Goal: Task Accomplishment & Management: Use online tool/utility

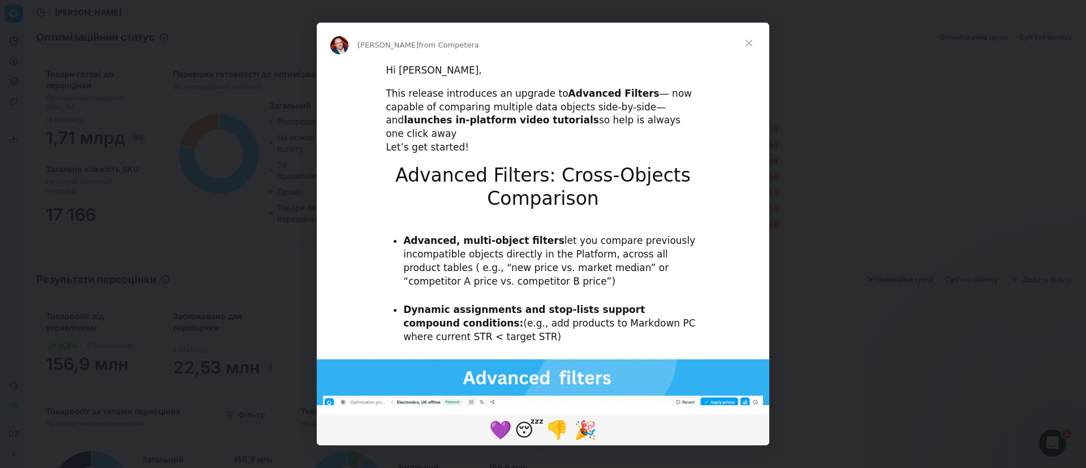
click at [856, 216] on div "Intercom messenger" at bounding box center [543, 234] width 1086 height 468
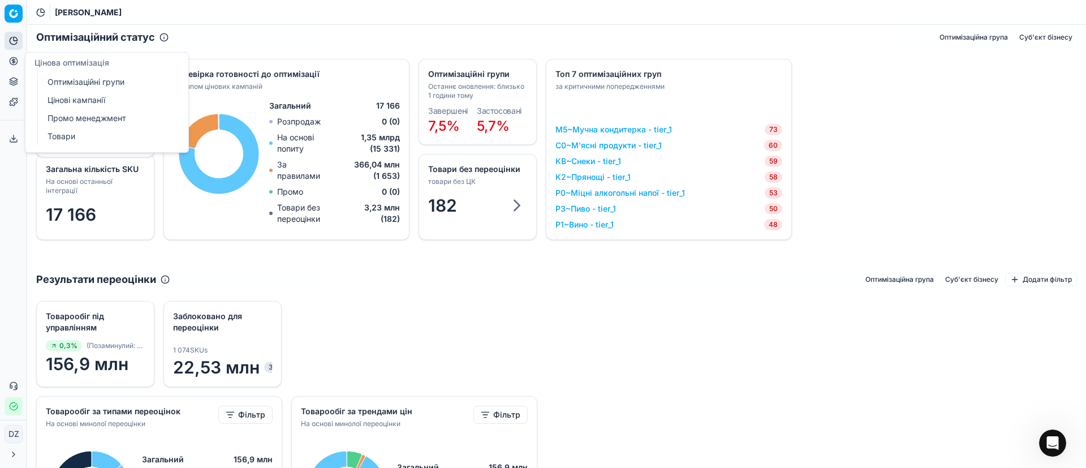
click at [15, 63] on icon at bounding box center [13, 61] width 9 height 9
click at [100, 80] on link "Оптимізаційні групи" at bounding box center [109, 82] width 132 height 16
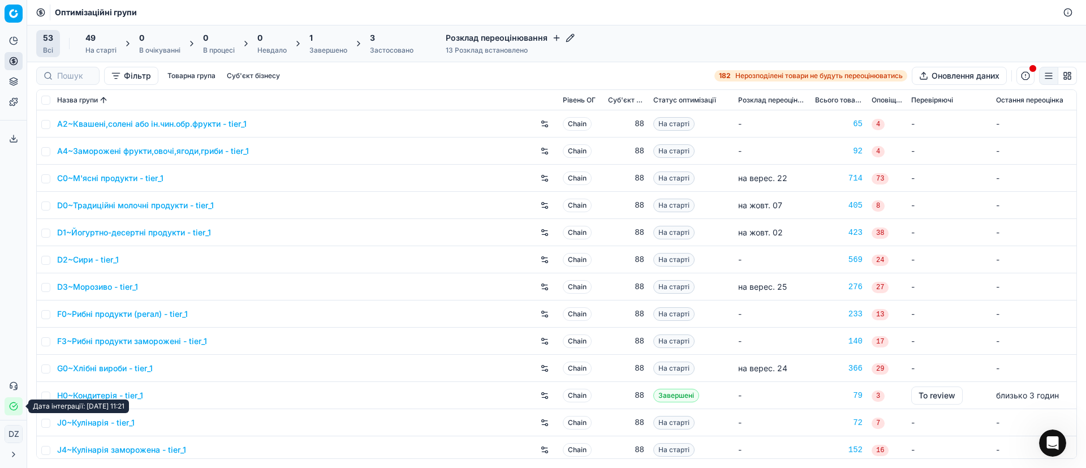
click at [16, 412] on button "Статус інтеграції" at bounding box center [14, 406] width 18 height 18
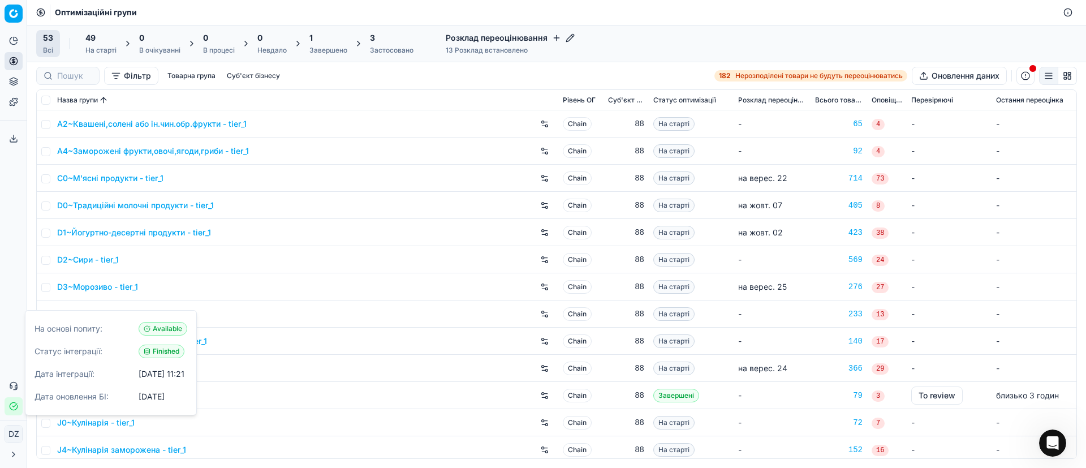
click at [19, 196] on div "Аналітика Цінова оптимізація Асортимент продукції Шаблони Сервіс експорту 17 Зв…" at bounding box center [13, 223] width 27 height 392
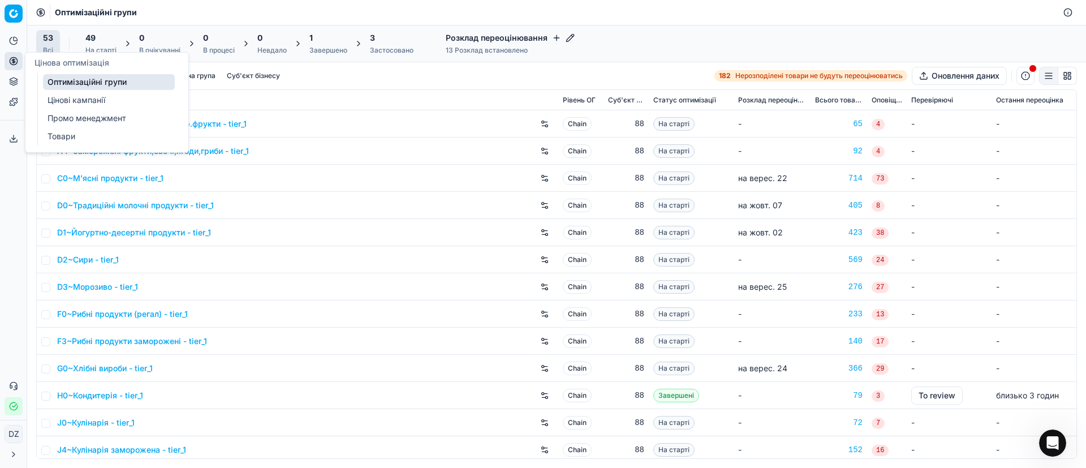
click at [16, 60] on icon at bounding box center [13, 61] width 9 height 9
click at [70, 81] on link "Оптимізаційні групи" at bounding box center [109, 82] width 132 height 16
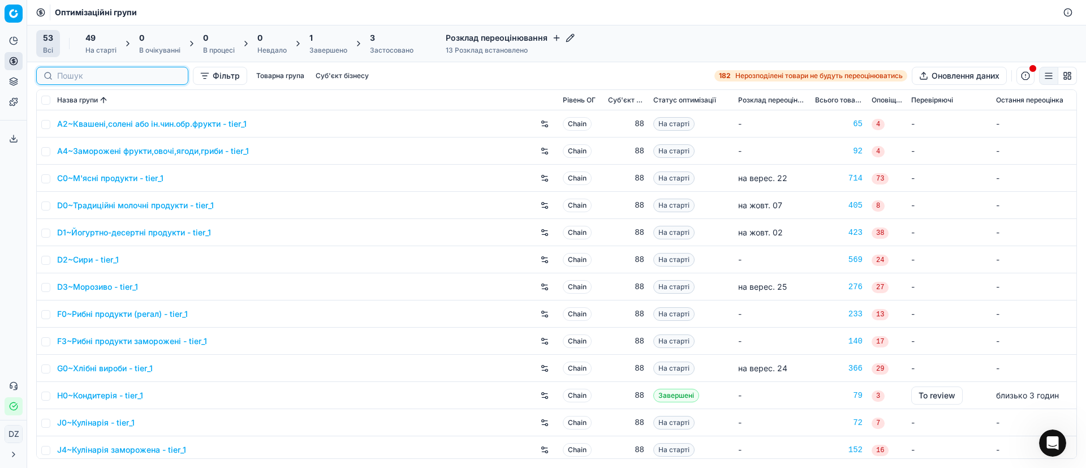
click at [72, 78] on input at bounding box center [119, 75] width 124 height 11
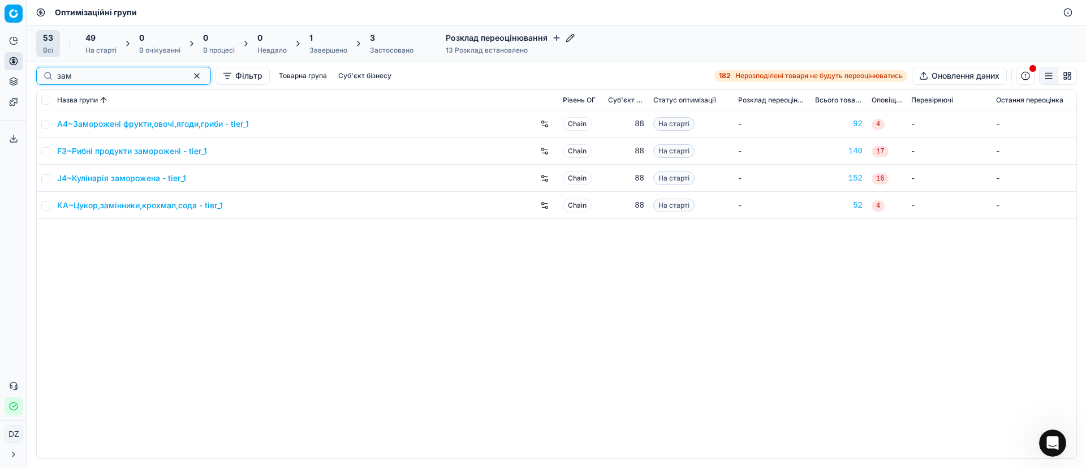
type input "зам"
click at [132, 154] on link "F3~Рибні продукти заморожені - tier_1" at bounding box center [132, 150] width 150 height 11
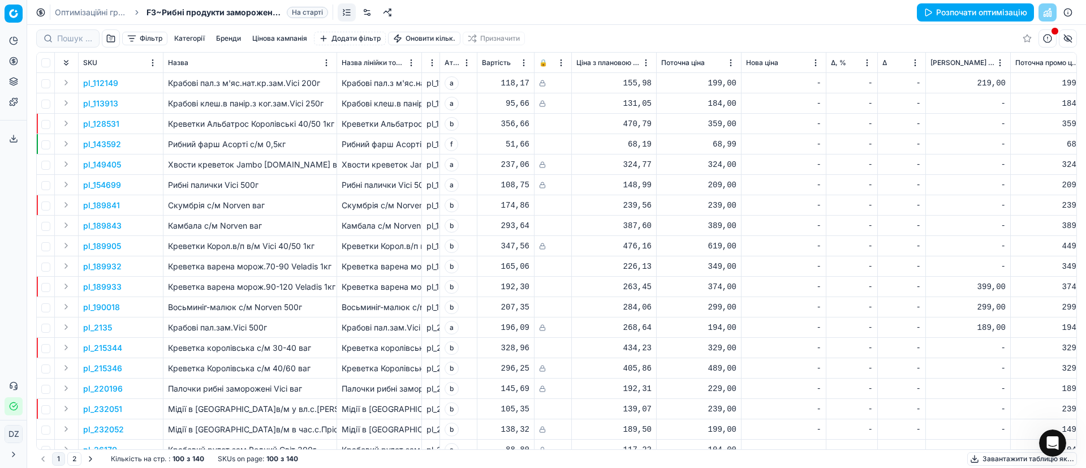
click at [1007, 11] on button "Розпочати оптимізацію" at bounding box center [975, 12] width 117 height 18
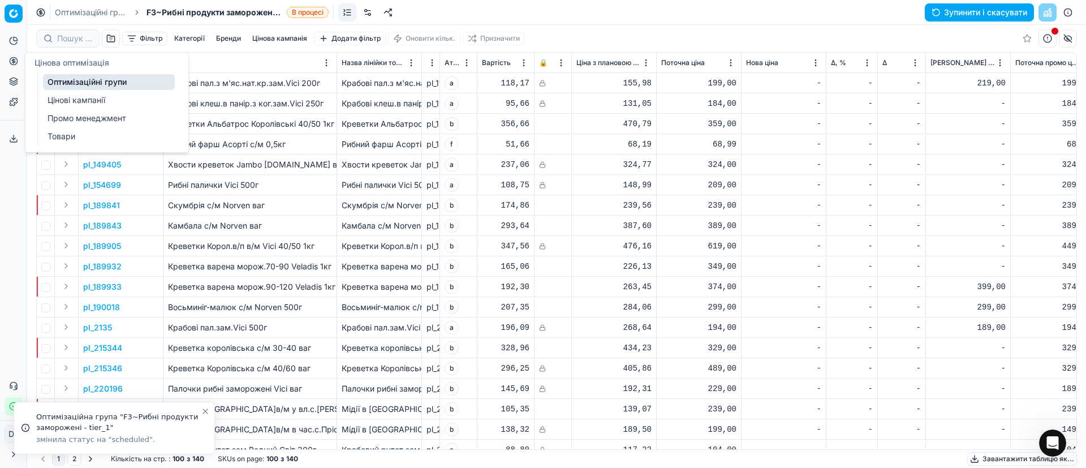
click at [13, 62] on icon at bounding box center [13, 61] width 9 height 9
click at [74, 81] on link "Оптимізаційні групи" at bounding box center [109, 82] width 132 height 16
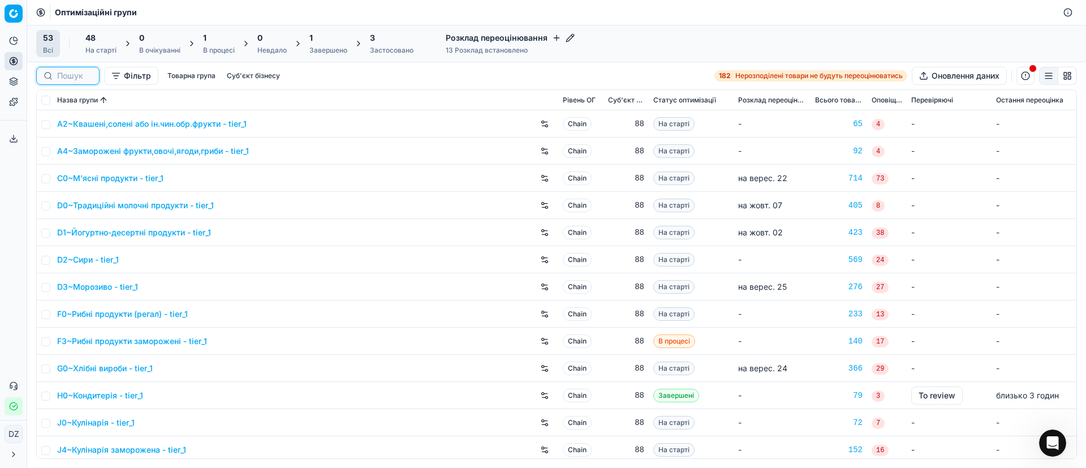
click at [76, 80] on input at bounding box center [74, 75] width 35 height 11
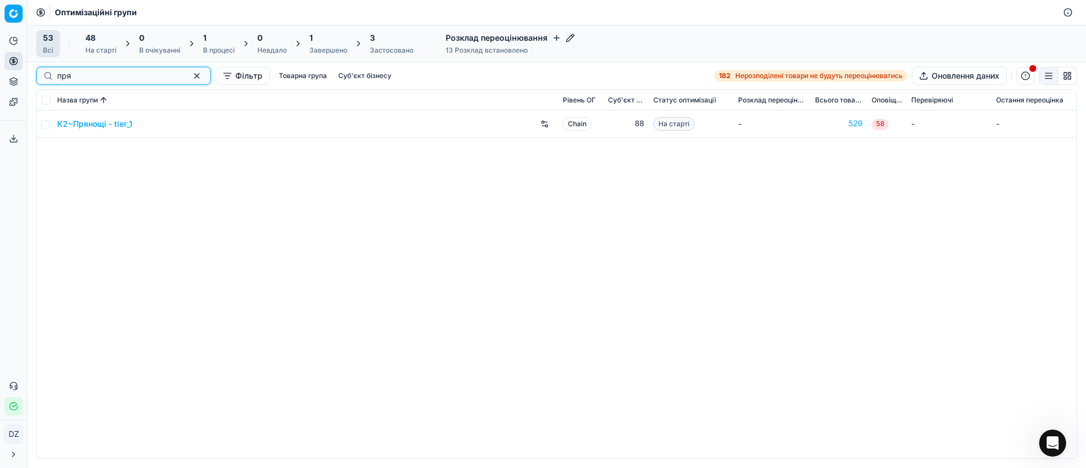
type input "пря"
click at [84, 118] on div "K2~Прянощі - tier_1" at bounding box center [305, 124] width 496 height 18
click at [108, 125] on link "K2~Прянощі - tier_1" at bounding box center [94, 123] width 75 height 11
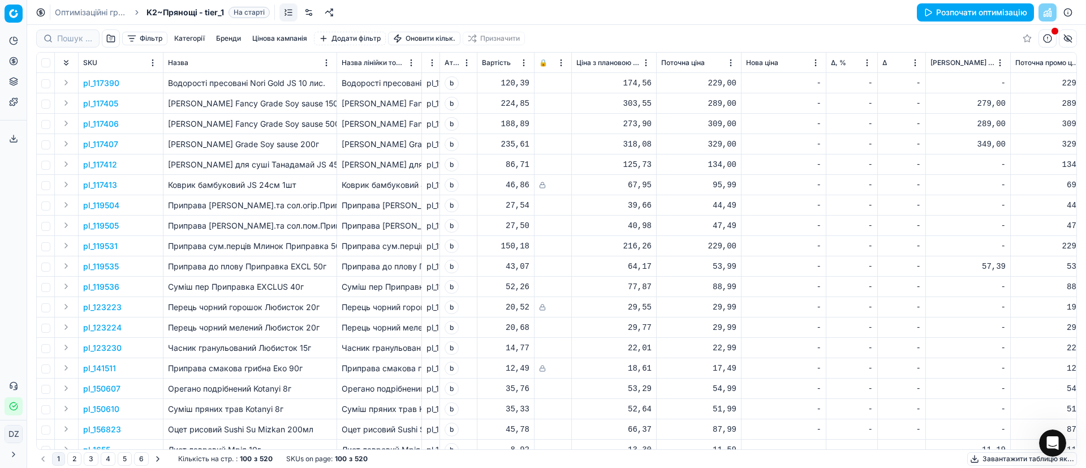
click at [957, 14] on button "Розпочати оптимізацію" at bounding box center [975, 12] width 117 height 18
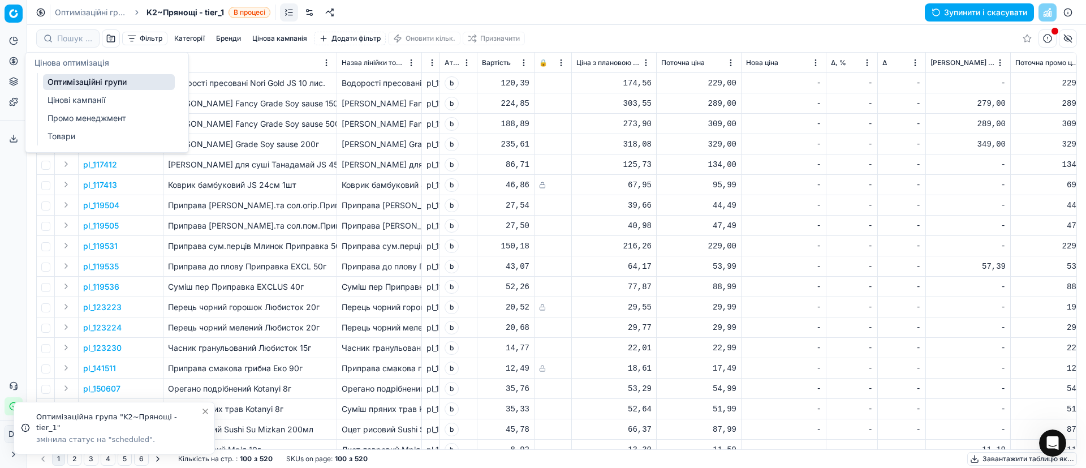
click at [17, 64] on icon at bounding box center [13, 61] width 9 height 9
click at [75, 83] on link "Оптимізаційні групи" at bounding box center [109, 82] width 132 height 16
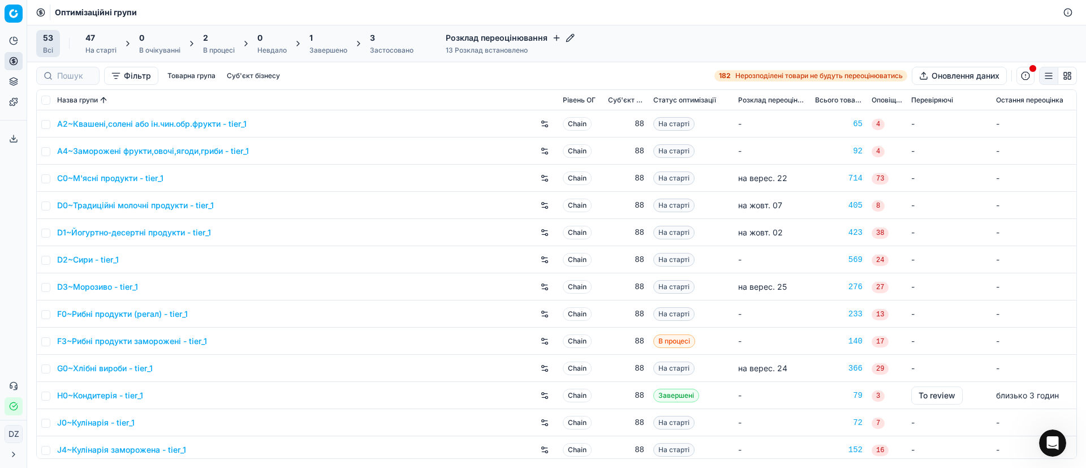
click at [321, 47] on div "Завершено" at bounding box center [328, 50] width 38 height 9
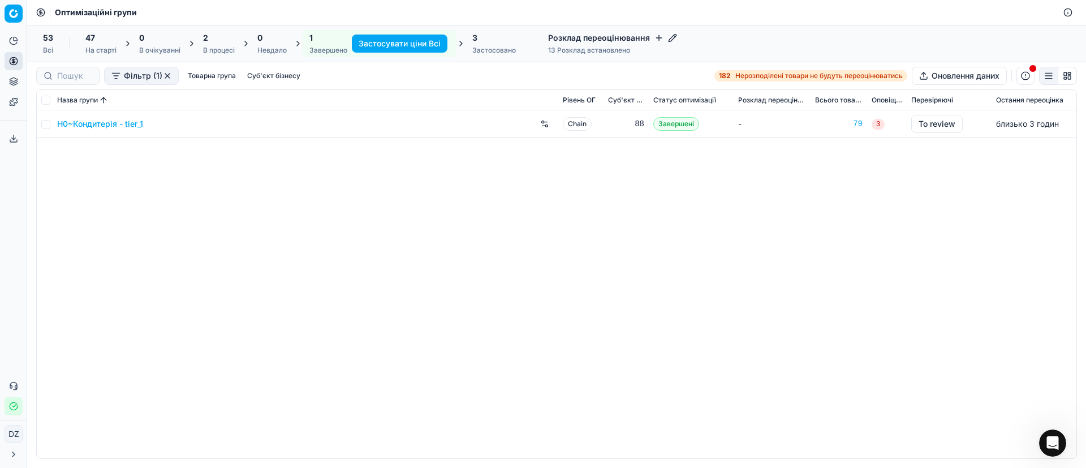
click at [275, 191] on div "H0~Кондитерія - tier_1 Chain 88 Завершені - 79 3 To review близько 3 годин" at bounding box center [556, 284] width 1039 height 348
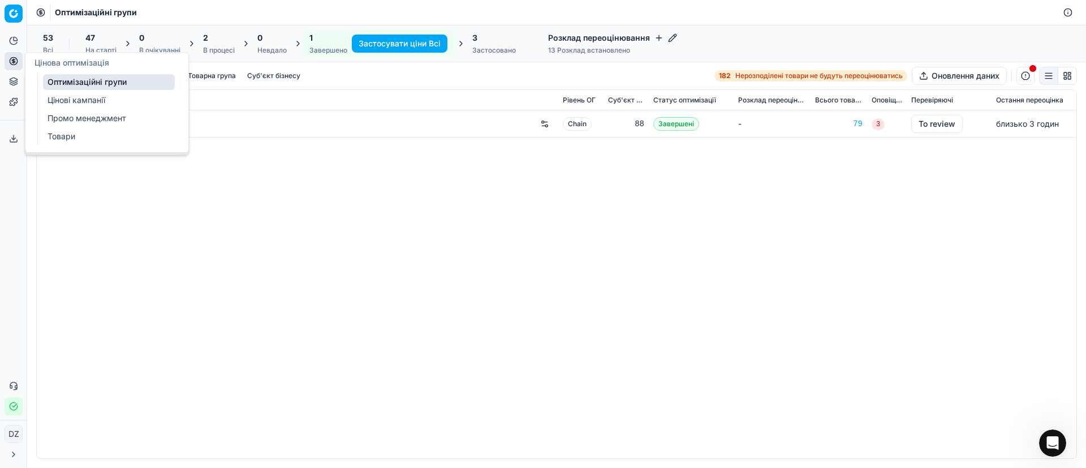
click at [12, 57] on circle at bounding box center [13, 60] width 7 height 7
click at [77, 76] on link "Оптимізаційні групи" at bounding box center [109, 82] width 132 height 16
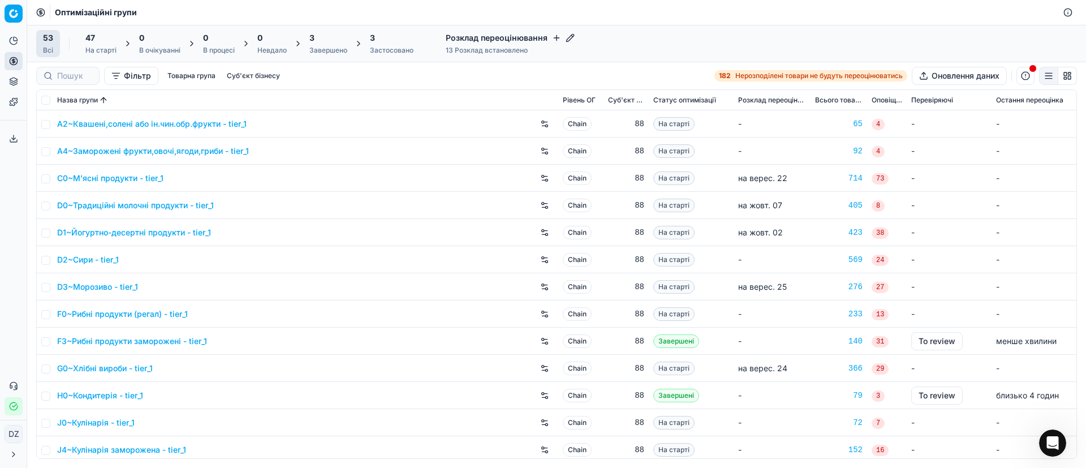
click at [327, 35] on div "3" at bounding box center [328, 37] width 38 height 11
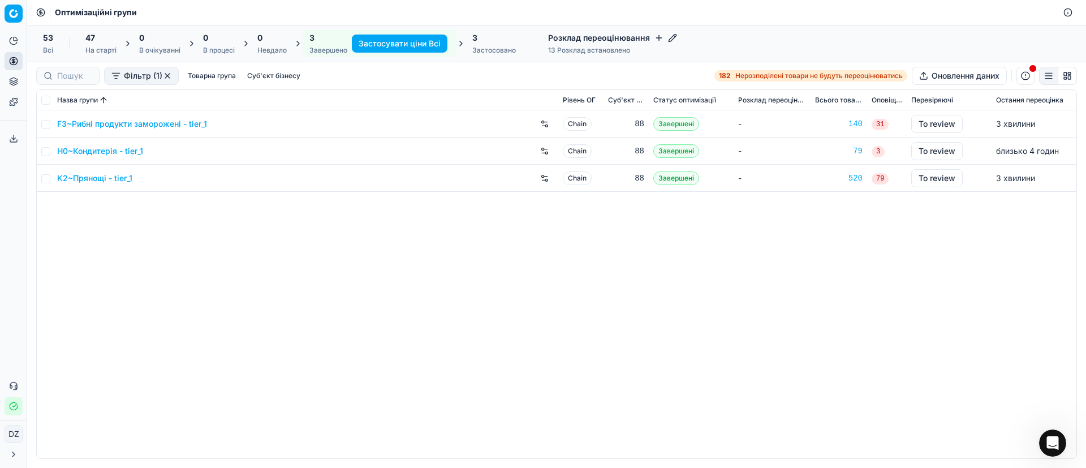
click at [137, 122] on link "F3~Рибні продукти заморожені - tier_1" at bounding box center [132, 123] width 150 height 11
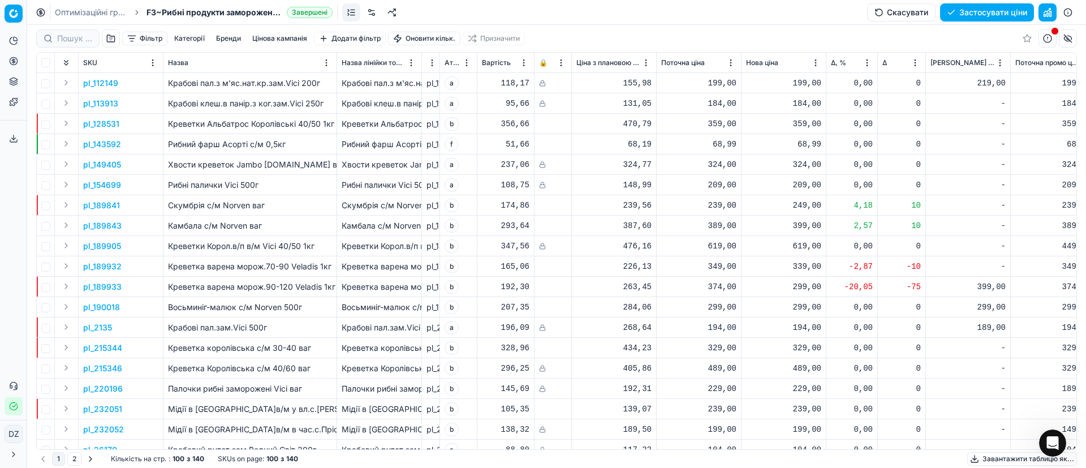
click at [269, 38] on button "Цінова кампанія" at bounding box center [280, 39] width 64 height 14
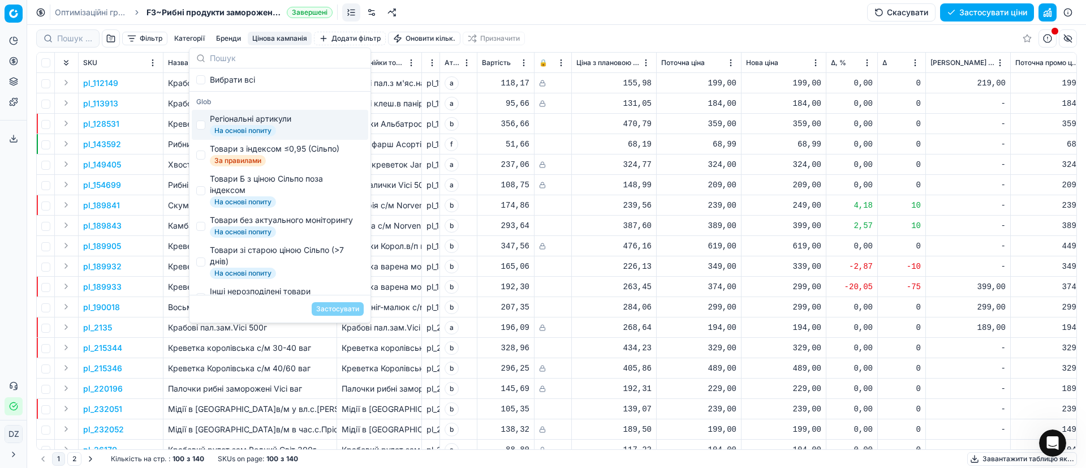
click at [239, 121] on div "Регіональні артикули" at bounding box center [250, 118] width 81 height 11
checkbox input "true"
click at [240, 149] on div "Товари з індексом ≤0,95 (Сільпо)" at bounding box center [274, 148] width 129 height 11
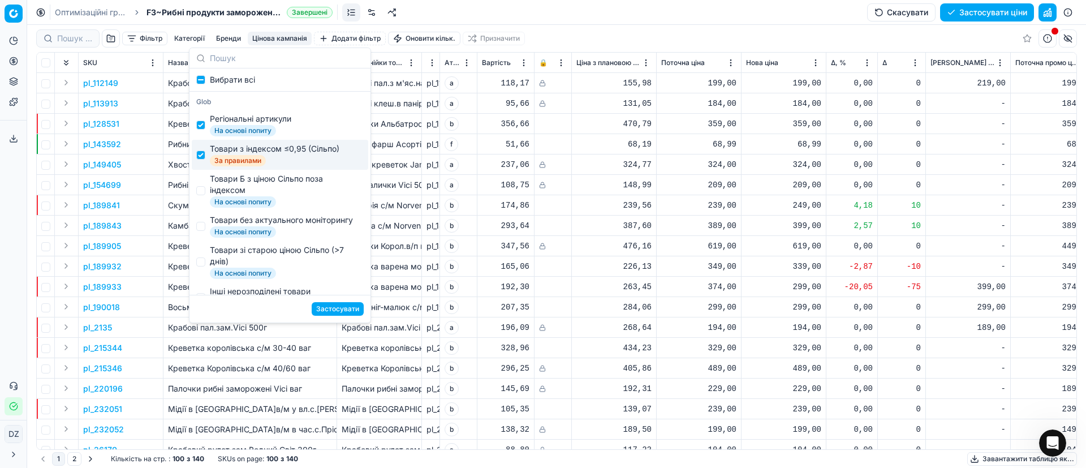
checkbox input "true"
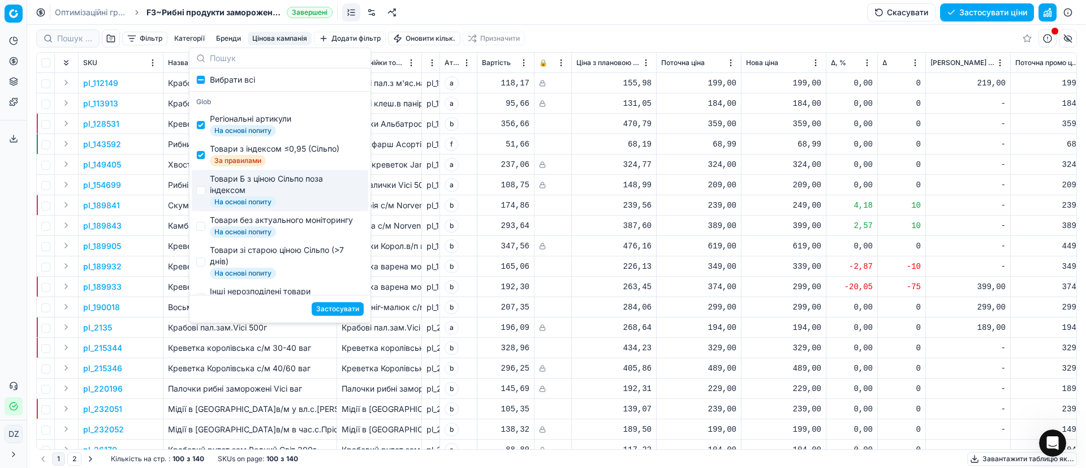
click at [246, 182] on div "Товари Б з ціною Сільпо поза індексом" at bounding box center [284, 184] width 149 height 23
checkbox input "true"
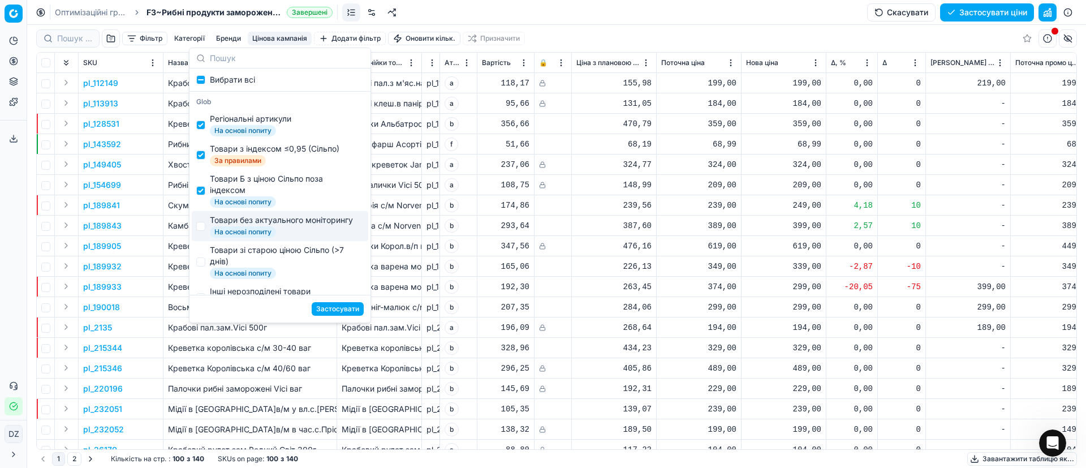
click at [250, 219] on div "Товари без актуального моніторингу" at bounding box center [281, 219] width 143 height 11
checkbox input "true"
click at [252, 254] on div "Товари зі старою ціною Сільпо (>7 днів) На основі попиту" at bounding box center [280, 261] width 176 height 41
checkbox input "true"
click at [348, 306] on button "Застосувати" at bounding box center [338, 309] width 52 height 14
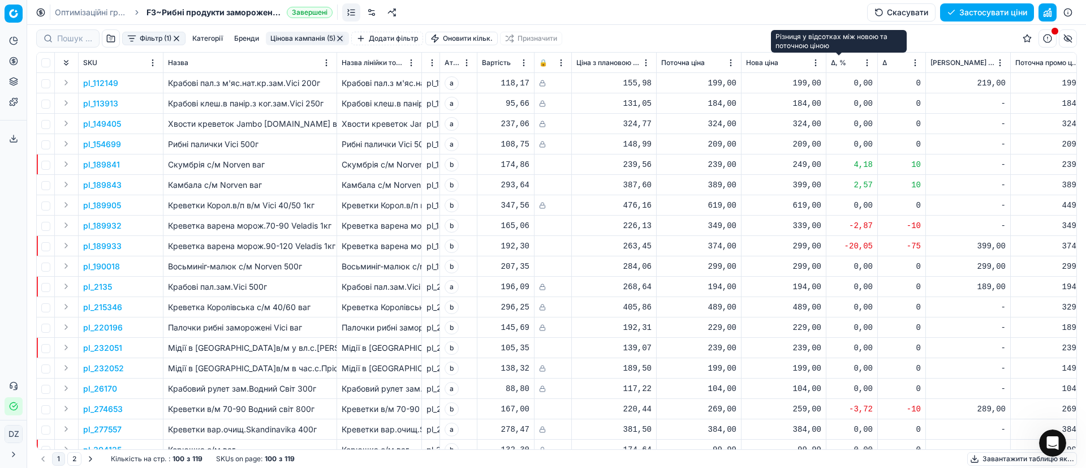
click at [832, 63] on span "Δ, %" at bounding box center [838, 62] width 15 height 9
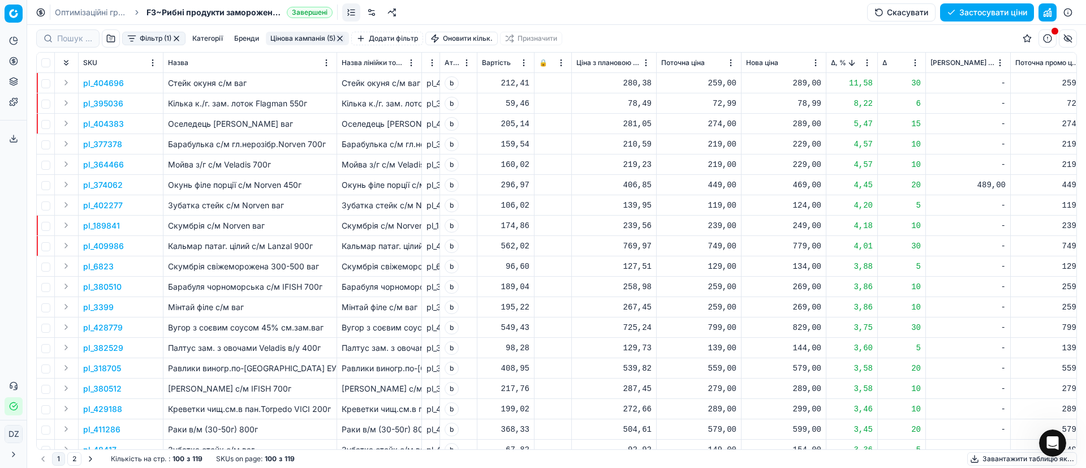
click at [94, 183] on p "pl_374062" at bounding box center [103, 184] width 40 height 11
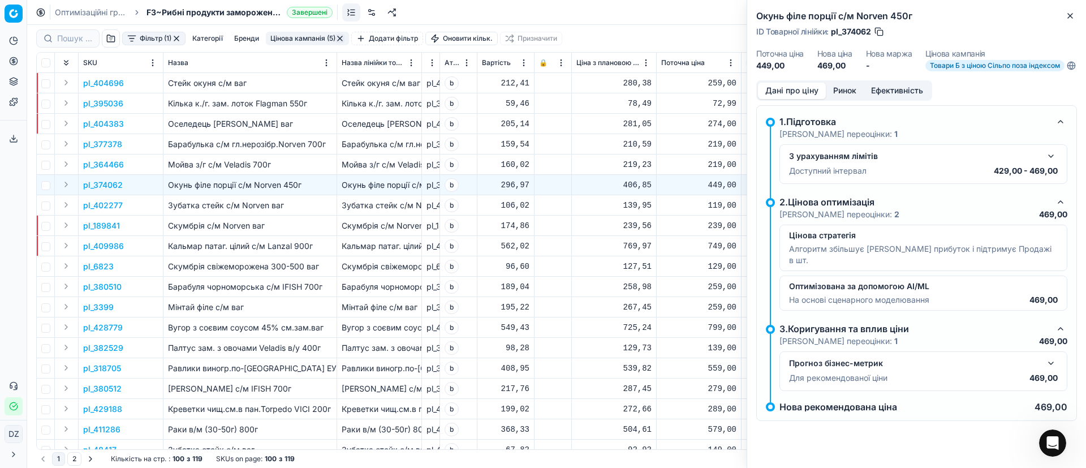
click at [845, 99] on button "Ринок" at bounding box center [845, 91] width 38 height 16
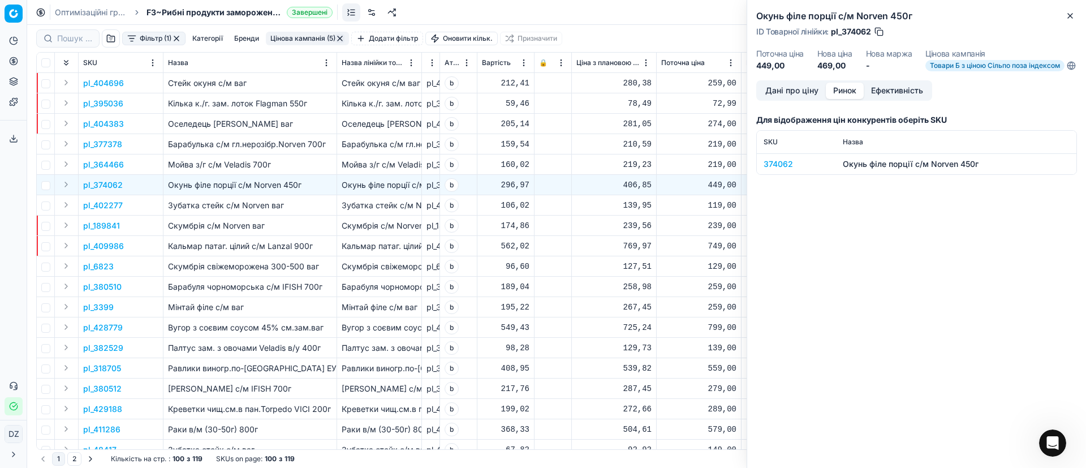
click at [787, 170] on div "374062" at bounding box center [796, 163] width 66 height 11
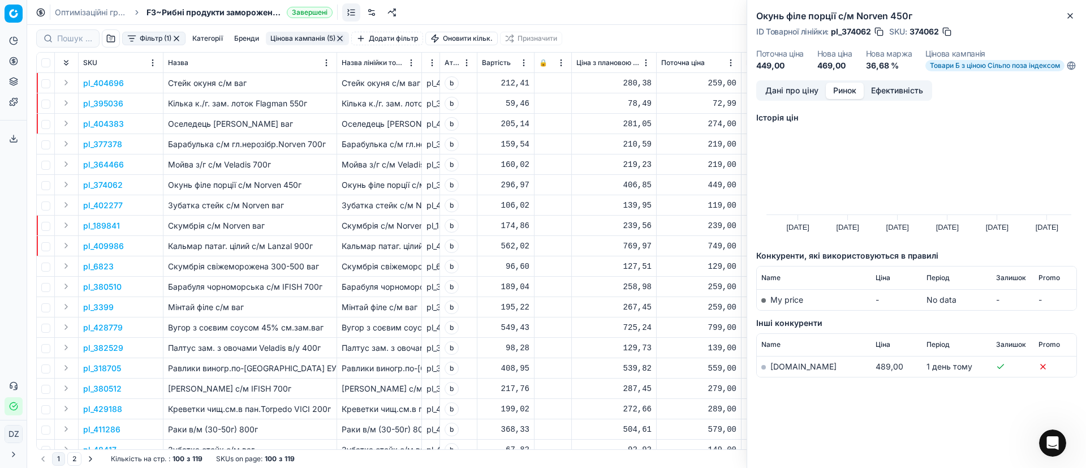
click at [779, 371] on link "[DOMAIN_NAME]" at bounding box center [803, 366] width 66 height 10
click at [1070, 12] on icon "button" at bounding box center [1069, 15] width 9 height 9
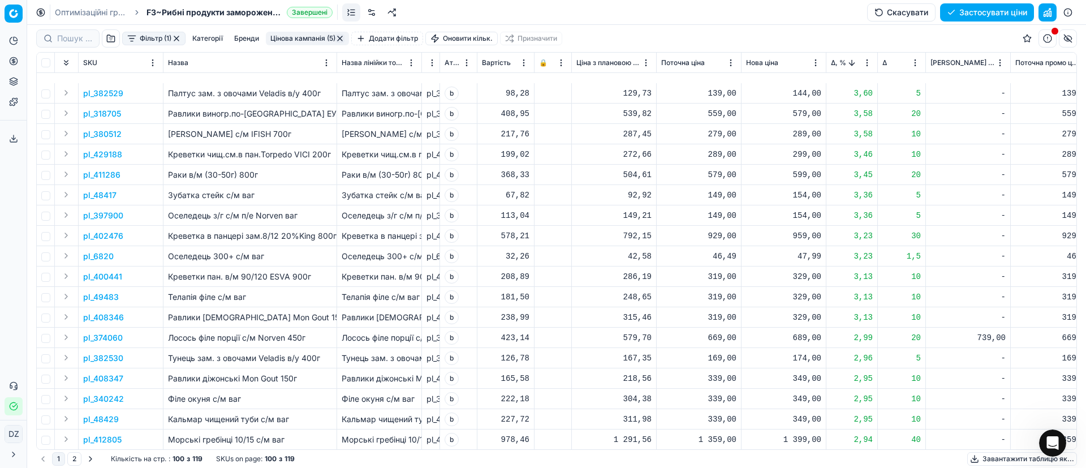
scroll to position [339, 0]
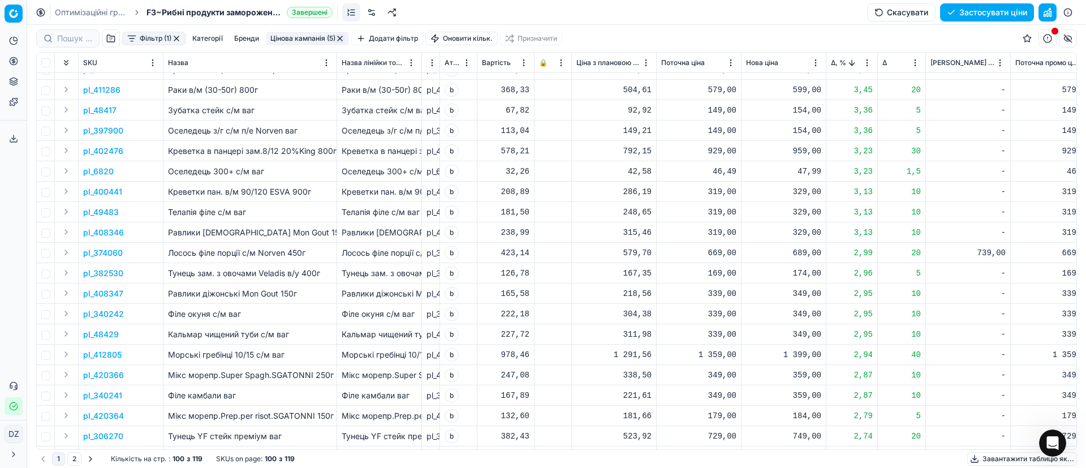
click at [119, 252] on p "pl_374060" at bounding box center [103, 252] width 40 height 11
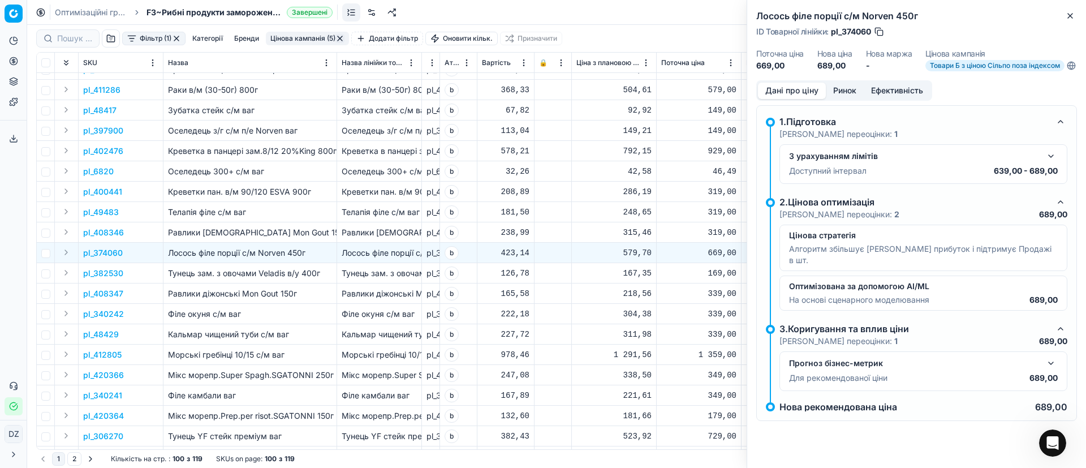
click at [845, 95] on button "Ринок" at bounding box center [845, 91] width 38 height 16
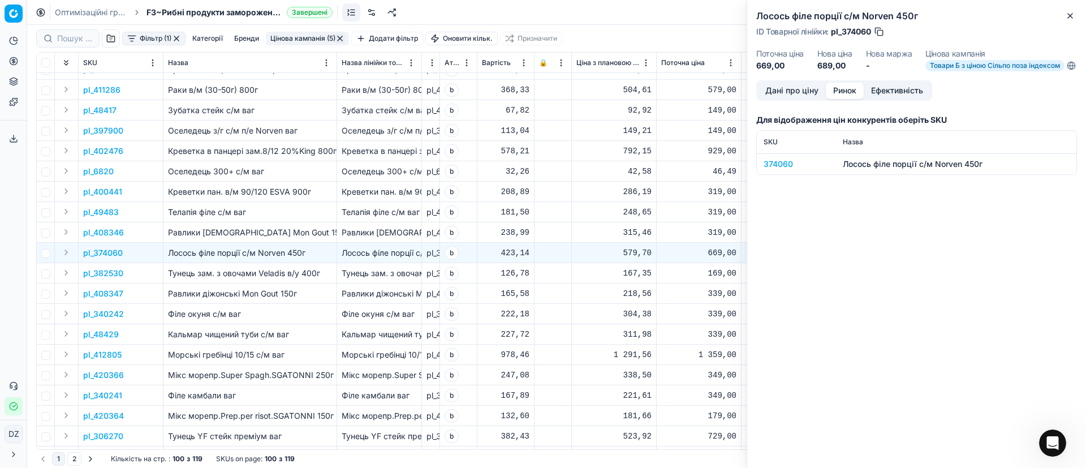
click at [778, 166] on div "374060" at bounding box center [796, 163] width 66 height 11
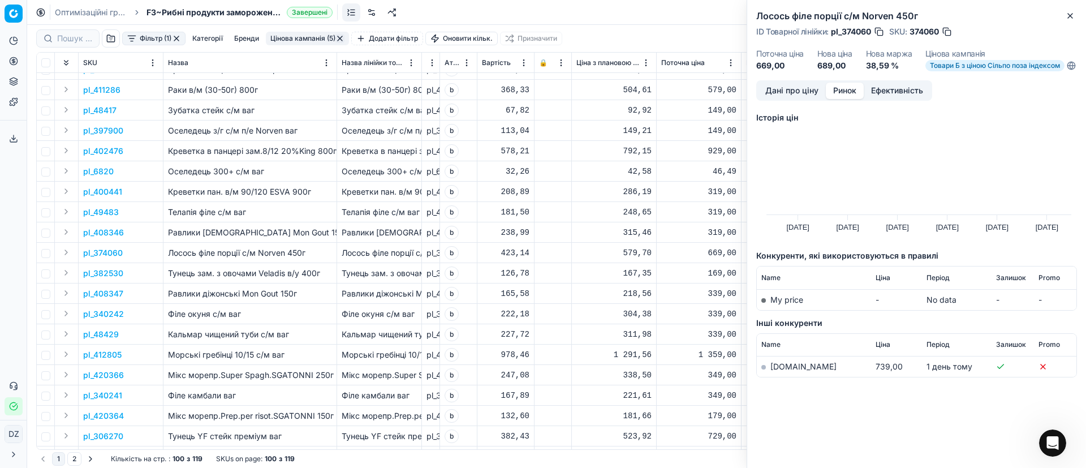
click at [779, 370] on link "[DOMAIN_NAME]" at bounding box center [803, 366] width 66 height 10
click at [1068, 15] on icon "button" at bounding box center [1069, 15] width 9 height 9
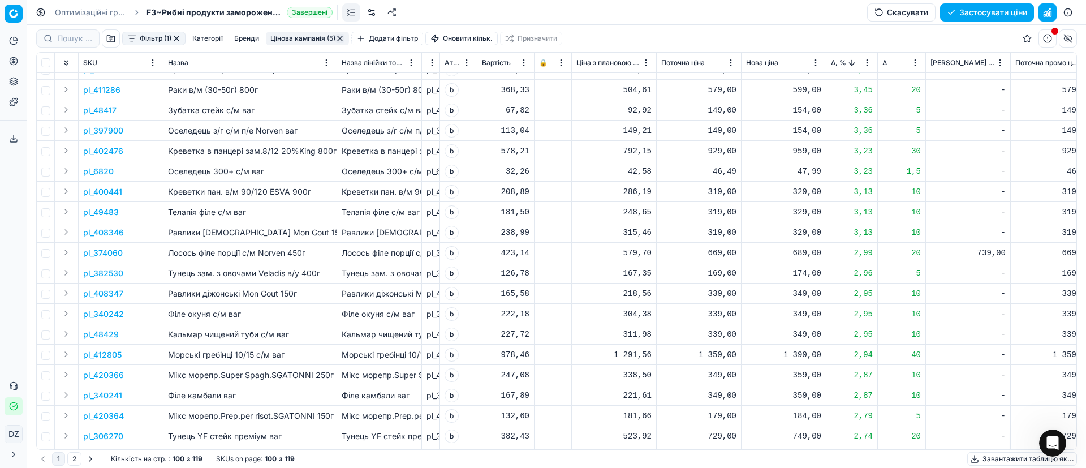
click at [806, 253] on div "689,00" at bounding box center [783, 252] width 75 height 11
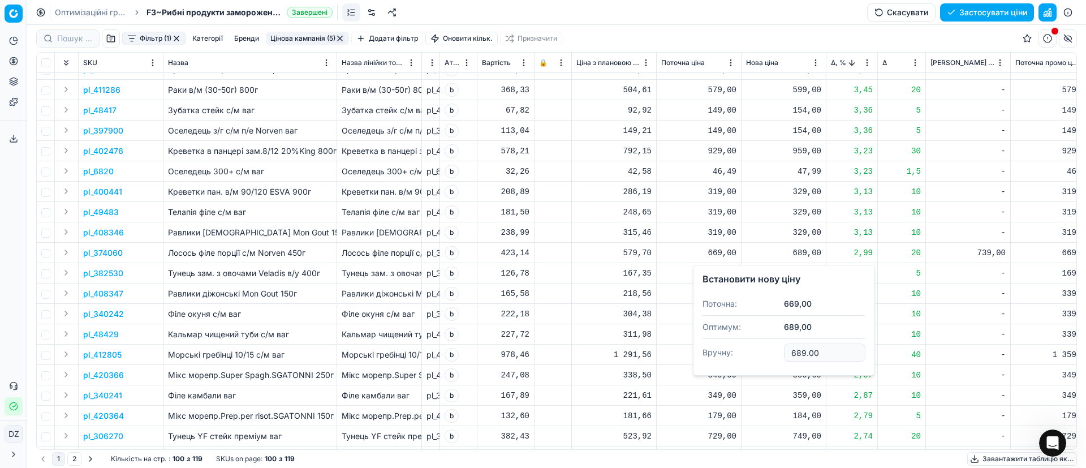
click at [988, 295] on div "-" at bounding box center [967, 293] width 75 height 11
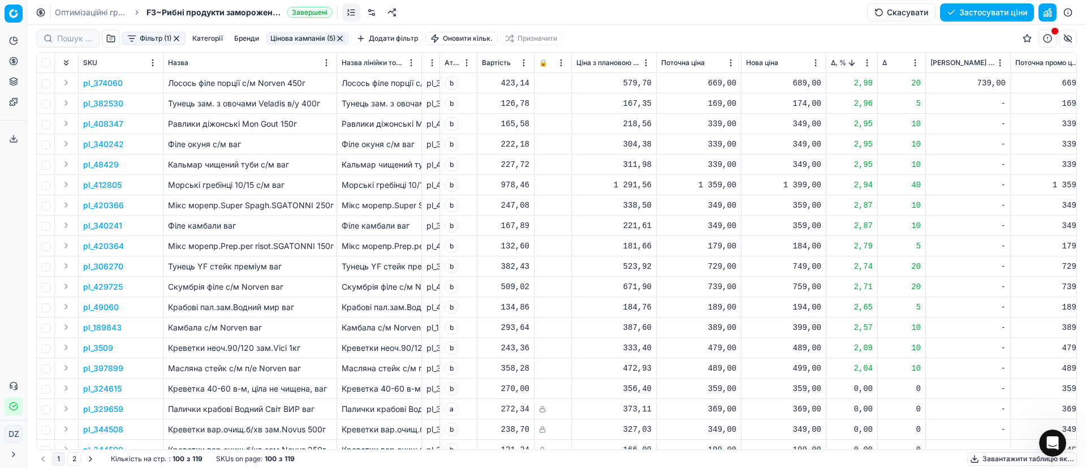
scroll to position [0, 0]
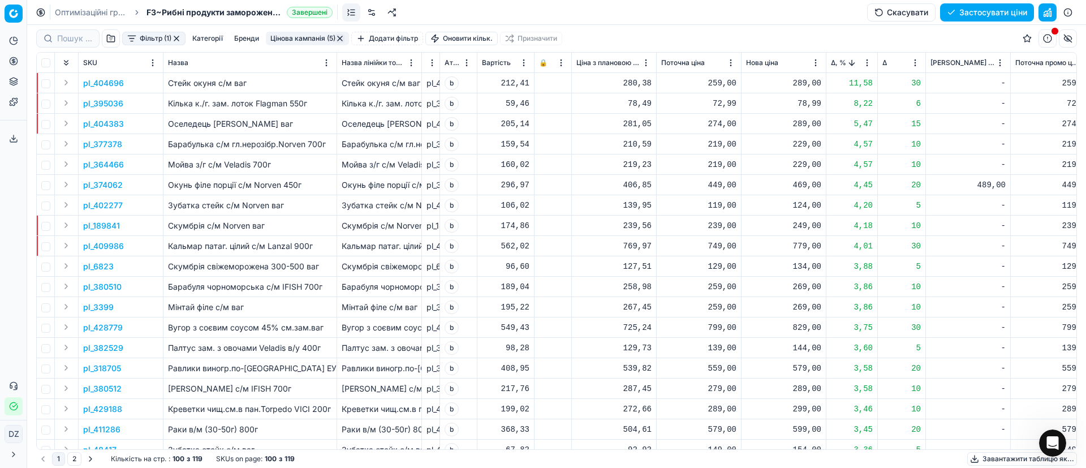
click at [804, 182] on div "469,00" at bounding box center [783, 184] width 75 height 11
drag, startPoint x: 834, startPoint y: 286, endPoint x: 755, endPoint y: 282, distance: 78.7
click at [755, 282] on dl "Поточна: 449,00 Оптимум: 469,00 Вручну: 469.00" at bounding box center [783, 261] width 163 height 74
type input "479.00"
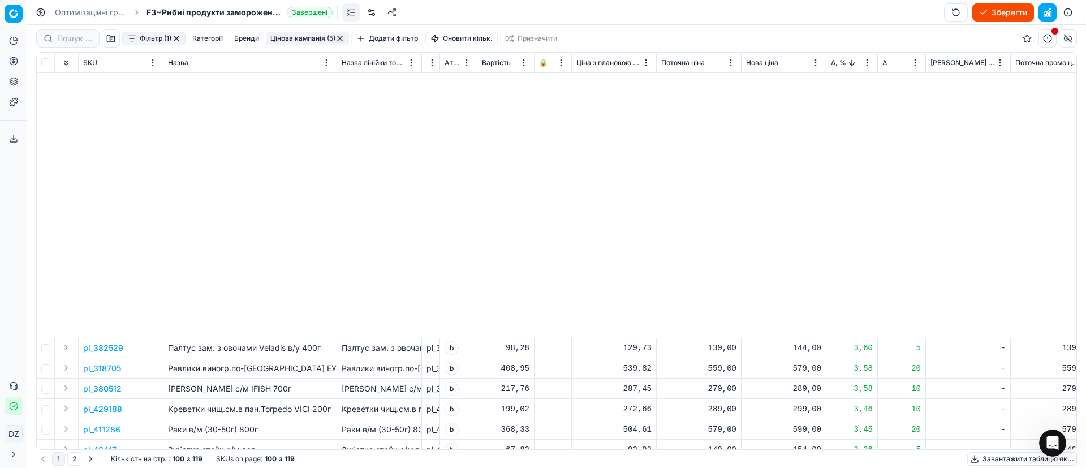
scroll to position [339, 0]
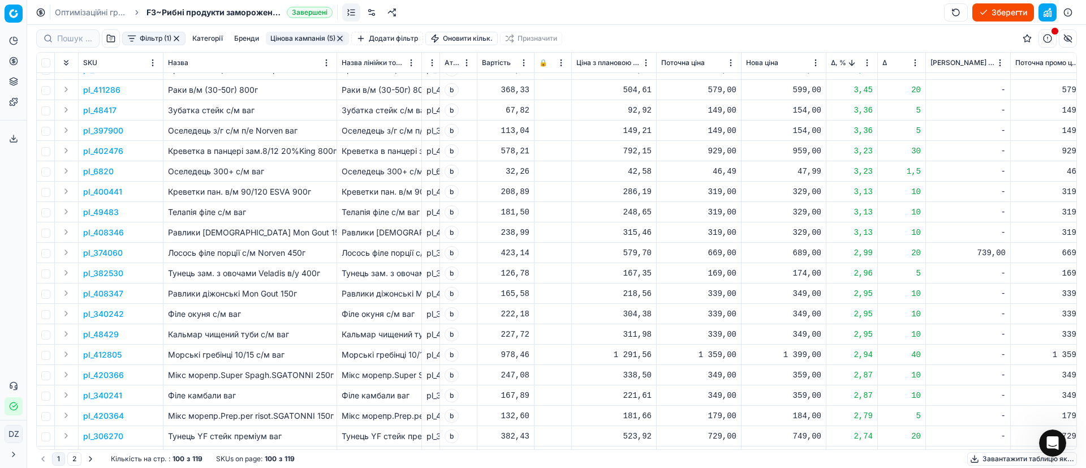
click at [803, 250] on div "689,00" at bounding box center [783, 252] width 75 height 11
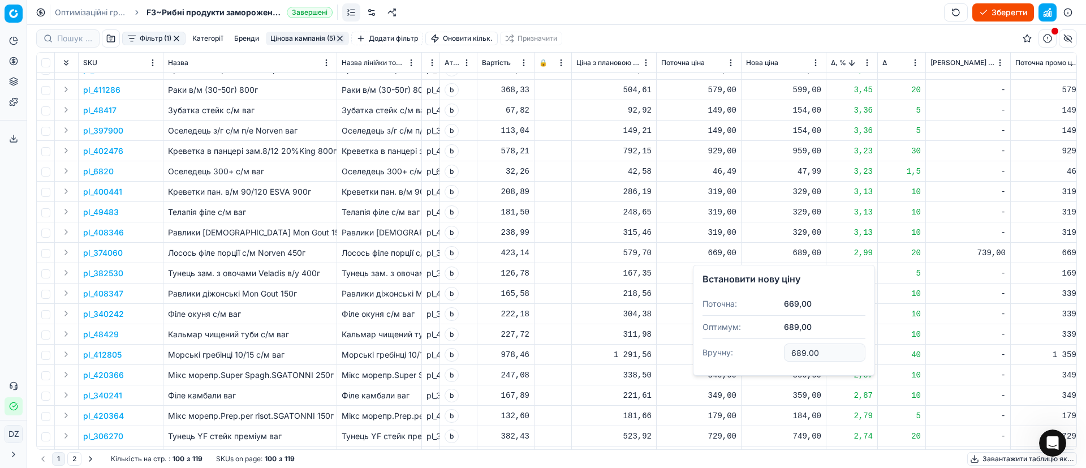
drag, startPoint x: 837, startPoint y: 352, endPoint x: 725, endPoint y: 348, distance: 112.0
click at [725, 348] on dl "Поточна: 669,00 Оптимум: 689,00 Вручну: 689.00" at bounding box center [783, 329] width 163 height 74
type input "699.00"
click at [973, 303] on td "-" at bounding box center [968, 293] width 85 height 20
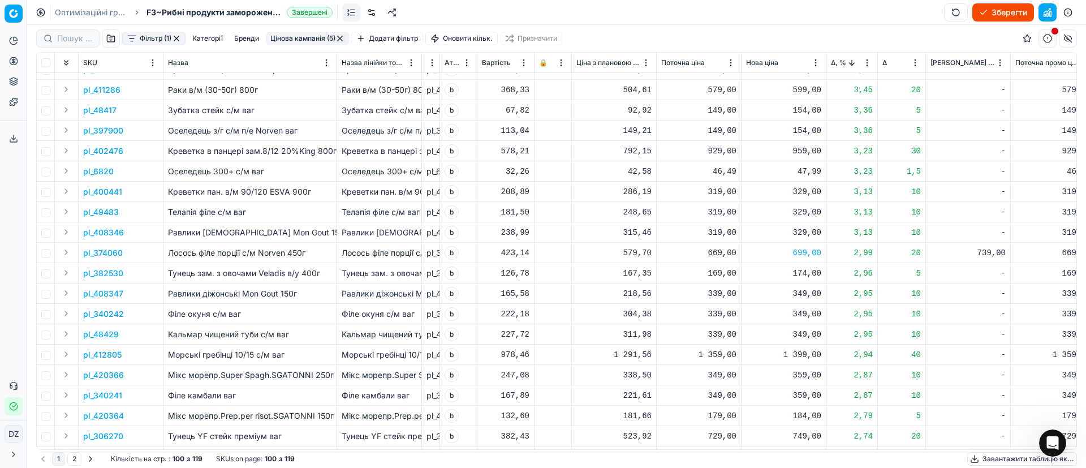
click at [832, 62] on span "Δ, %" at bounding box center [838, 62] width 15 height 9
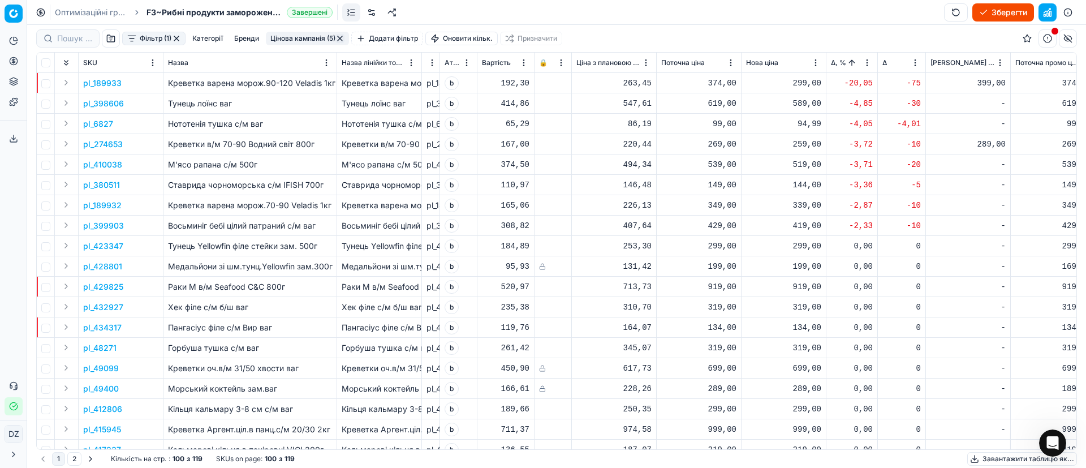
click at [97, 80] on p "pl_189933" at bounding box center [102, 82] width 38 height 11
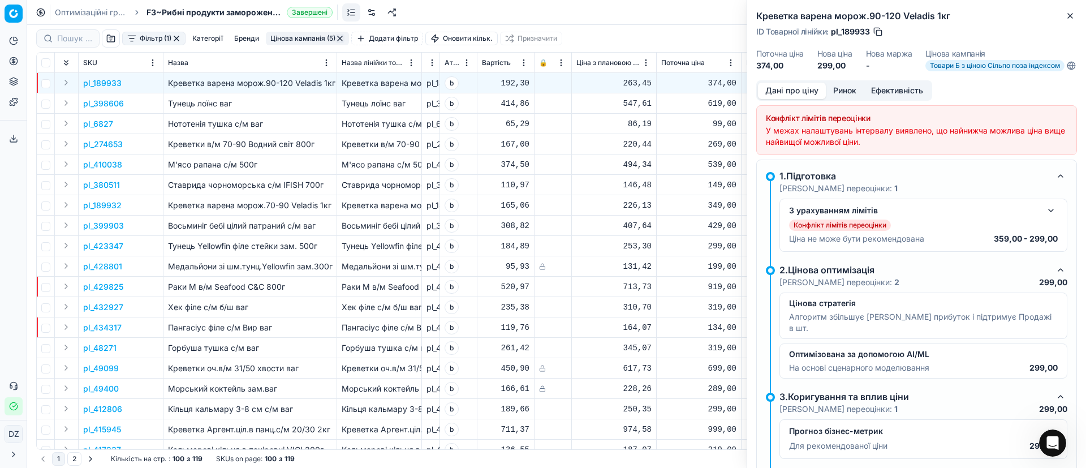
click at [846, 95] on button "Ринок" at bounding box center [845, 91] width 38 height 16
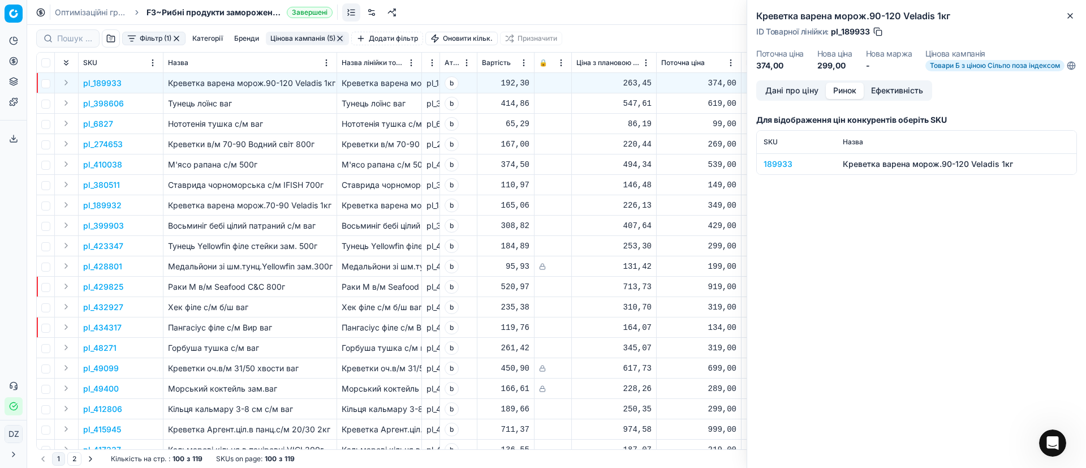
click at [772, 168] on div "189933" at bounding box center [796, 163] width 66 height 11
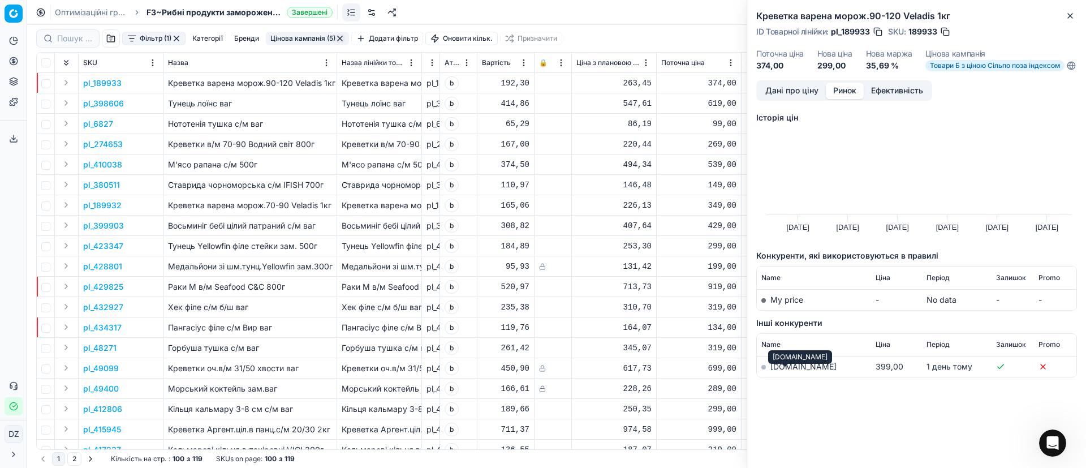
click at [778, 371] on link "[DOMAIN_NAME]" at bounding box center [803, 366] width 66 height 10
click at [1072, 11] on icon "button" at bounding box center [1069, 15] width 9 height 9
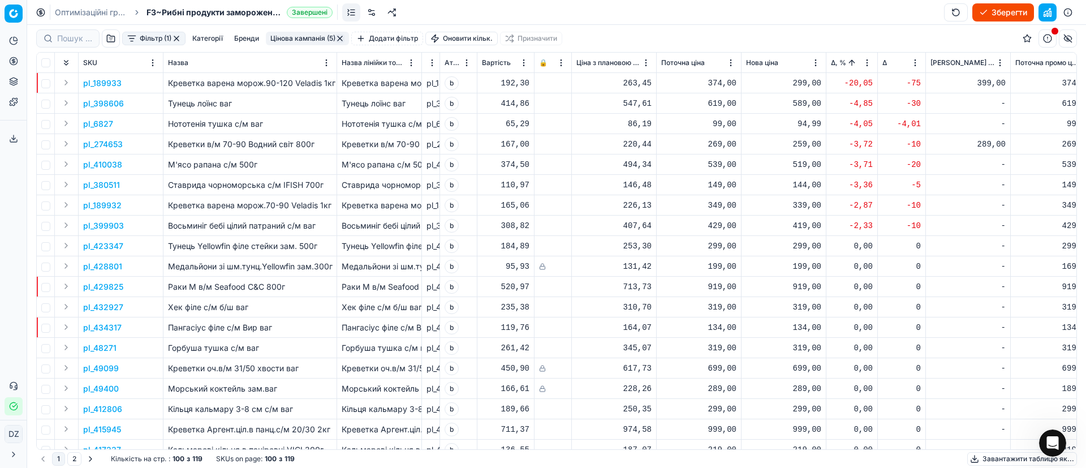
click at [795, 83] on div "299,00" at bounding box center [783, 82] width 75 height 11
drag, startPoint x: 837, startPoint y: 181, endPoint x: 722, endPoint y: 179, distance: 115.4
click at [722, 179] on dl "Поточна: 374,00 Оптимум: 299,00 Вручну: 299.00" at bounding box center [783, 160] width 163 height 74
type input "389.00"
click at [118, 141] on p "pl_274653" at bounding box center [103, 144] width 40 height 11
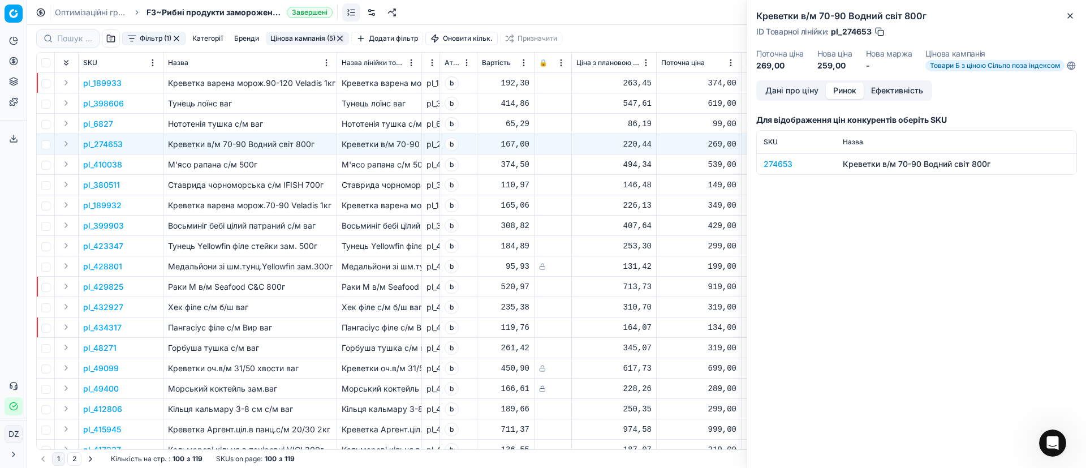
click at [837, 99] on button "Ринок" at bounding box center [845, 91] width 38 height 16
click at [781, 170] on div "274653" at bounding box center [796, 163] width 66 height 11
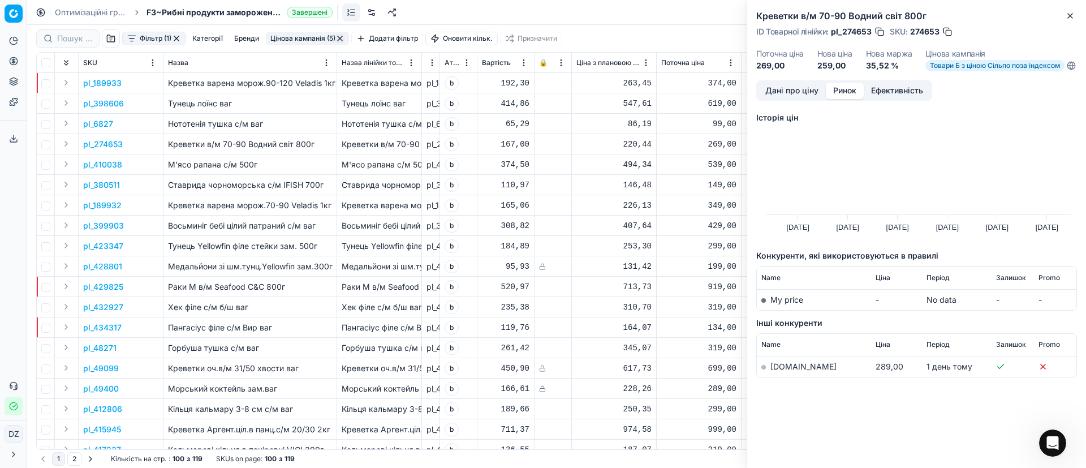
click at [785, 371] on link "[DOMAIN_NAME]" at bounding box center [803, 366] width 66 height 10
click at [1070, 16] on icon "button" at bounding box center [1069, 15] width 9 height 9
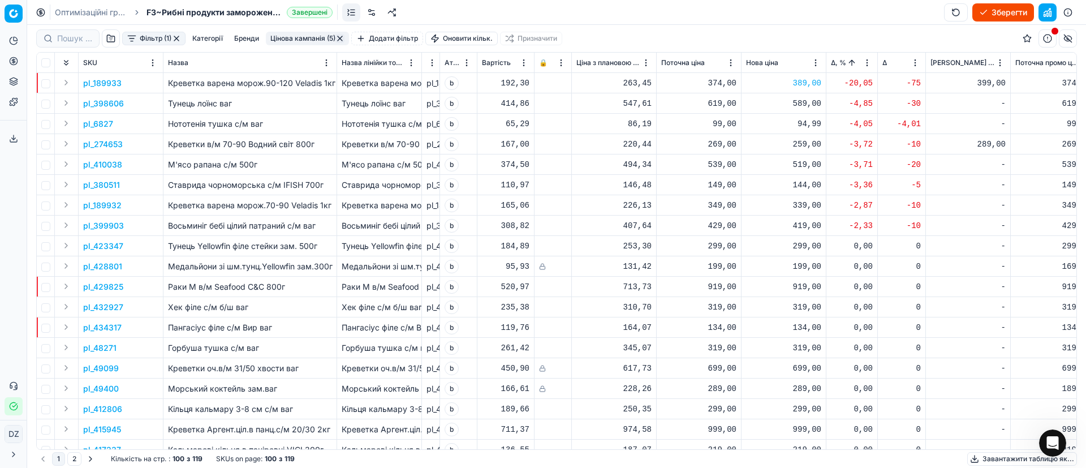
click at [806, 145] on div "259,00" at bounding box center [783, 144] width 75 height 11
drag, startPoint x: 835, startPoint y: 240, endPoint x: 726, endPoint y: 240, distance: 109.1
click at [726, 240] on dl "Поточна: 269,00 Оптимум: 259,00 Вручну: 259.00" at bounding box center [783, 221] width 163 height 74
type input "279.00"
click at [344, 36] on button "button" at bounding box center [339, 38] width 9 height 9
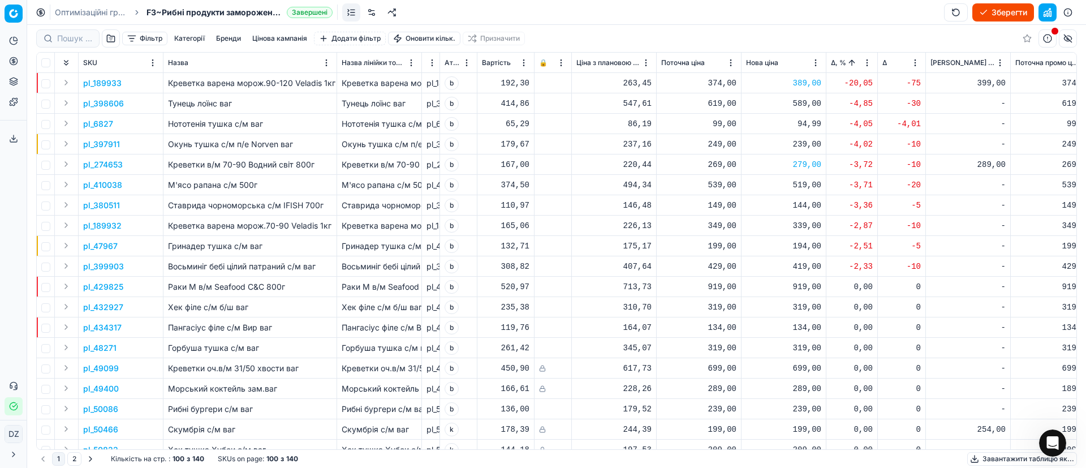
click at [278, 40] on button "Цінова кампанія" at bounding box center [280, 39] width 64 height 14
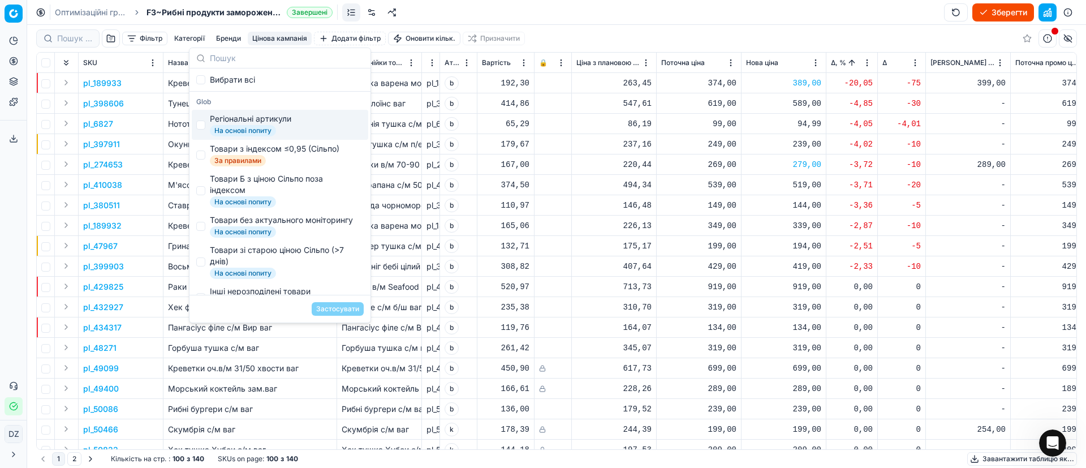
click at [241, 127] on span "На основі попиту" at bounding box center [243, 130] width 66 height 11
checkbox input "true"
click at [247, 152] on div "Товари з індексом ≤0,95 (Сільпо)" at bounding box center [274, 148] width 129 height 11
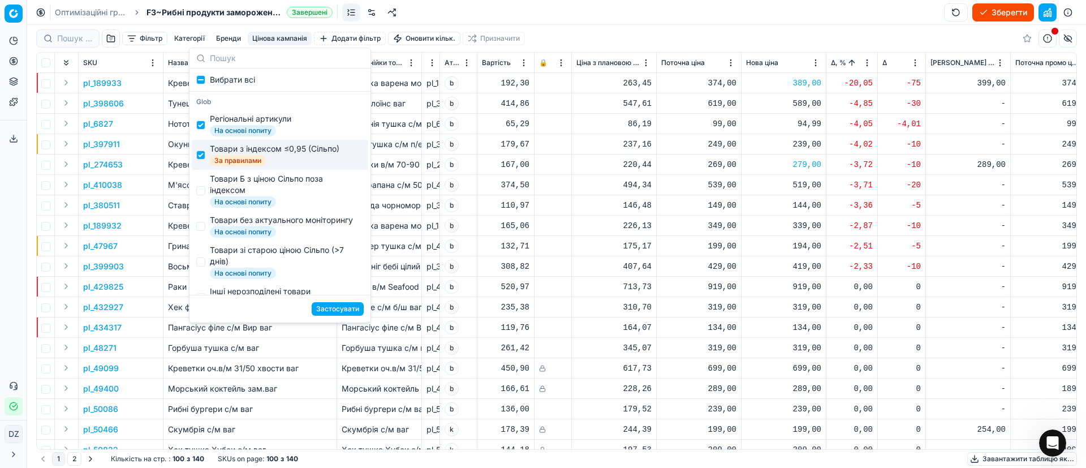
checkbox input "true"
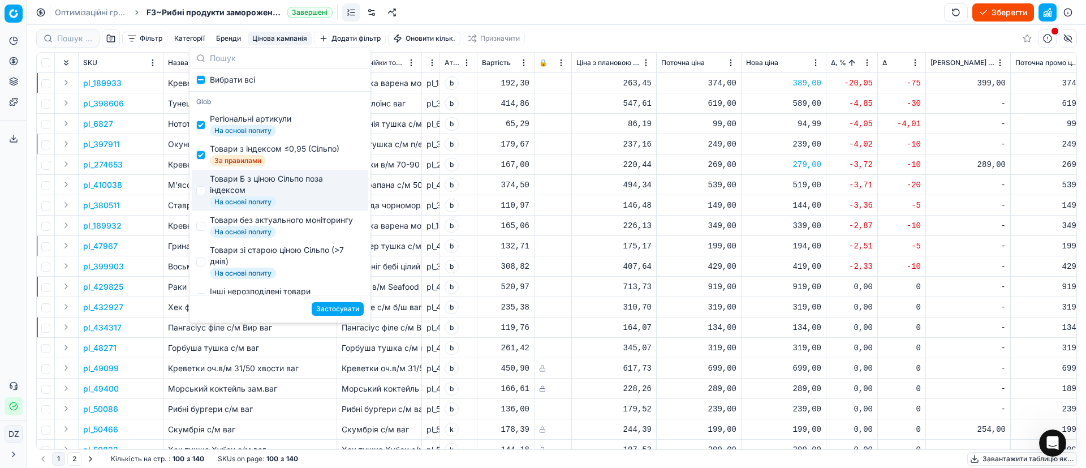
drag, startPoint x: 245, startPoint y: 180, endPoint x: 243, endPoint y: 215, distance: 34.5
click at [245, 183] on div "Товари Б з ціною Сільпо поза індексом" at bounding box center [284, 184] width 149 height 23
checkbox input "true"
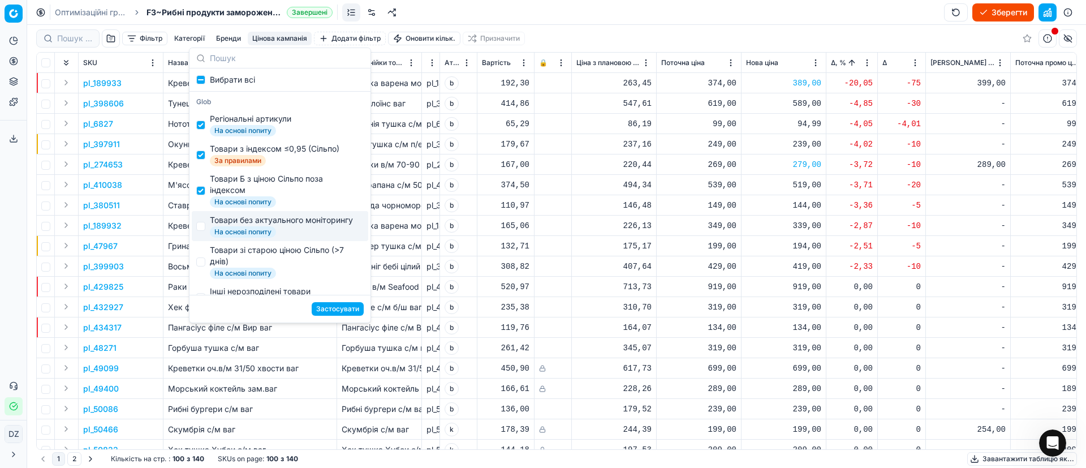
click at [246, 222] on div "Товари без актуального моніторингу" at bounding box center [281, 219] width 143 height 11
checkbox input "true"
click at [249, 266] on div "Товари зі старою ціною Сільпо (>7 днів)" at bounding box center [284, 255] width 149 height 23
checkbox input "true"
click at [348, 307] on button "Застосувати" at bounding box center [338, 309] width 52 height 14
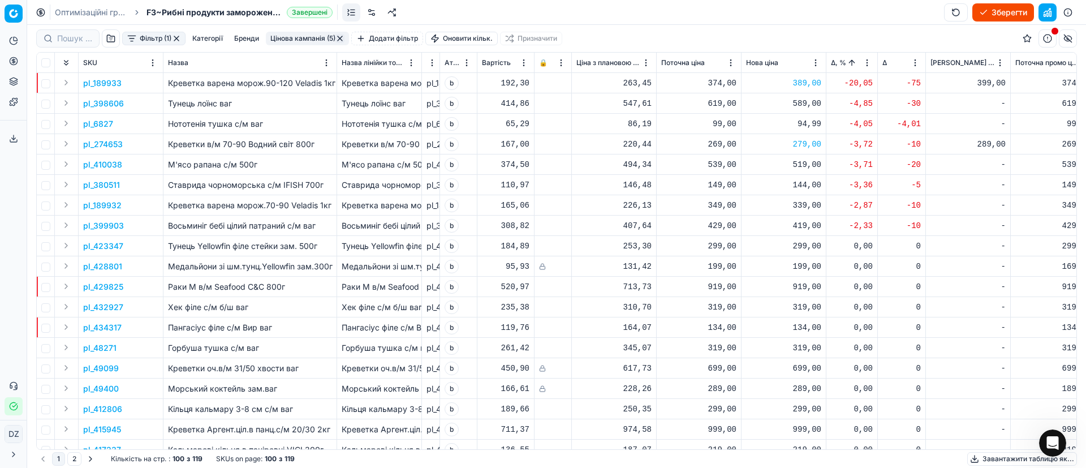
click at [1000, 14] on button "Зберегти" at bounding box center [1003, 12] width 62 height 18
click at [978, 12] on button "Застосувати ціни" at bounding box center [987, 12] width 94 height 18
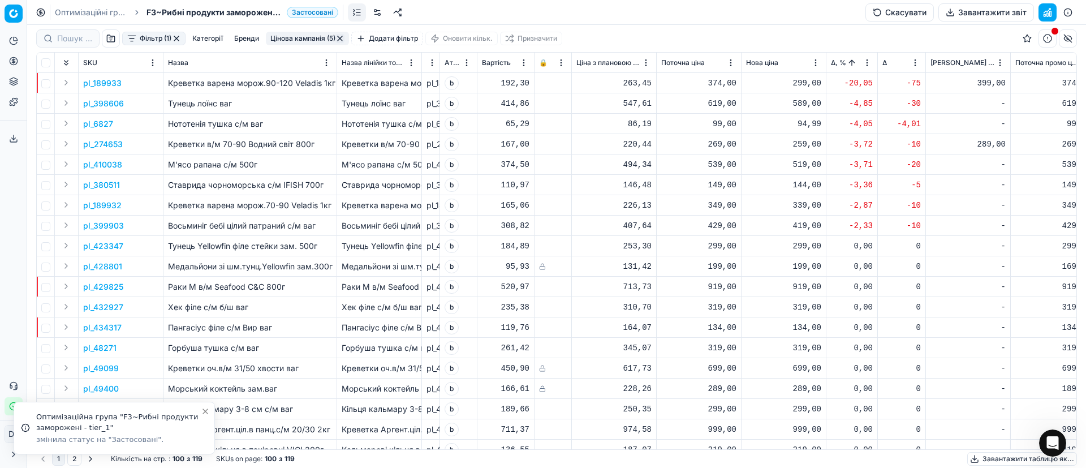
click at [990, 16] on button "Завантажити звіт" at bounding box center [986, 12] width 96 height 18
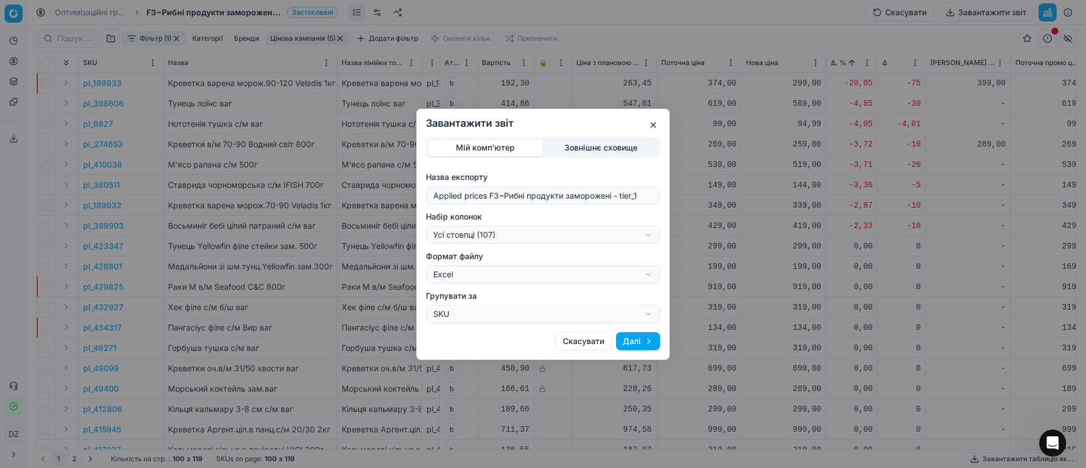
click at [519, 234] on div "Завантажити звіт Мій комп'ютер Зовнішнє сховище Назва експорту Applied prices F…" at bounding box center [543, 234] width 1086 height 468
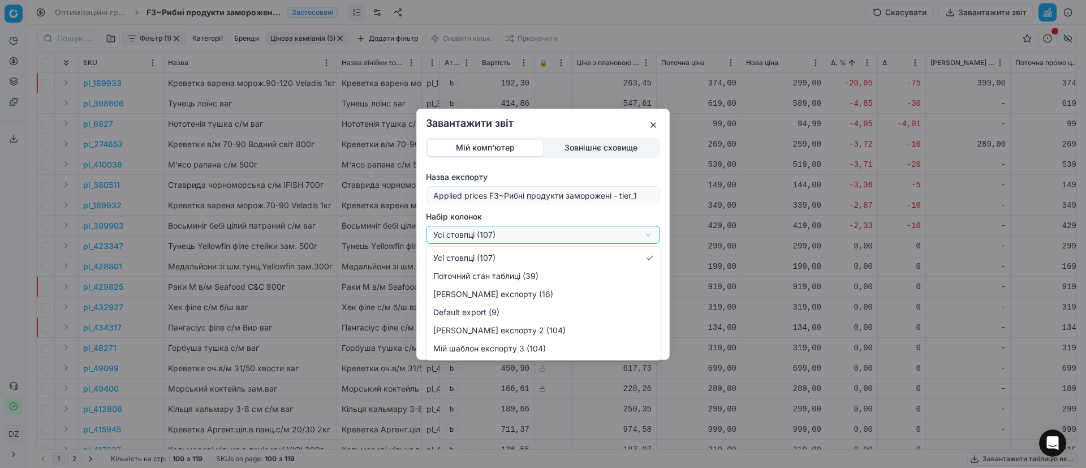
select select "custom"
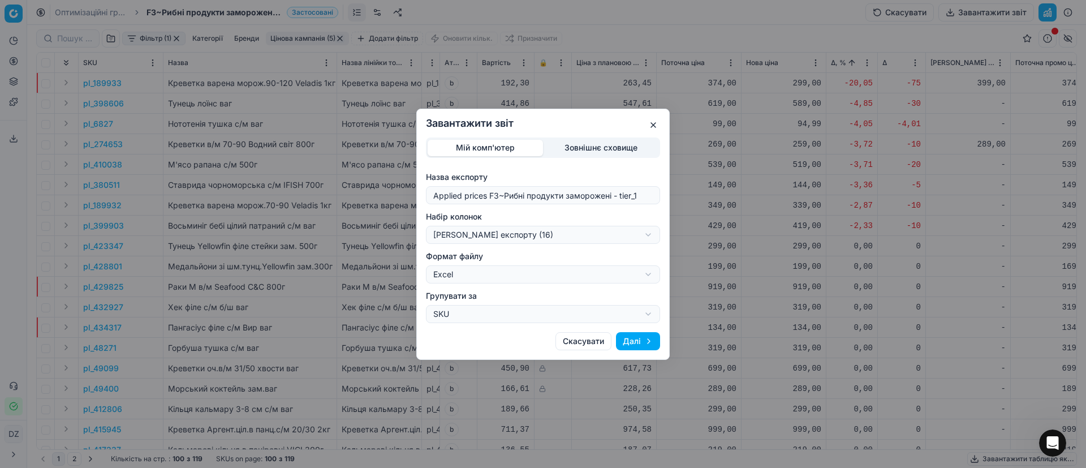
click at [631, 342] on button "Далі" at bounding box center [638, 341] width 44 height 18
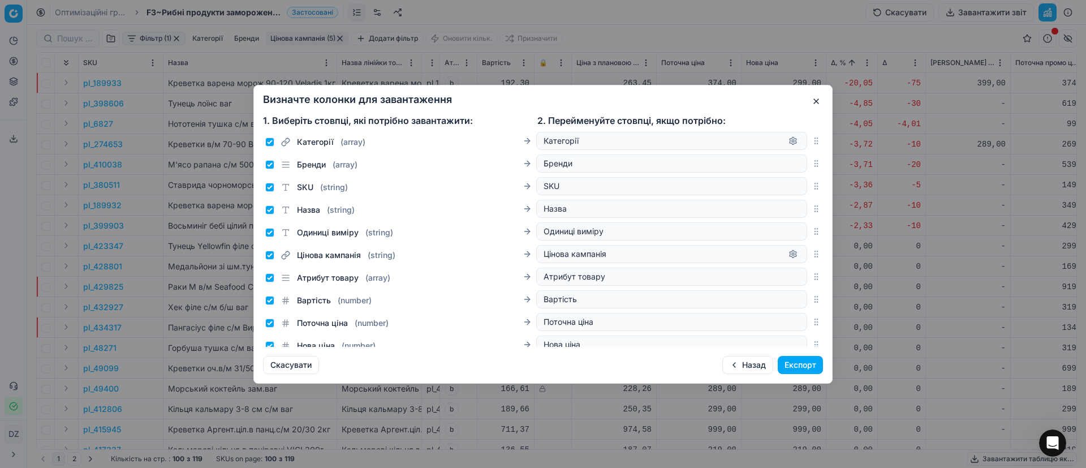
click at [802, 360] on button "Експорт" at bounding box center [799, 365] width 45 height 18
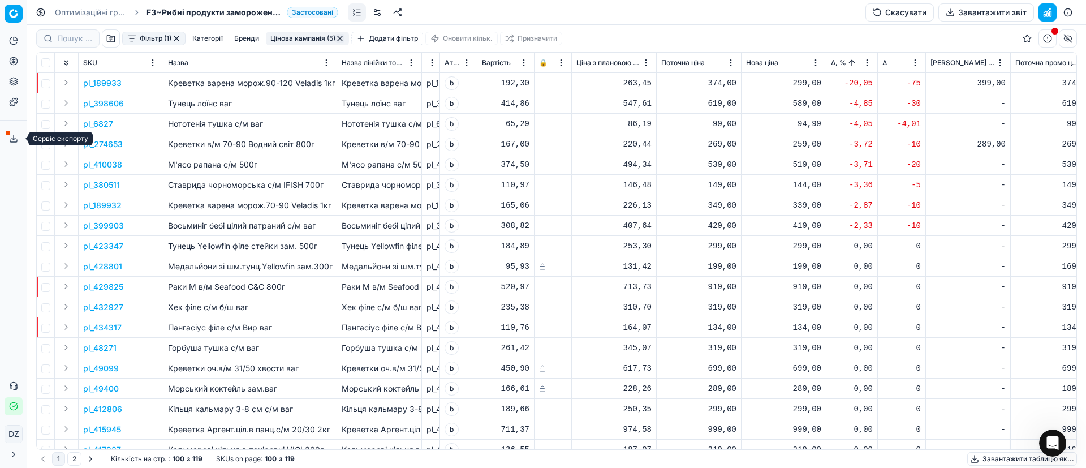
click at [20, 135] on button "Сервіс експорту" at bounding box center [14, 138] width 18 height 18
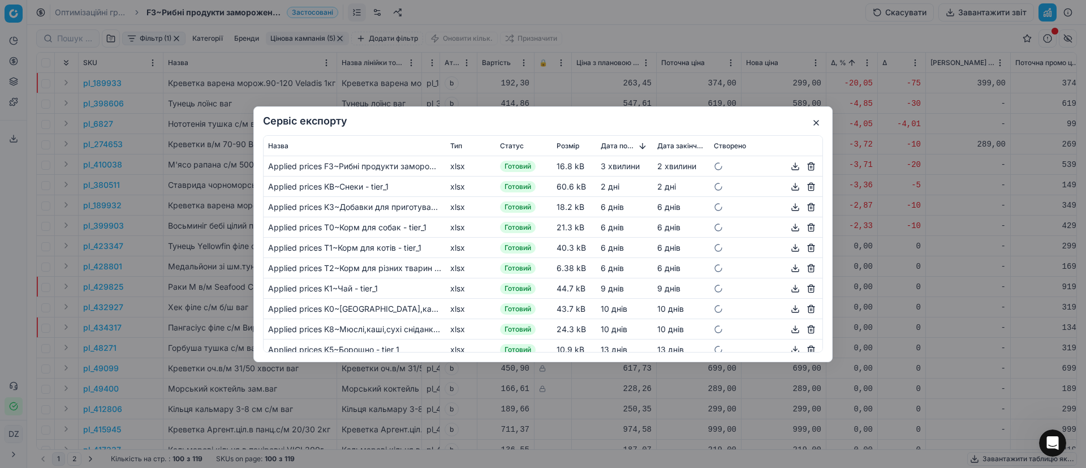
click at [788, 167] on button "button" at bounding box center [795, 166] width 14 height 14
click at [819, 127] on button "button" at bounding box center [816, 123] width 14 height 14
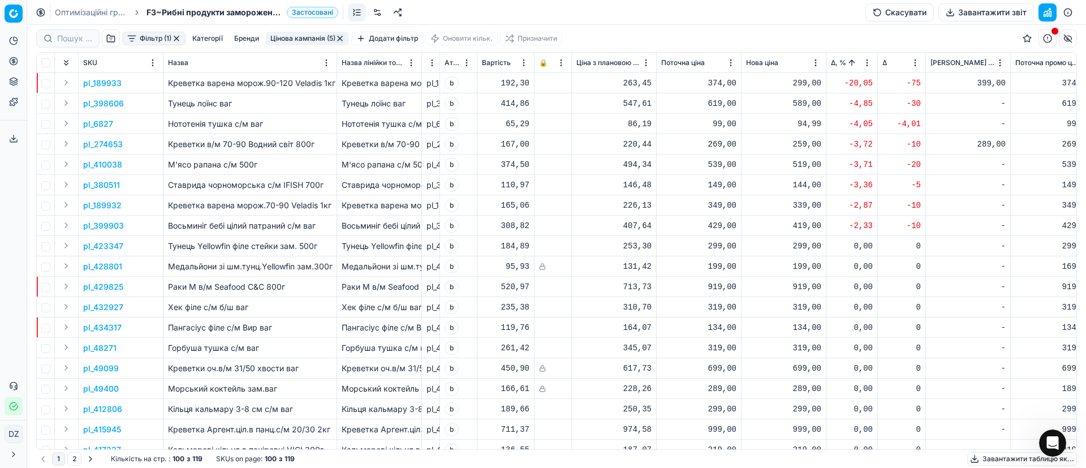
click at [13, 64] on icon at bounding box center [13, 61] width 9 height 9
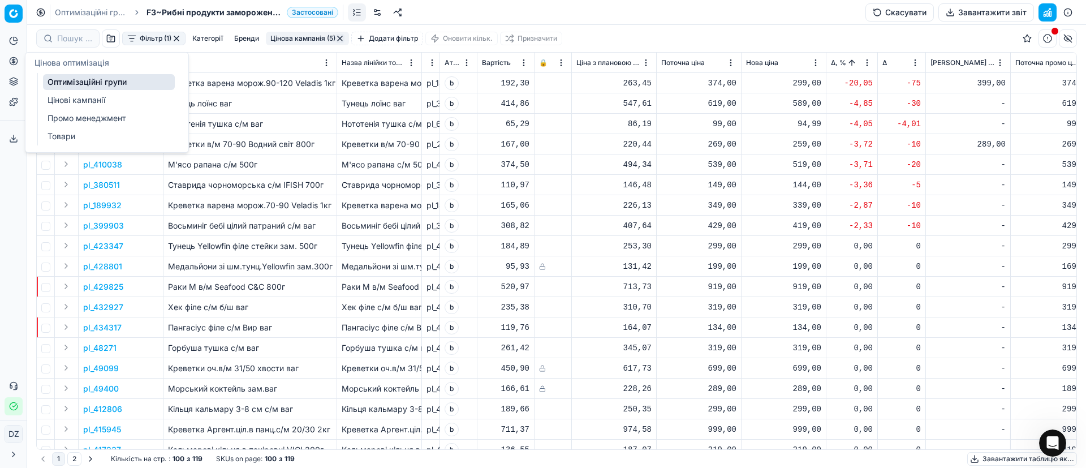
click at [78, 82] on link "Оптимізаційні групи" at bounding box center [109, 82] width 132 height 16
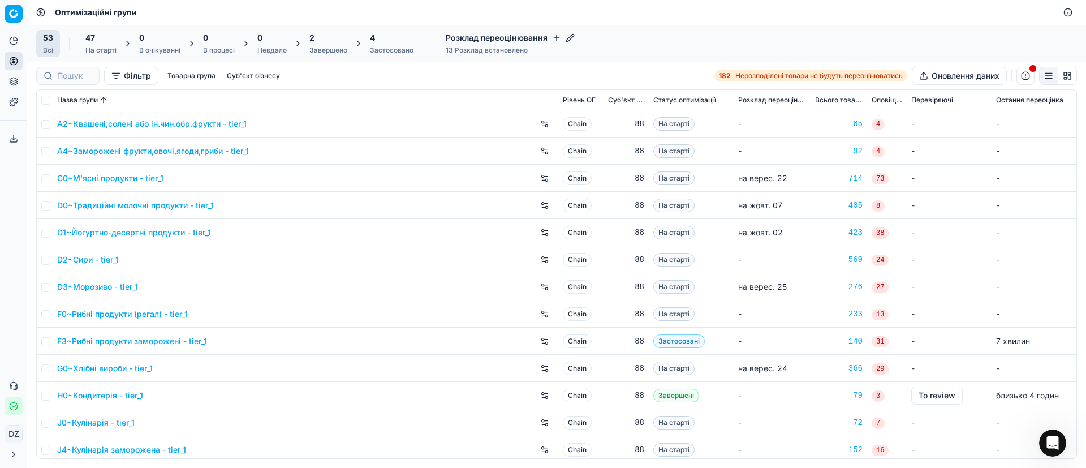
click at [320, 49] on div "Завершено" at bounding box center [328, 50] width 38 height 9
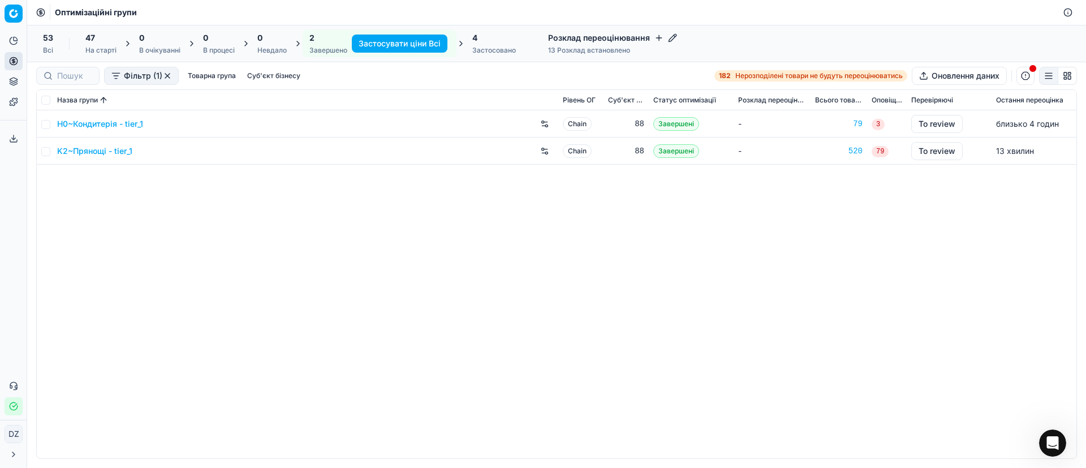
click at [97, 152] on link "K2~Прянощі - tier_1" at bounding box center [94, 150] width 75 height 11
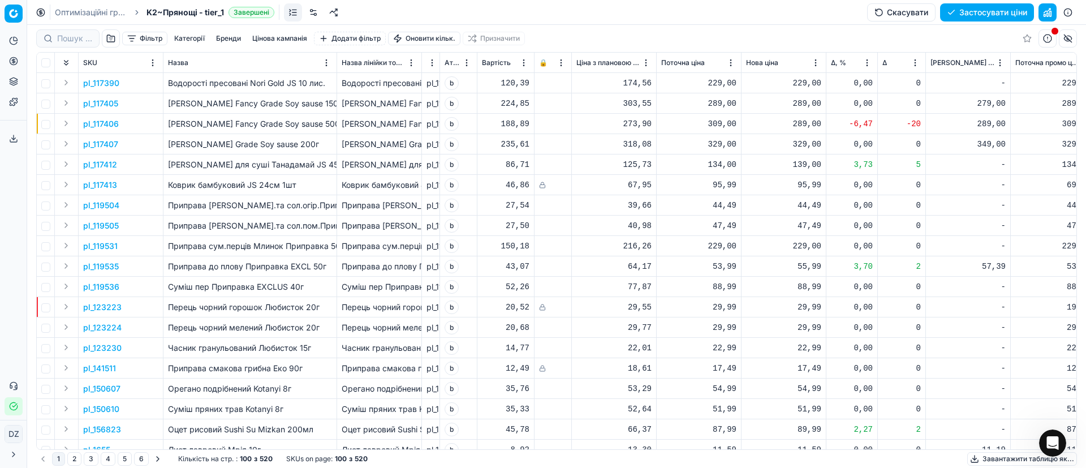
click at [283, 39] on button "Цінова кампанія" at bounding box center [280, 39] width 64 height 14
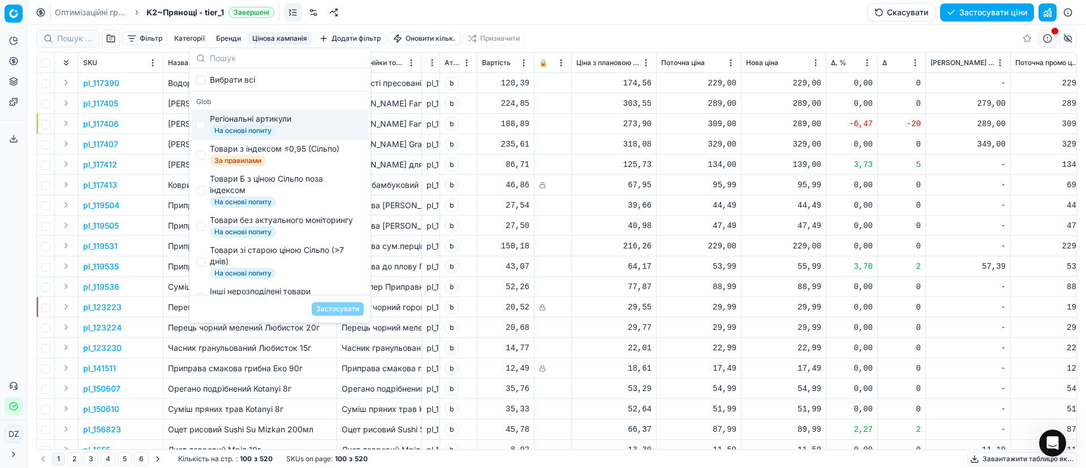
click at [261, 114] on div "Регіональні артикули" at bounding box center [250, 118] width 81 height 11
checkbox input "true"
drag, startPoint x: 259, startPoint y: 152, endPoint x: 256, endPoint y: 168, distance: 16.6
click at [259, 152] on div "Товари з індексом ≤0,95 (Сільпо)" at bounding box center [274, 148] width 129 height 11
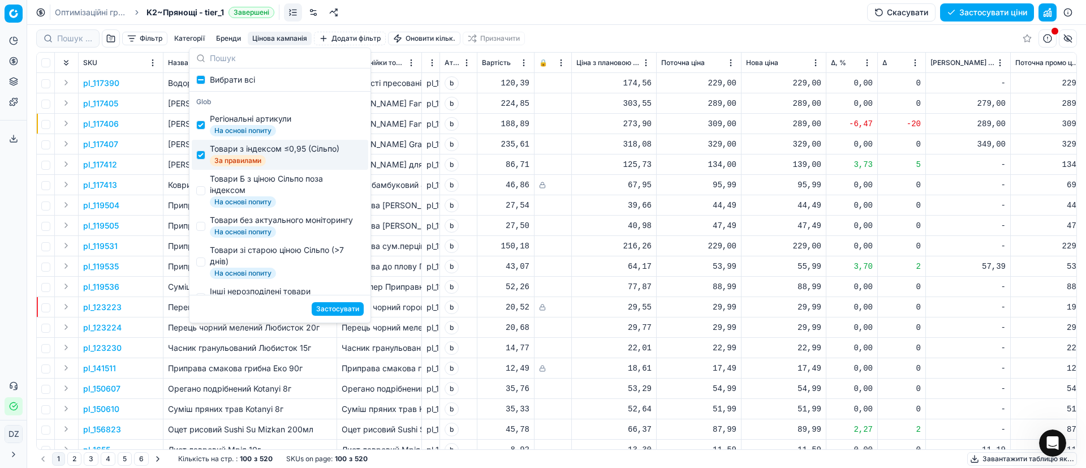
checkbox input "true"
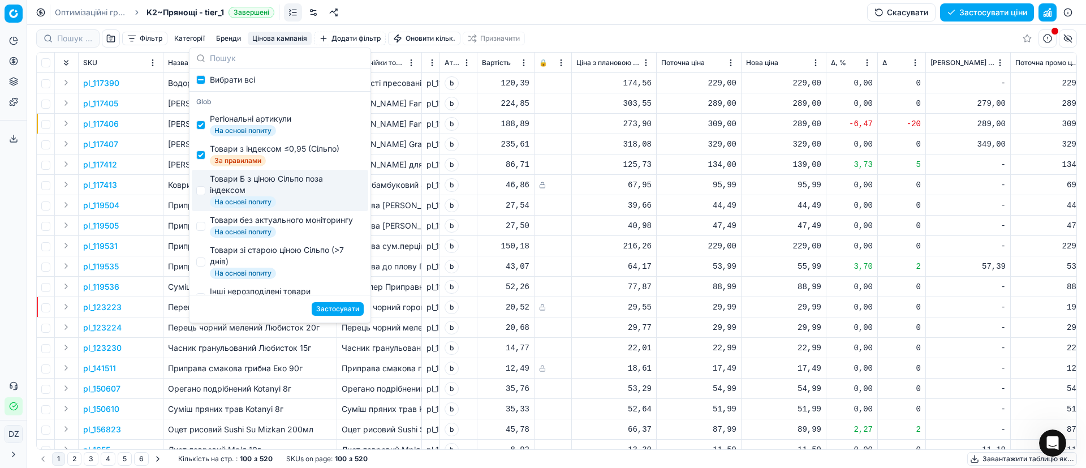
click at [256, 186] on div "Товари Б з ціною Сільпо поза індексом" at bounding box center [284, 184] width 149 height 23
checkbox input "true"
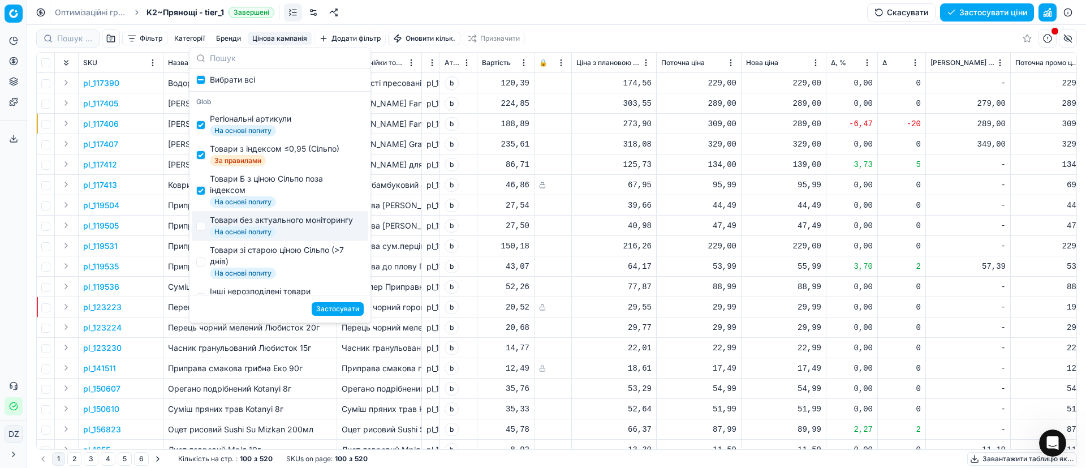
drag, startPoint x: 253, startPoint y: 226, endPoint x: 254, endPoint y: 241, distance: 15.3
click at [253, 226] on div "Товари без актуального моніторингу" at bounding box center [281, 219] width 143 height 11
checkbox input "true"
click at [257, 262] on div "Товари зі старою ціною Сільпо (>7 днів)" at bounding box center [284, 255] width 149 height 23
checkbox input "true"
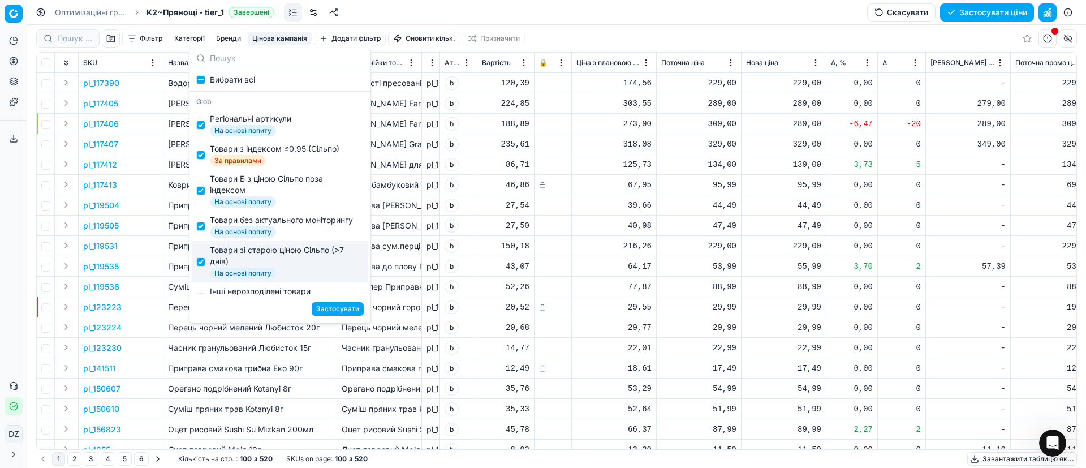
click at [348, 304] on button "Застосувати" at bounding box center [338, 309] width 52 height 14
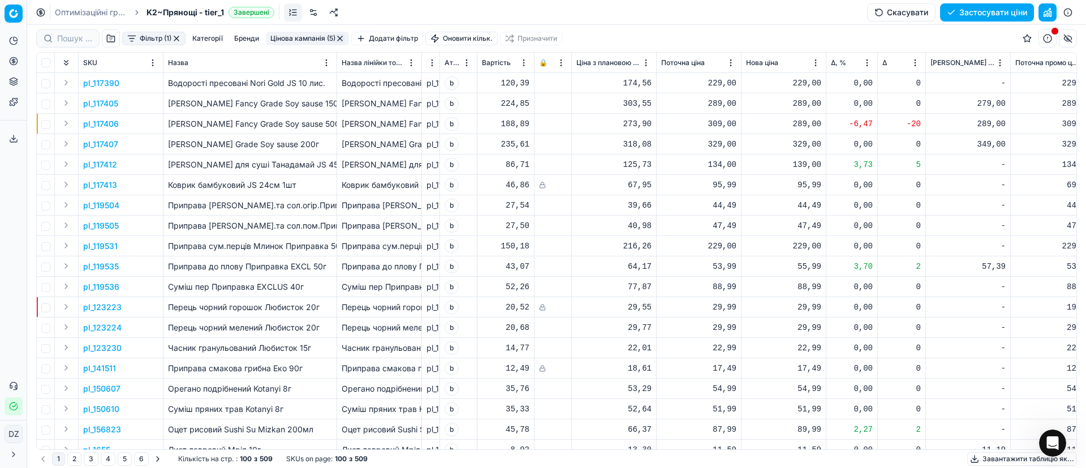
click at [828, 63] on th "Δ, %" at bounding box center [851, 63] width 51 height 20
click at [832, 62] on span "Δ, %" at bounding box center [838, 62] width 15 height 9
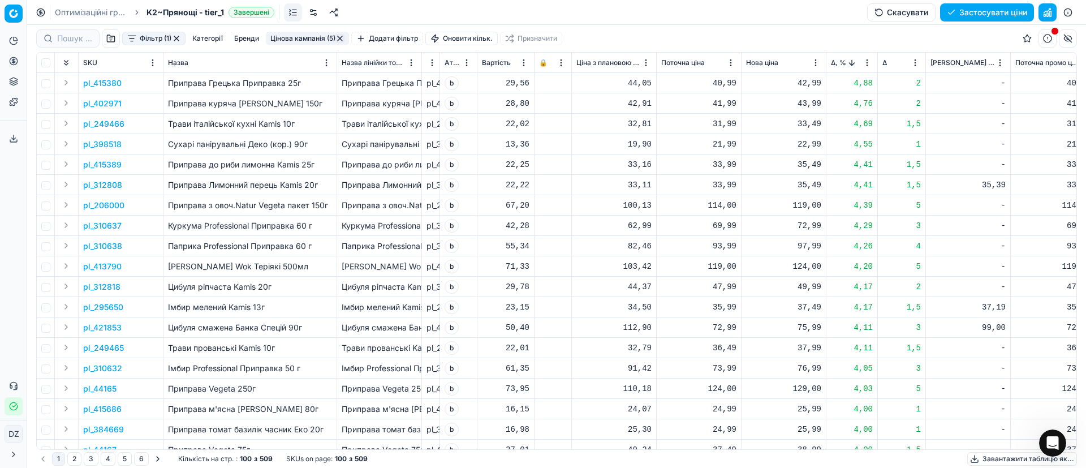
click at [100, 182] on p "pl_312808" at bounding box center [102, 184] width 39 height 11
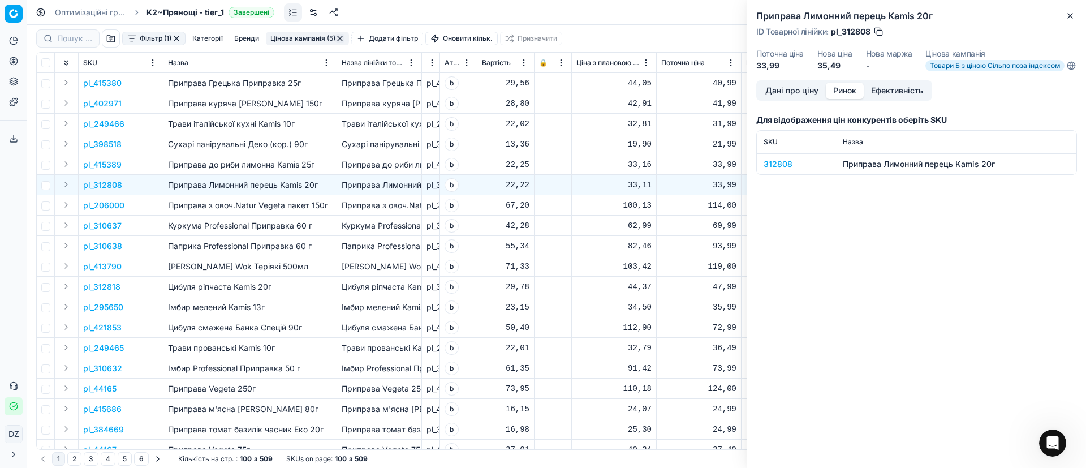
click at [853, 94] on button "Ринок" at bounding box center [845, 91] width 38 height 16
click at [767, 170] on div "312808" at bounding box center [796, 163] width 66 height 11
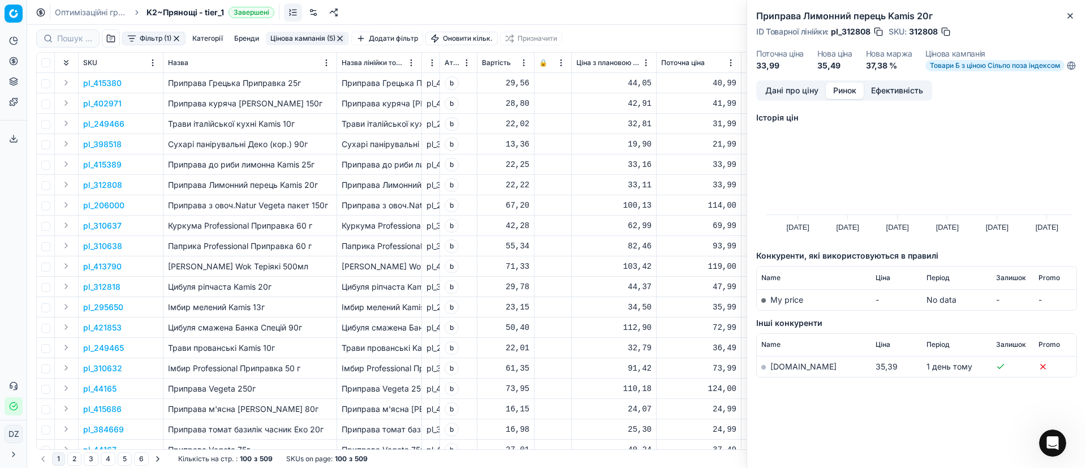
click at [784, 371] on link "[DOMAIN_NAME]" at bounding box center [803, 366] width 66 height 10
click at [1068, 15] on icon "button" at bounding box center [1069, 15] width 9 height 9
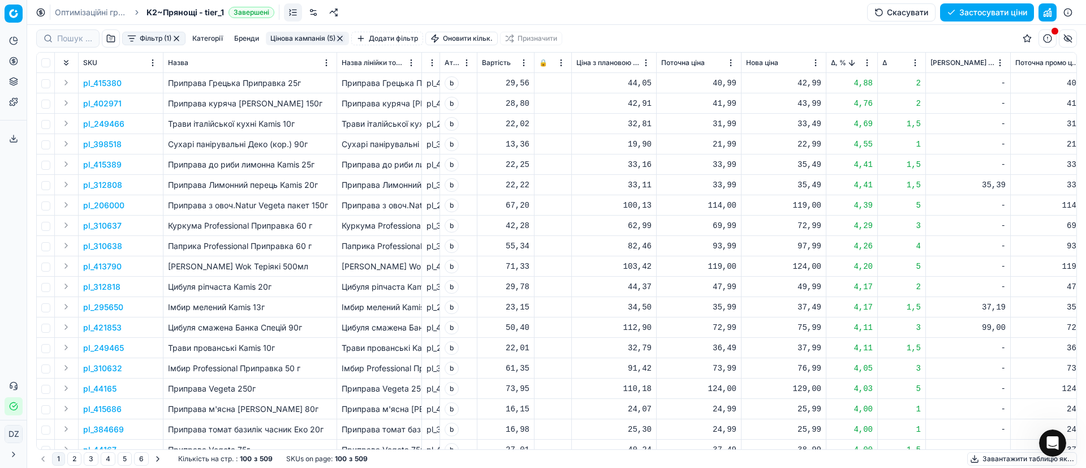
scroll to position [85, 0]
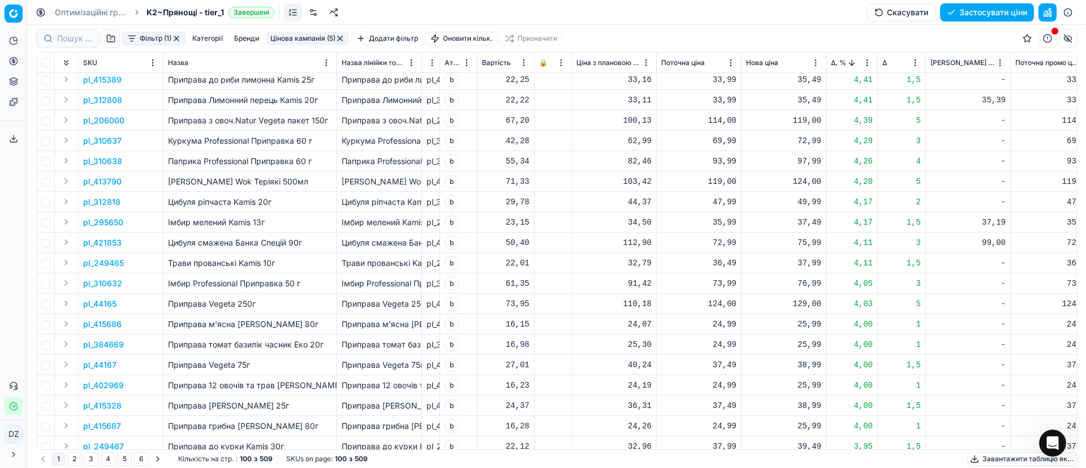
click at [113, 242] on p "pl_421853" at bounding box center [102, 242] width 38 height 11
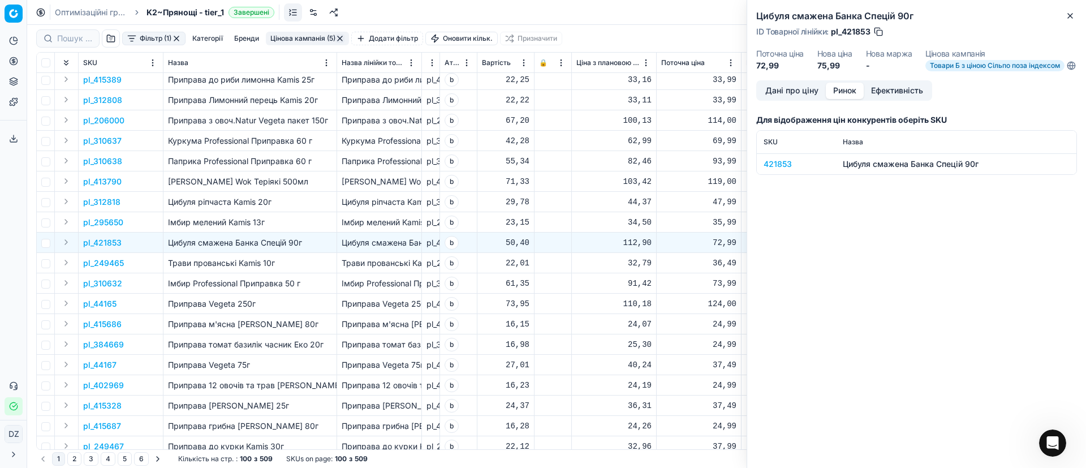
click at [848, 99] on button "Ринок" at bounding box center [845, 91] width 38 height 16
click at [789, 170] on div "421853" at bounding box center [796, 163] width 66 height 11
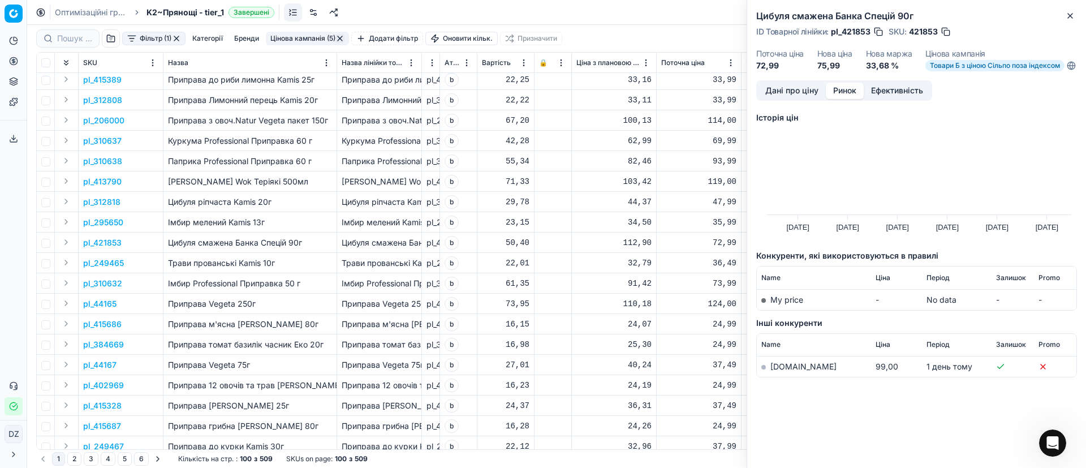
click at [791, 371] on link "[DOMAIN_NAME]" at bounding box center [803, 366] width 66 height 10
click at [1077, 16] on div "Цибуля смажена Банка Спецій 90г ID Товарної лінійки : pl_421853 SKU : 421853 По…" at bounding box center [916, 40] width 339 height 80
click at [1073, 14] on icon "button" at bounding box center [1069, 15] width 9 height 9
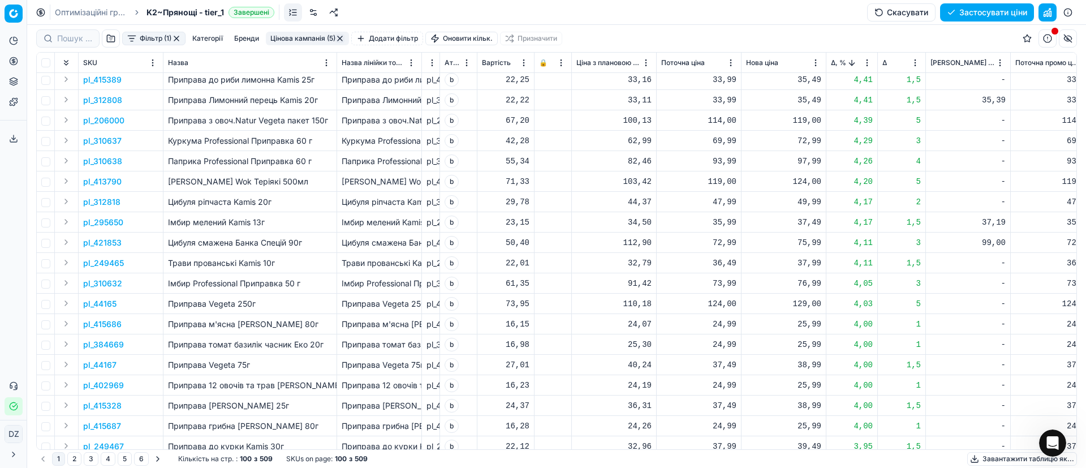
click at [807, 243] on div "75,99" at bounding box center [783, 242] width 75 height 11
drag, startPoint x: 824, startPoint y: 344, endPoint x: 748, endPoint y: 336, distance: 76.7
click at [748, 336] on dl "Поточна: 72,99 Оптимум: 75,99 Вручну: 75.99" at bounding box center [783, 319] width 163 height 74
type input "76.99"
click at [113, 221] on p "pl_295650" at bounding box center [103, 222] width 40 height 11
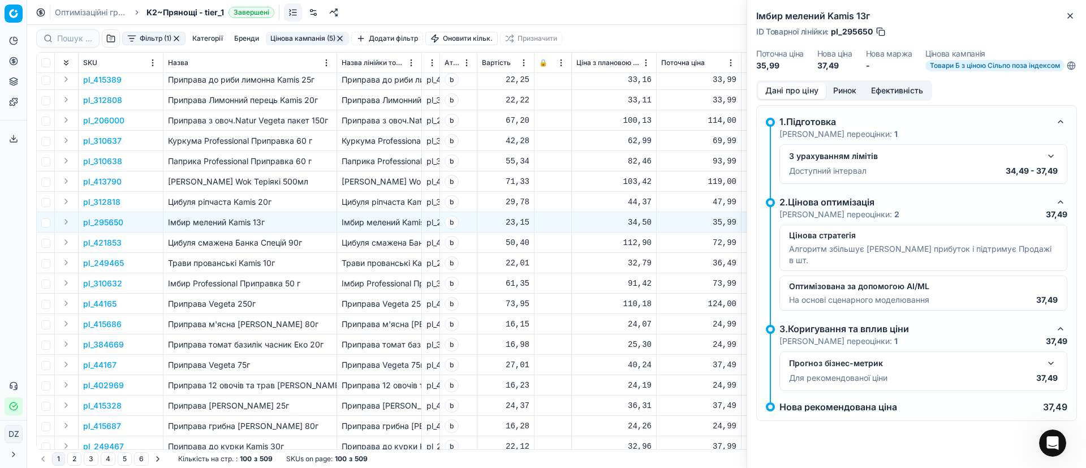
click at [841, 99] on button "Ринок" at bounding box center [845, 91] width 38 height 16
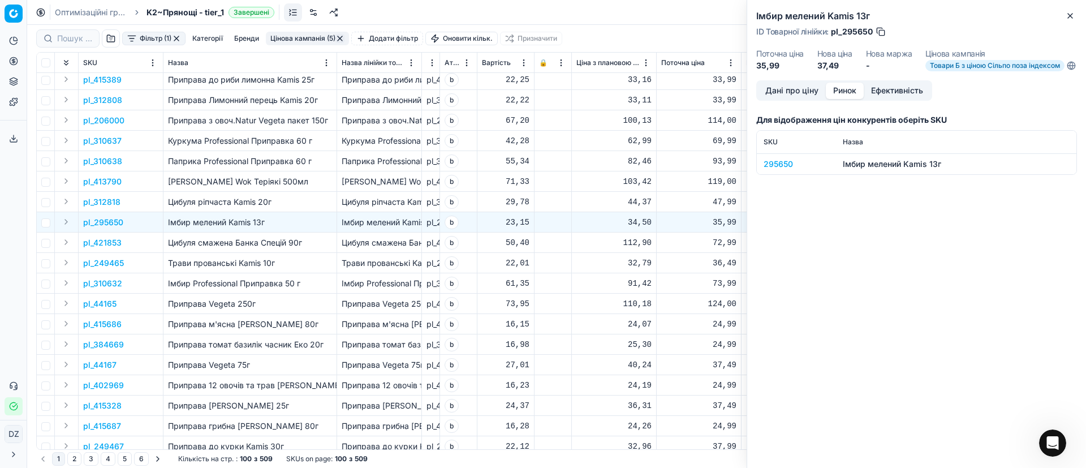
click at [778, 170] on div "295650" at bounding box center [796, 163] width 66 height 11
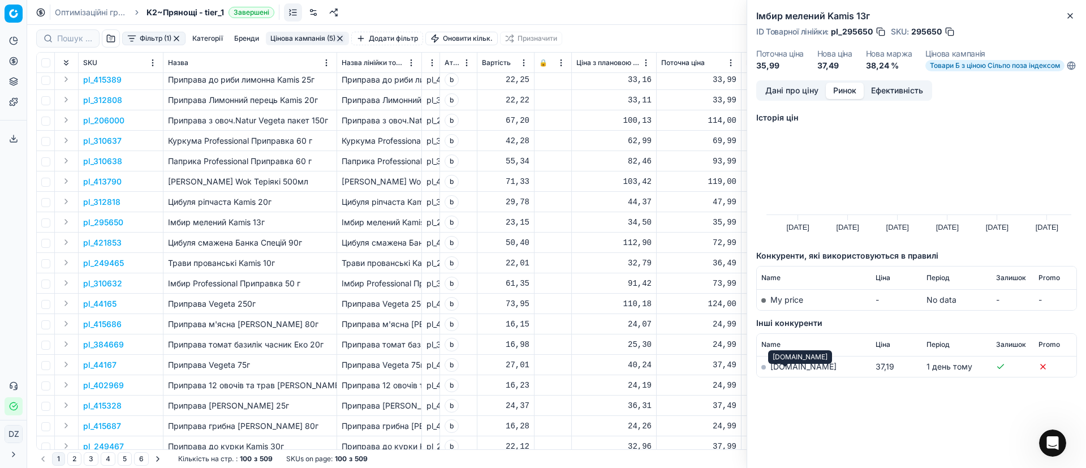
click at [783, 371] on link "[DOMAIN_NAME]" at bounding box center [803, 366] width 66 height 10
click at [1070, 12] on icon "button" at bounding box center [1069, 15] width 9 height 9
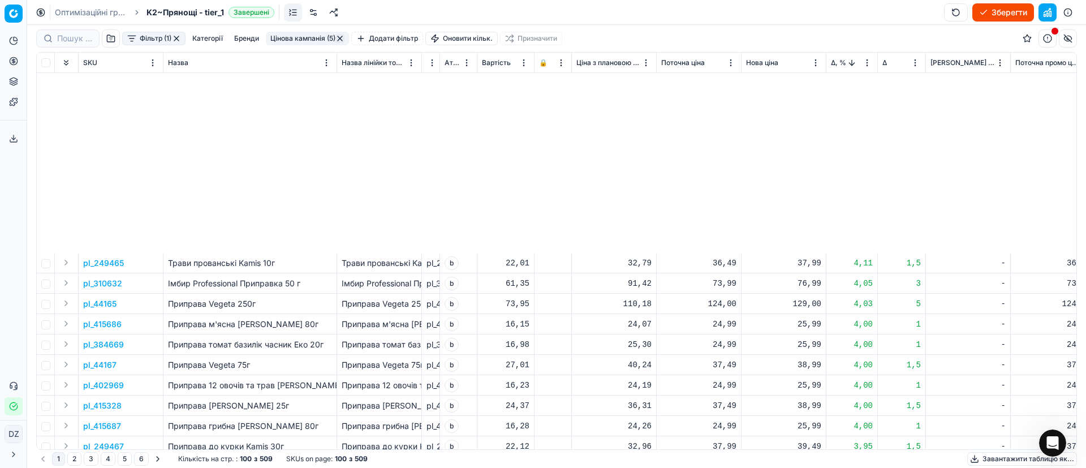
scroll to position [424, 0]
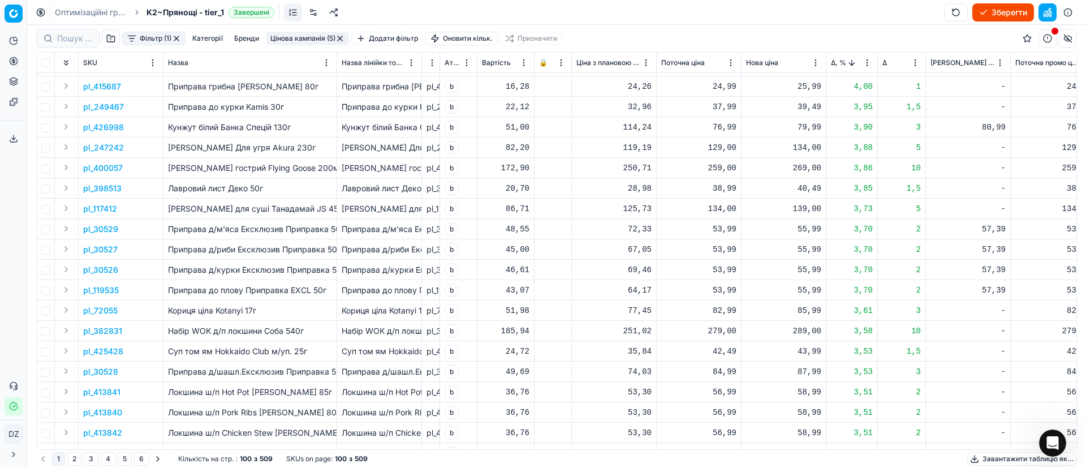
click at [111, 124] on p "pl_426998" at bounding box center [103, 127] width 41 height 11
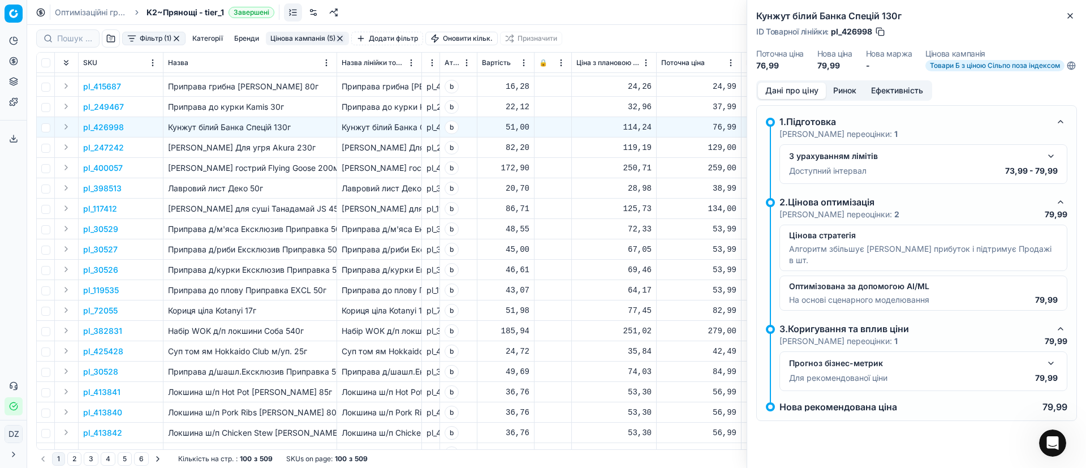
click at [841, 93] on button "Ринок" at bounding box center [845, 91] width 38 height 16
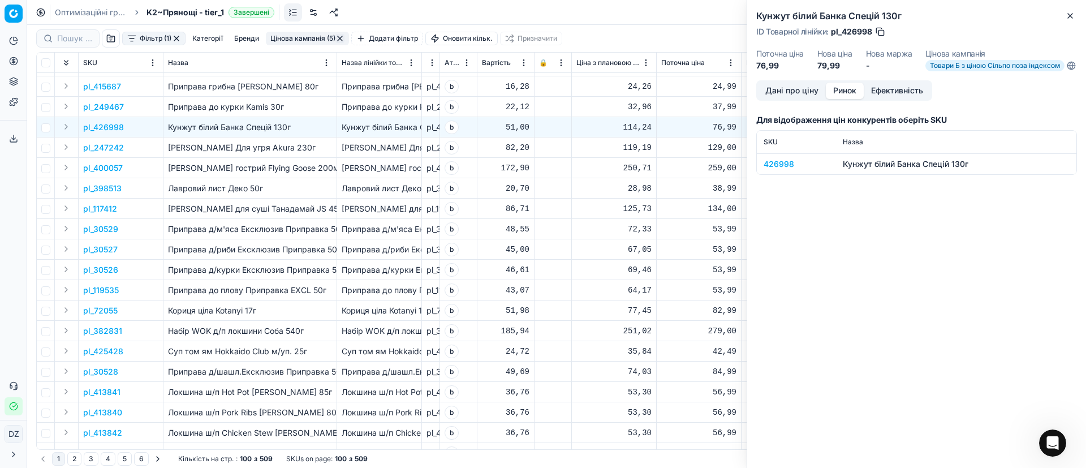
click at [777, 169] on div "426998" at bounding box center [796, 163] width 66 height 11
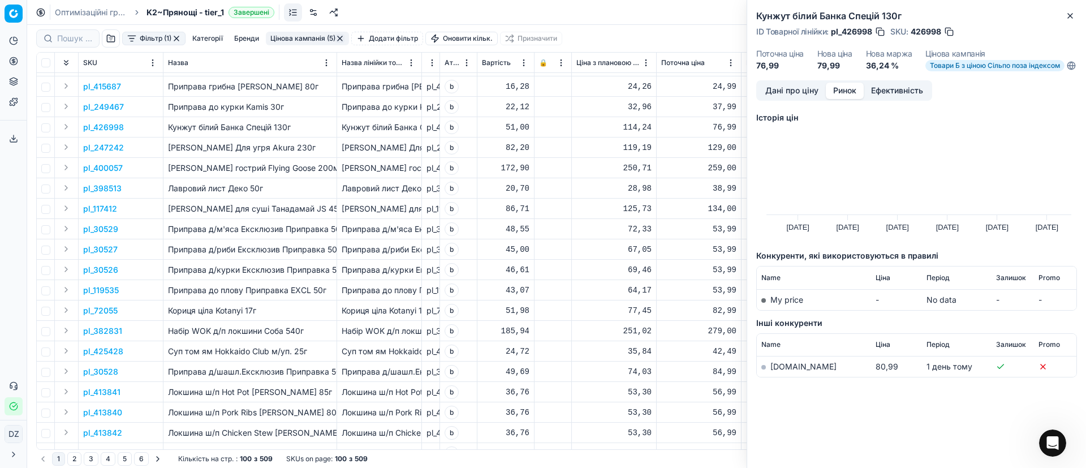
click at [793, 371] on link "[DOMAIN_NAME]" at bounding box center [803, 366] width 66 height 10
click at [767, 375] on td "[DOMAIN_NAME]" at bounding box center [814, 366] width 114 height 21
click at [788, 371] on link "[DOMAIN_NAME]" at bounding box center [803, 366] width 66 height 10
click at [1069, 9] on button "Close" at bounding box center [1070, 16] width 14 height 14
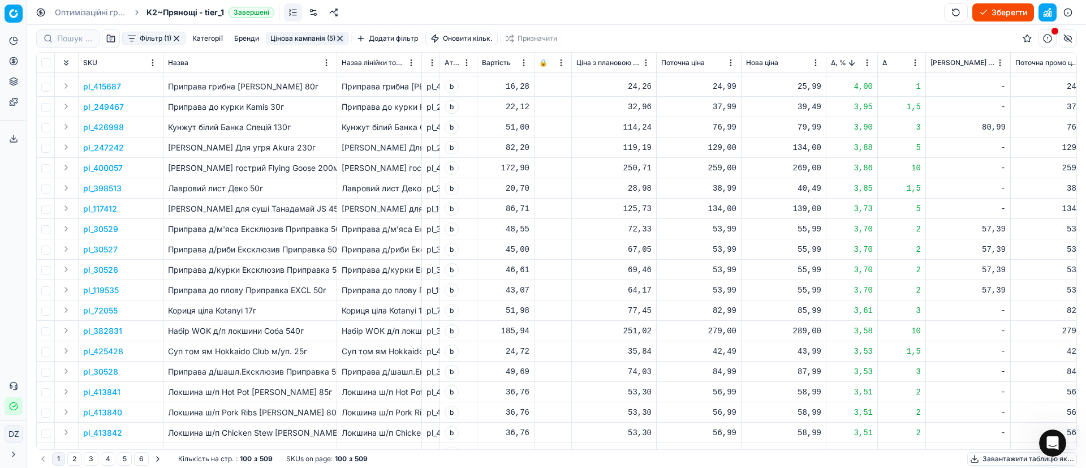
click at [104, 229] on p "pl_30529" at bounding box center [100, 228] width 35 height 11
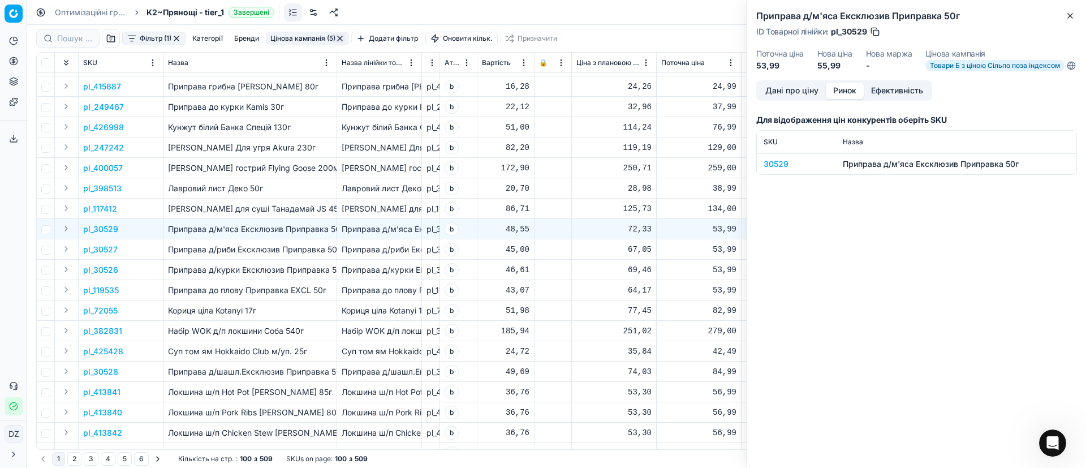
click at [837, 99] on button "Ринок" at bounding box center [845, 91] width 38 height 16
click at [777, 168] on div "30529" at bounding box center [796, 163] width 66 height 11
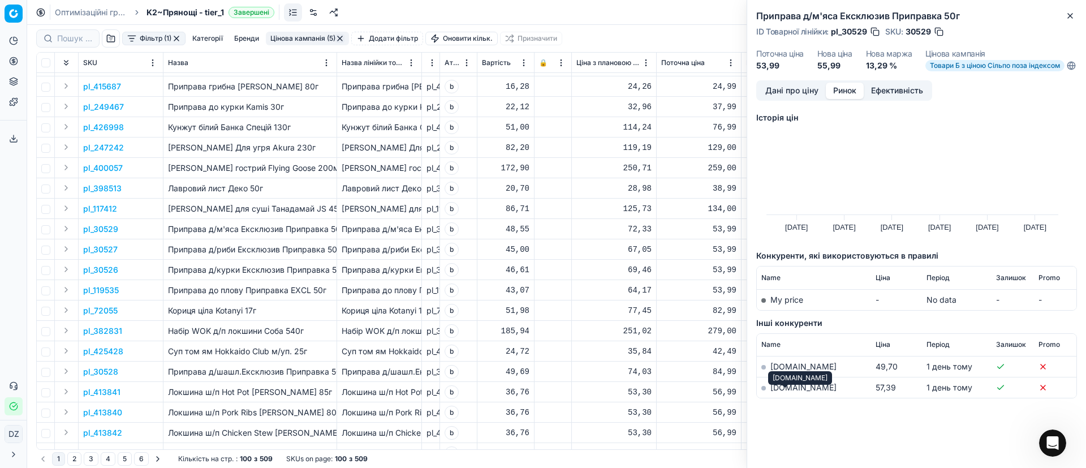
click at [792, 392] on link "[DOMAIN_NAME]" at bounding box center [803, 387] width 66 height 10
drag, startPoint x: 1070, startPoint y: 15, endPoint x: 1059, endPoint y: 25, distance: 14.8
click at [1070, 14] on icon "button" at bounding box center [1069, 15] width 9 height 9
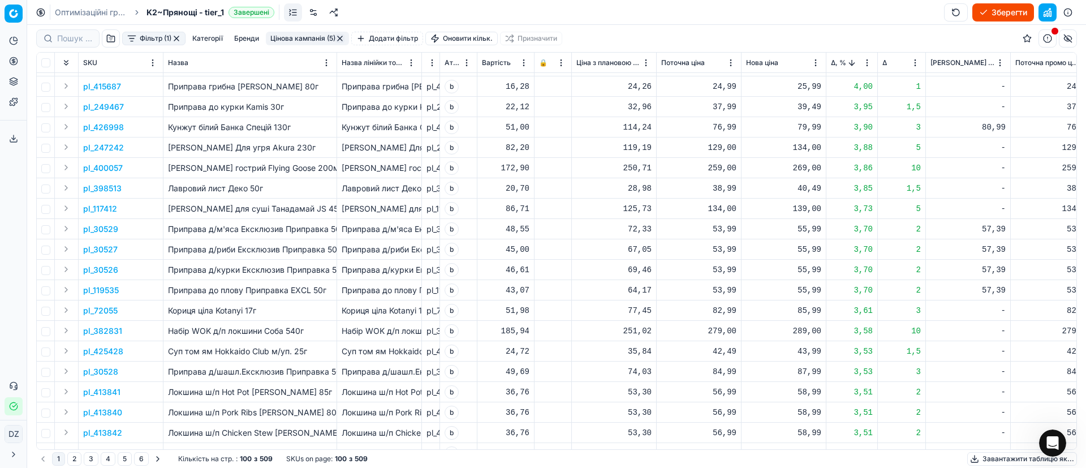
click at [817, 231] on div "55,99" at bounding box center [783, 228] width 75 height 11
click at [45, 232] on input "checkbox" at bounding box center [45, 229] width 9 height 9
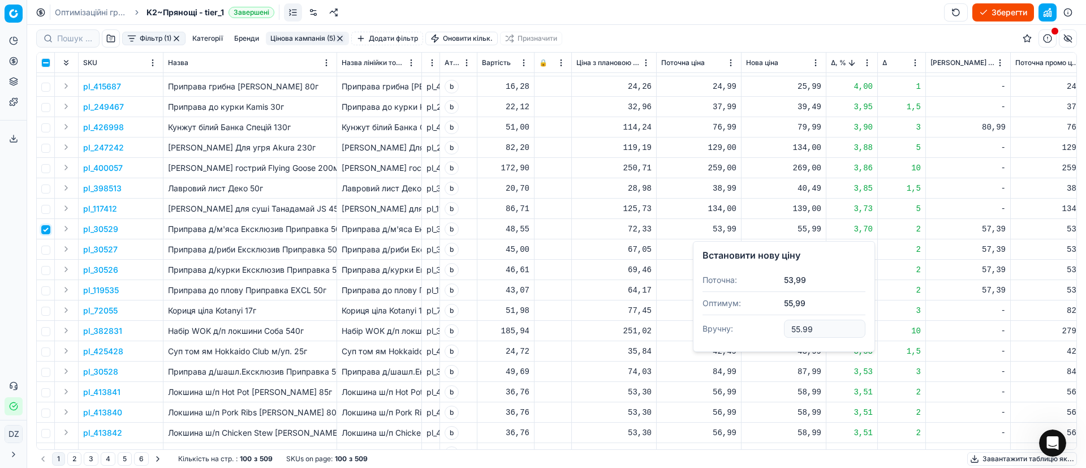
checkbox input "true"
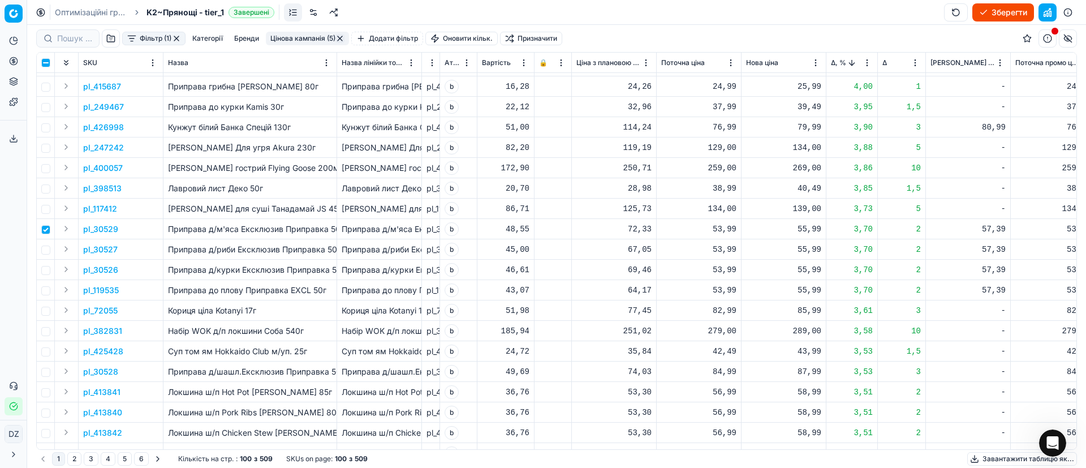
click at [113, 226] on p "pl_30529" at bounding box center [100, 228] width 35 height 11
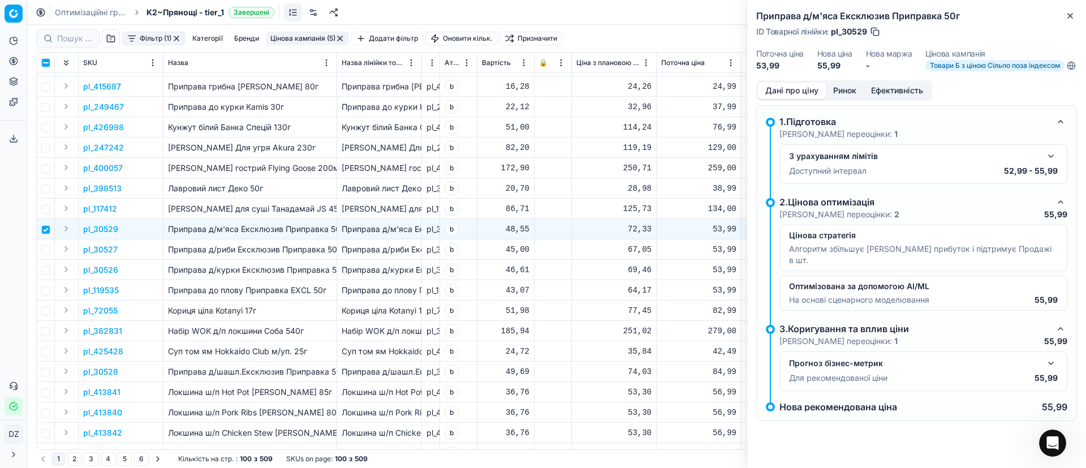
click at [849, 99] on button "Ринок" at bounding box center [845, 91] width 38 height 16
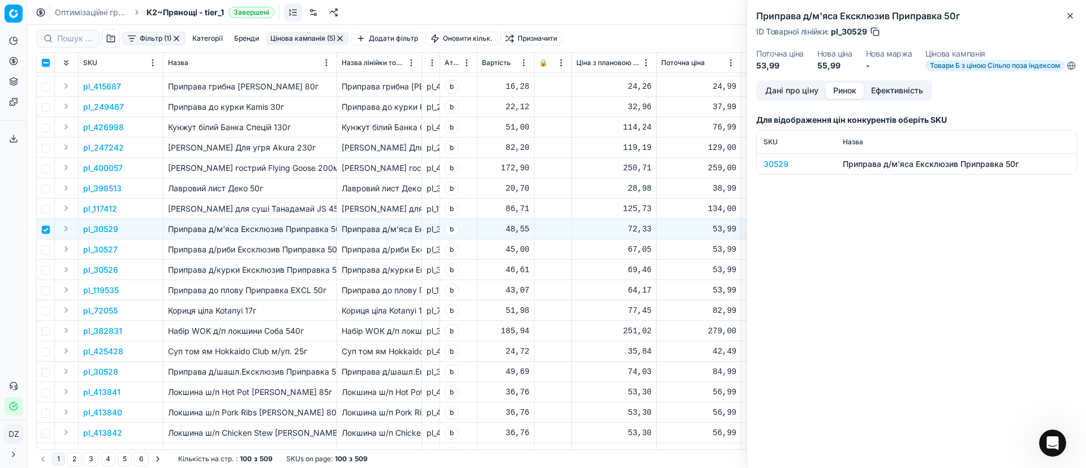
click at [774, 170] on div "30529" at bounding box center [796, 163] width 66 height 11
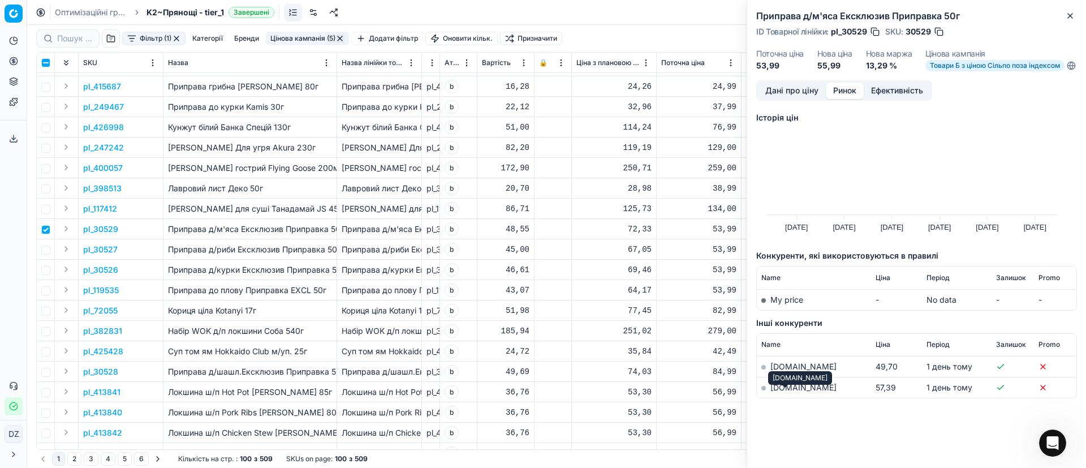
click at [789, 392] on link "[DOMAIN_NAME]" at bounding box center [803, 387] width 66 height 10
click at [1068, 16] on icon "button" at bounding box center [1069, 15] width 9 height 9
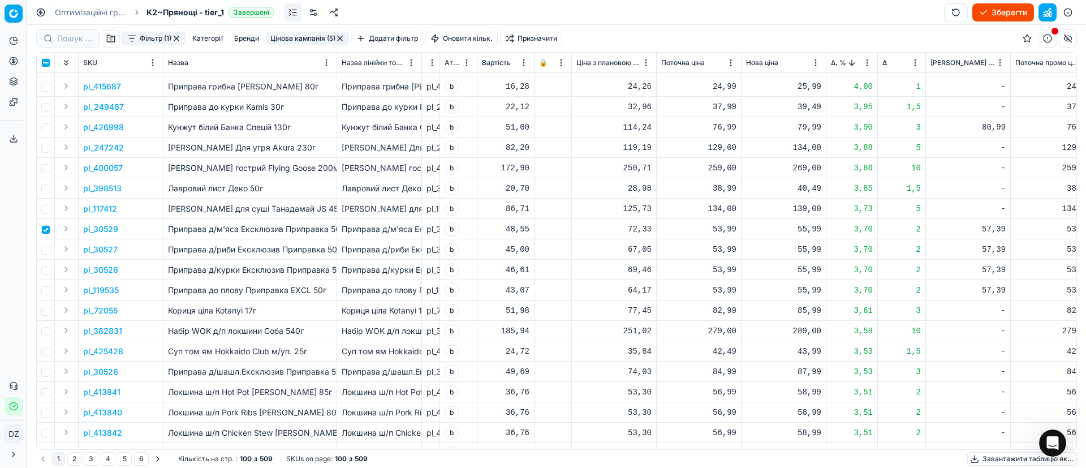
click at [803, 226] on div "55,99" at bounding box center [783, 228] width 75 height 11
drag, startPoint x: 823, startPoint y: 331, endPoint x: 567, endPoint y: 325, distance: 256.2
click at [565, 325] on body "Pricing platform Аналітика Цінова оптимізація Асортимент продукції Шаблони Серв…" at bounding box center [543, 234] width 1086 height 468
drag, startPoint x: 822, startPoint y: 329, endPoint x: 764, endPoint y: 326, distance: 57.8
click at [764, 326] on dl "Поточна: 53,99 Оптимум: 55,99 Вручну: 55.99" at bounding box center [783, 306] width 163 height 74
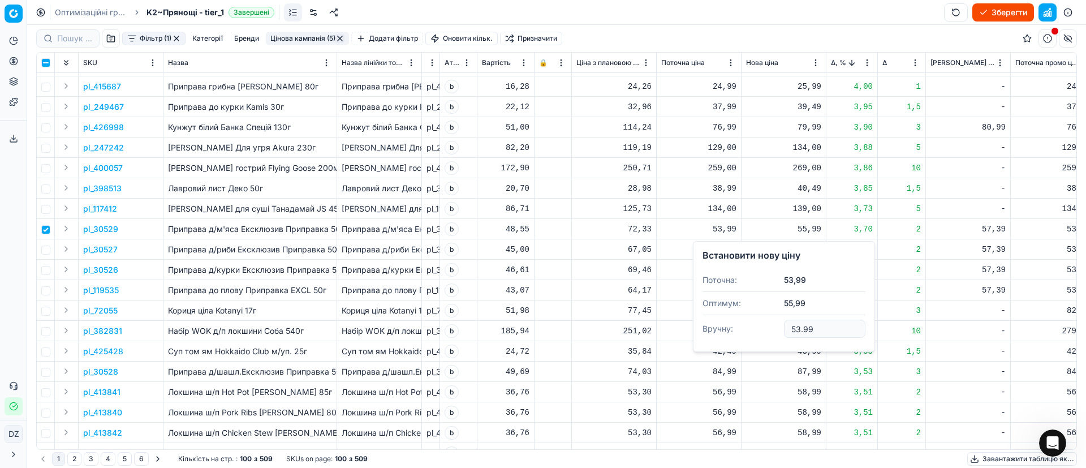
type input "53.99"
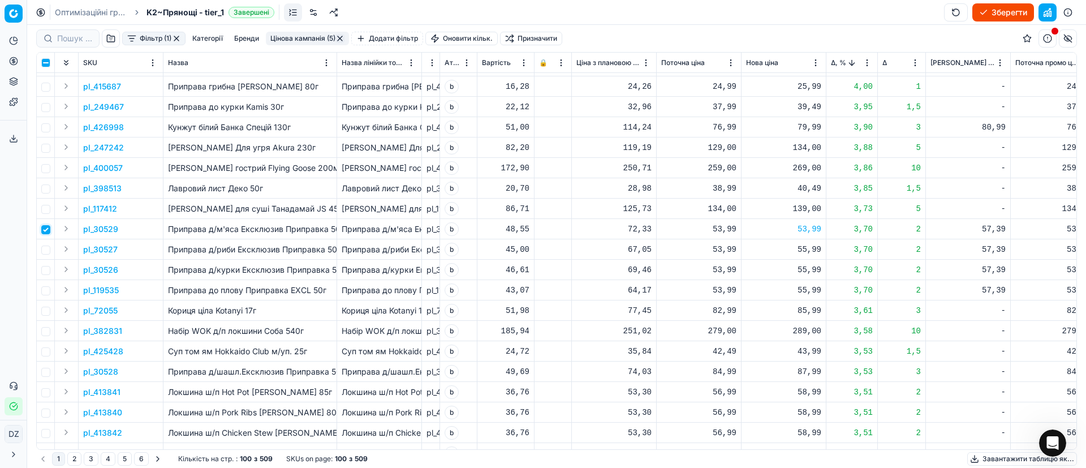
click at [47, 232] on input "checkbox" at bounding box center [45, 229] width 9 height 9
checkbox input "false"
click at [48, 249] on input "checkbox" at bounding box center [45, 249] width 9 height 9
checkbox input "true"
click at [92, 251] on p "pl_30527" at bounding box center [100, 249] width 34 height 11
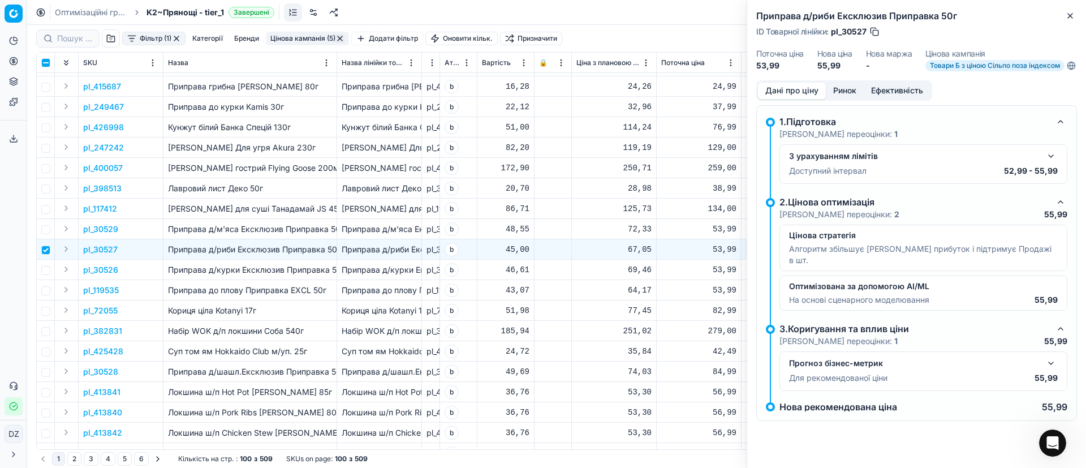
click at [845, 99] on button "Ринок" at bounding box center [845, 91] width 38 height 16
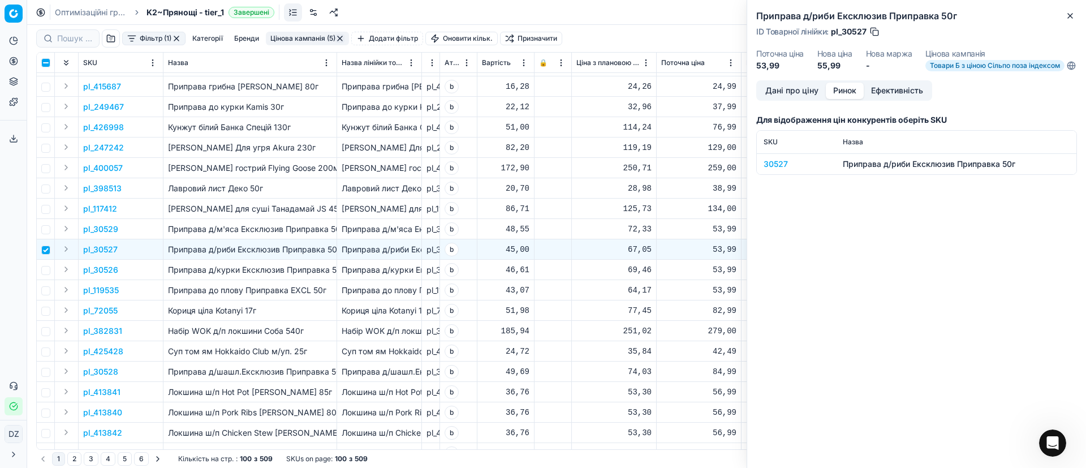
click at [778, 170] on div "30527" at bounding box center [796, 163] width 66 height 11
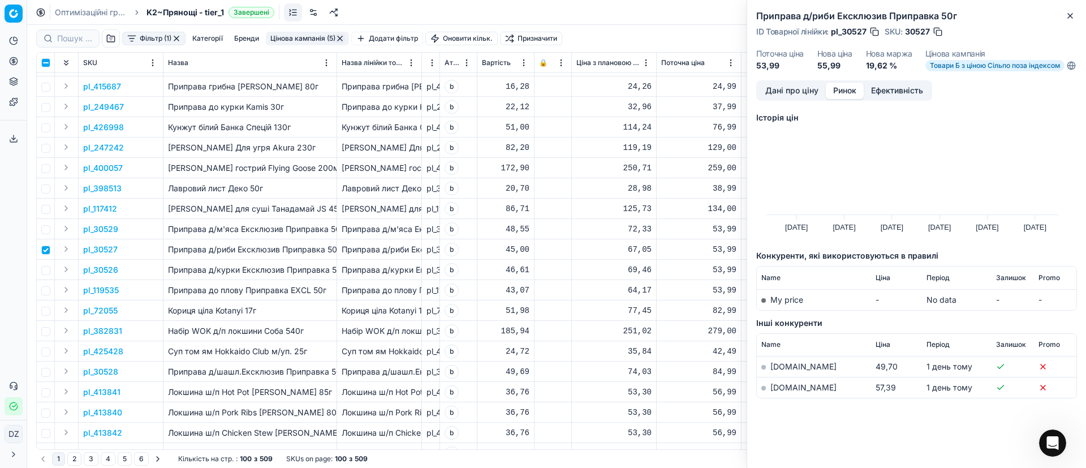
click at [783, 392] on link "[DOMAIN_NAME]" at bounding box center [803, 387] width 66 height 10
click at [1067, 16] on icon "button" at bounding box center [1069, 15] width 9 height 9
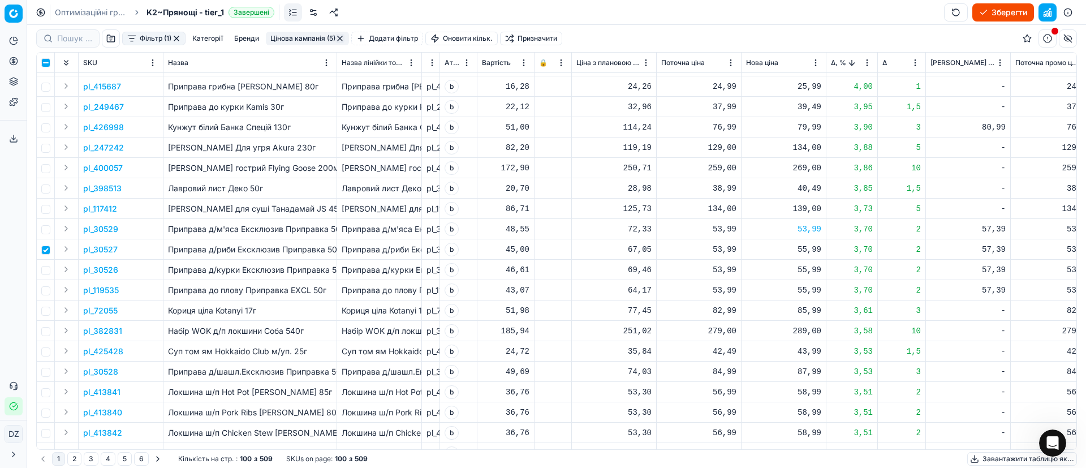
click at [806, 250] on div "55,99" at bounding box center [783, 249] width 75 height 11
drag, startPoint x: 826, startPoint y: 349, endPoint x: 699, endPoint y: 345, distance: 126.7
click at [699, 345] on div "Встановити нову ціну Поточна: 53,99 Оптимум: 55,99 Вручну: 55.99" at bounding box center [784, 316] width 182 height 111
type input "53.99"
click at [46, 253] on input "checkbox" at bounding box center [45, 249] width 9 height 9
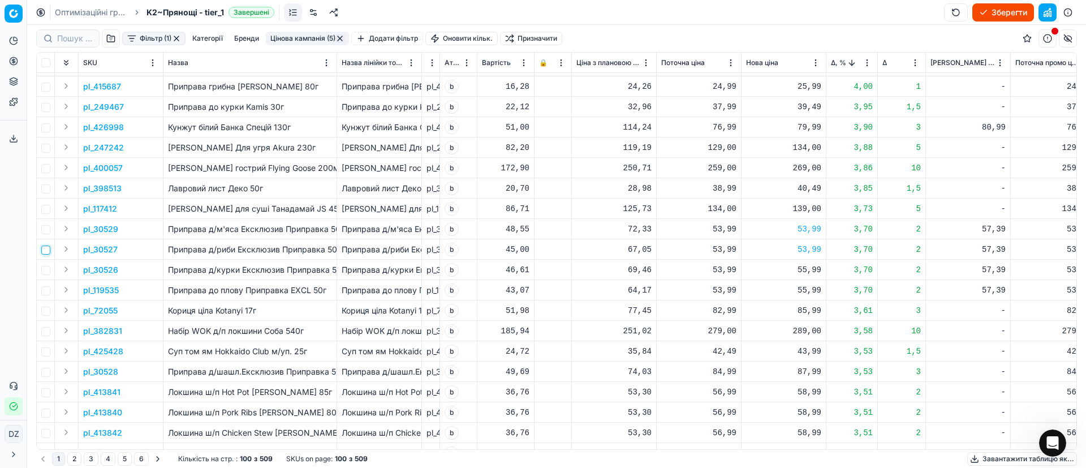
checkbox input "false"
click at [46, 271] on input "checkbox" at bounding box center [45, 270] width 9 height 9
checkbox input "true"
click at [114, 273] on p "pl_30526" at bounding box center [100, 269] width 35 height 11
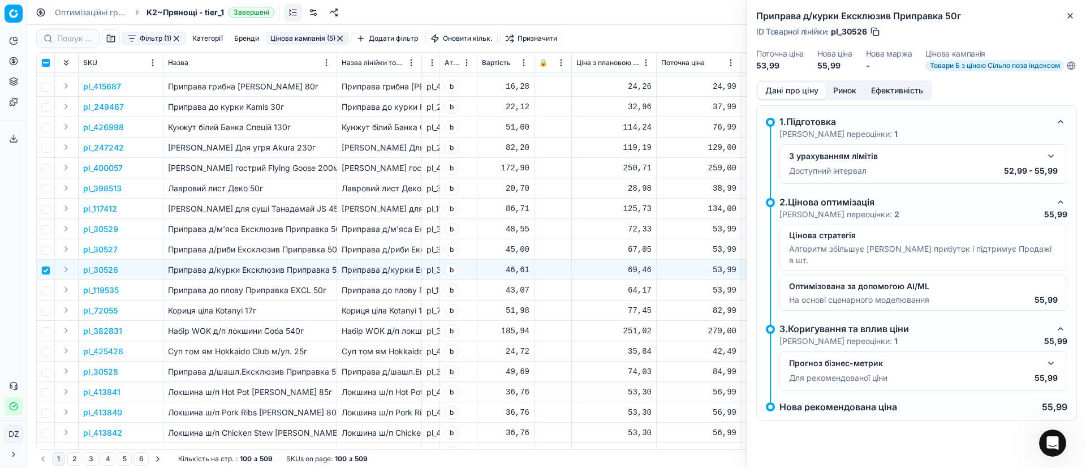
click at [841, 98] on button "Ринок" at bounding box center [845, 91] width 38 height 16
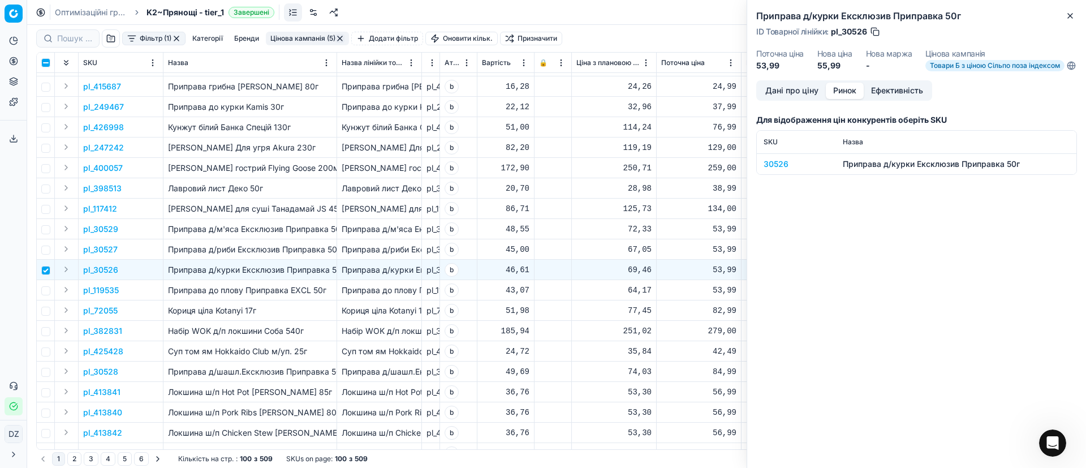
click at [784, 170] on div "30526" at bounding box center [796, 163] width 66 height 11
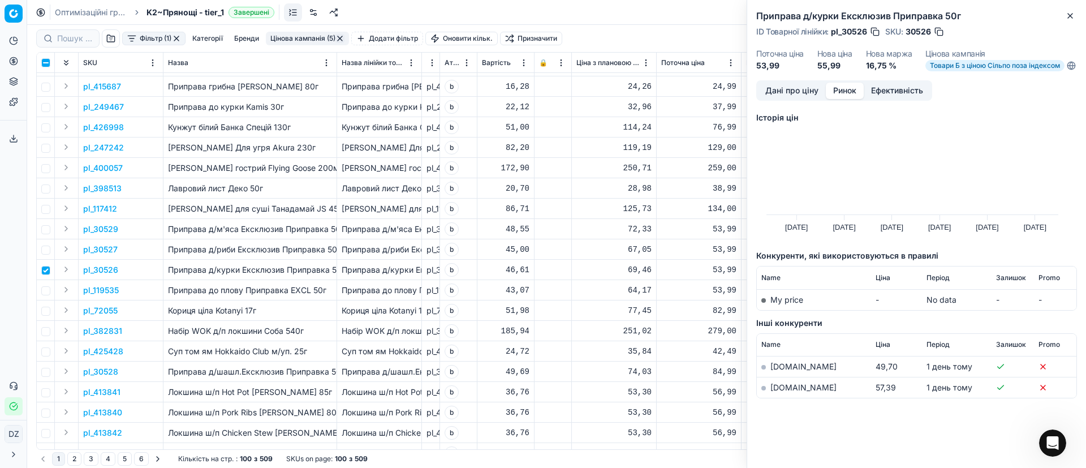
click at [790, 398] on td "[DOMAIN_NAME]" at bounding box center [814, 387] width 114 height 21
click at [789, 392] on link "[DOMAIN_NAME]" at bounding box center [803, 387] width 66 height 10
click at [1066, 11] on icon "button" at bounding box center [1069, 15] width 9 height 9
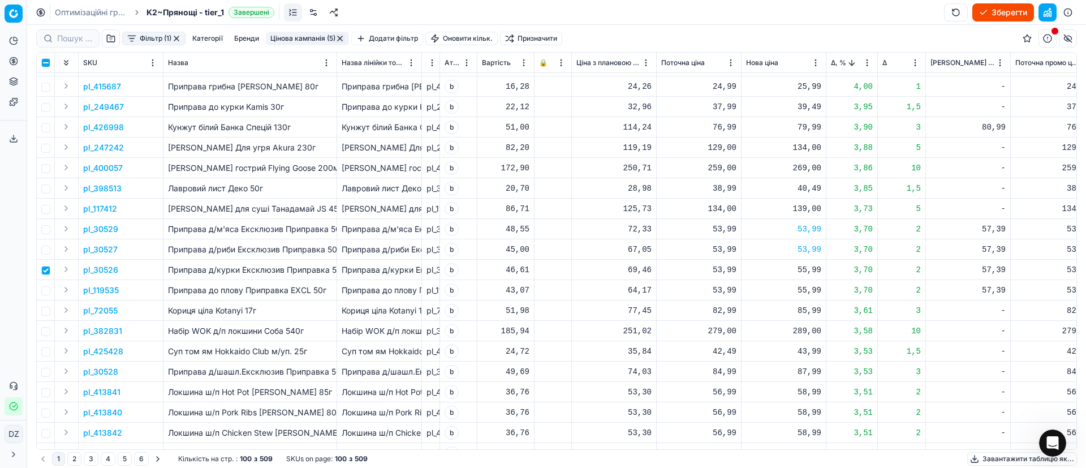
click at [816, 269] on div "55,99" at bounding box center [783, 269] width 75 height 11
drag, startPoint x: 820, startPoint y: 366, endPoint x: 706, endPoint y: 378, distance: 115.5
click at [710, 375] on dl "Поточна: 53,99 Оптимум: 55,99 Вручну: 55.99" at bounding box center [783, 346] width 163 height 74
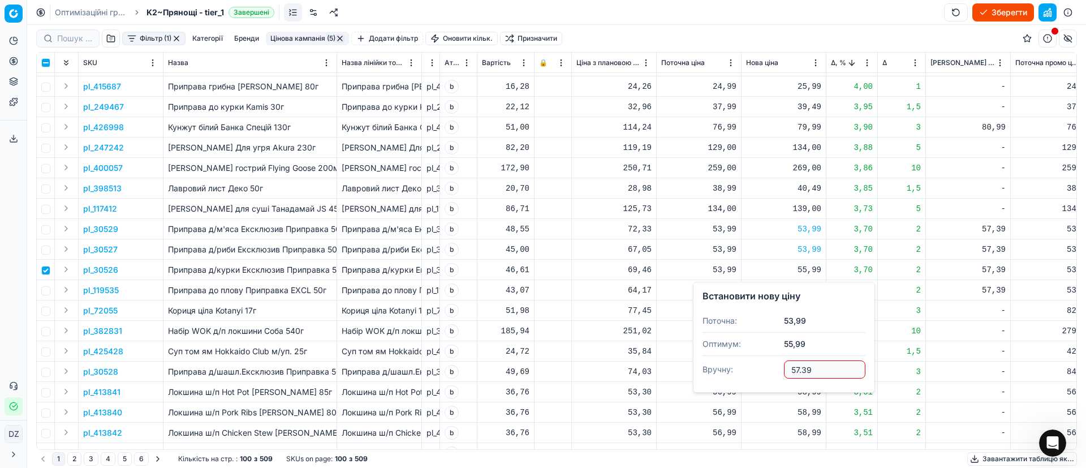
type input "57.39"
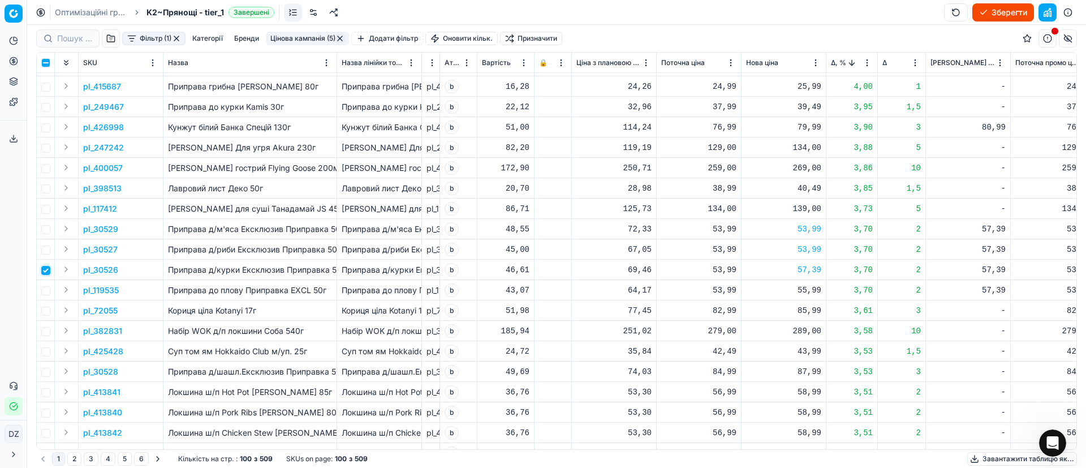
drag, startPoint x: 47, startPoint y: 273, endPoint x: 49, endPoint y: 286, distance: 13.6
click at [47, 274] on input "checkbox" at bounding box center [45, 270] width 9 height 9
checkbox input "false"
click at [48, 290] on input "checkbox" at bounding box center [45, 290] width 9 height 9
checkbox input "true"
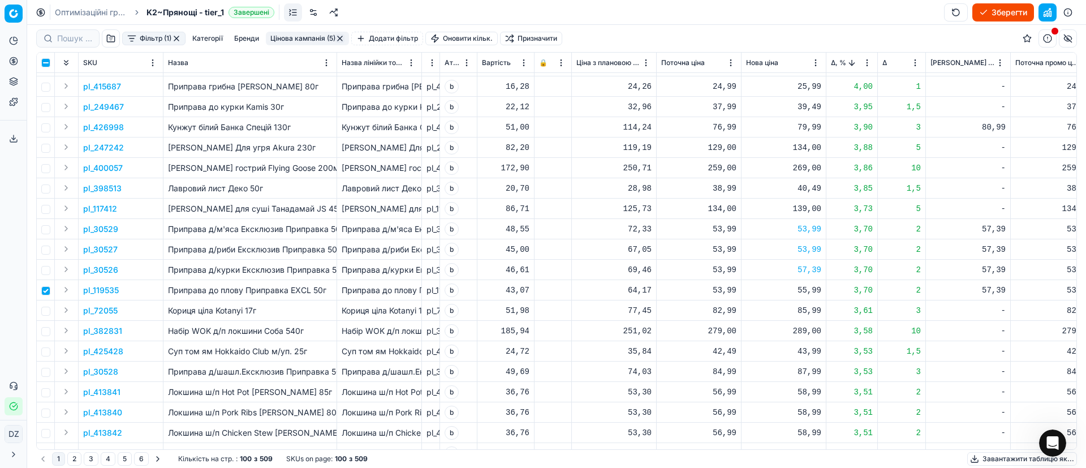
click at [88, 287] on p "pl_119535" at bounding box center [101, 289] width 36 height 11
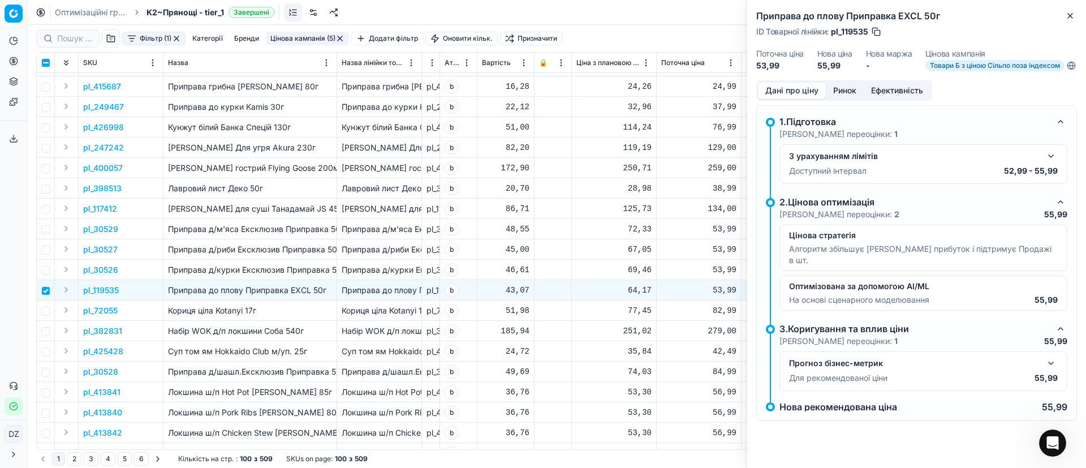
click at [844, 97] on button "Ринок" at bounding box center [845, 91] width 38 height 16
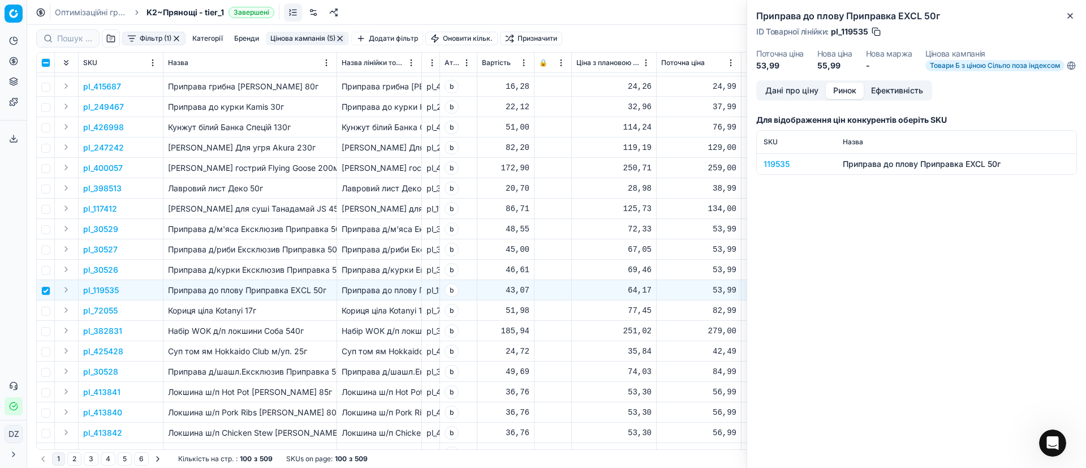
click at [785, 170] on div "119535" at bounding box center [796, 163] width 66 height 11
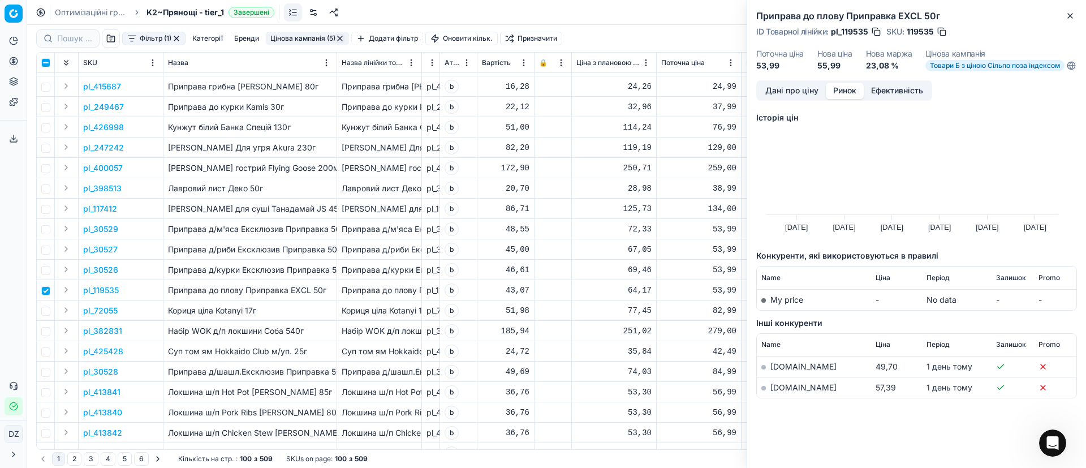
click at [786, 392] on link "[DOMAIN_NAME]" at bounding box center [803, 387] width 66 height 10
click at [1067, 13] on icon "button" at bounding box center [1069, 15] width 9 height 9
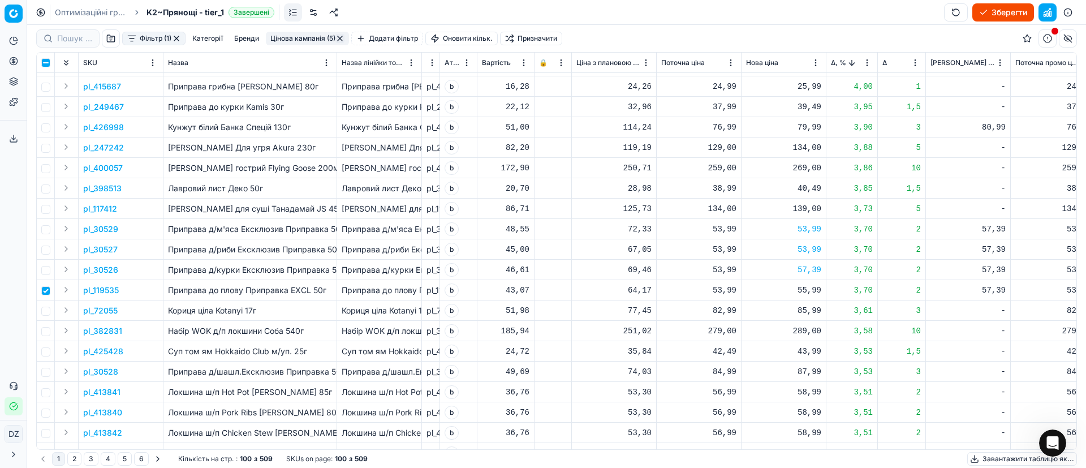
click at [809, 292] on div "55,99" at bounding box center [783, 289] width 75 height 11
drag, startPoint x: 759, startPoint y: 387, endPoint x: 664, endPoint y: 392, distance: 95.7
click at [680, 390] on body "Pricing platform Аналітика Цінова оптимізація Асортимент продукції Шаблони Серв…" at bounding box center [543, 234] width 1086 height 468
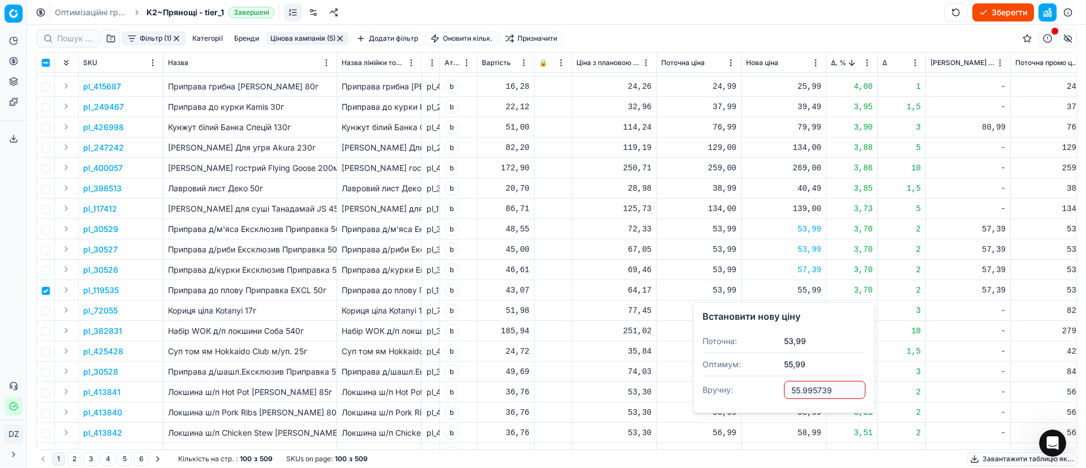
drag, startPoint x: 829, startPoint y: 386, endPoint x: 584, endPoint y: 378, distance: 245.5
click at [589, 378] on body "Pricing platform Аналітика Цінова оптимізація Асортимент продукції Шаблони Серв…" at bounding box center [543, 234] width 1086 height 468
drag, startPoint x: 836, startPoint y: 390, endPoint x: 757, endPoint y: 383, distance: 78.9
click at [757, 383] on dl "Поточна: 53,99 Оптимум: 55,99 Вручну: 55.995739" at bounding box center [783, 367] width 163 height 74
type input "57.39"
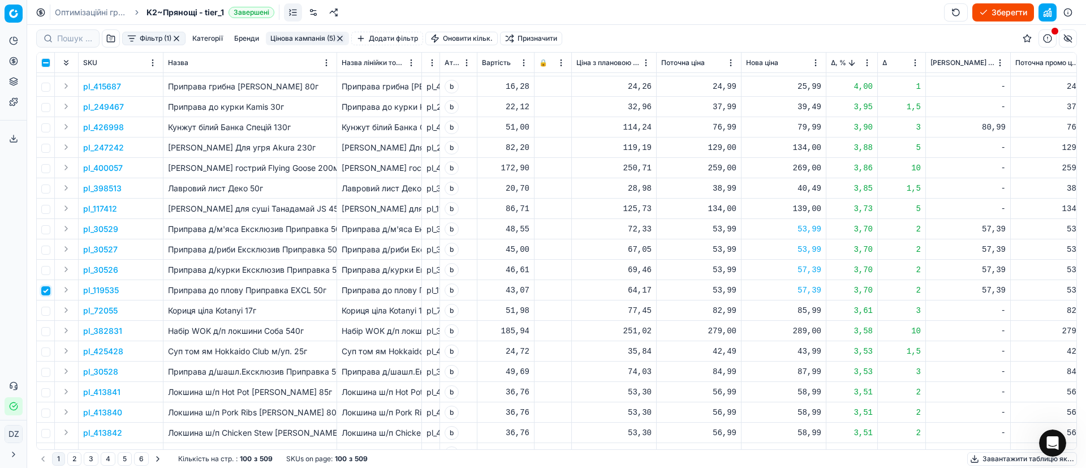
click at [45, 291] on input "checkbox" at bounding box center [45, 290] width 9 height 9
checkbox input "false"
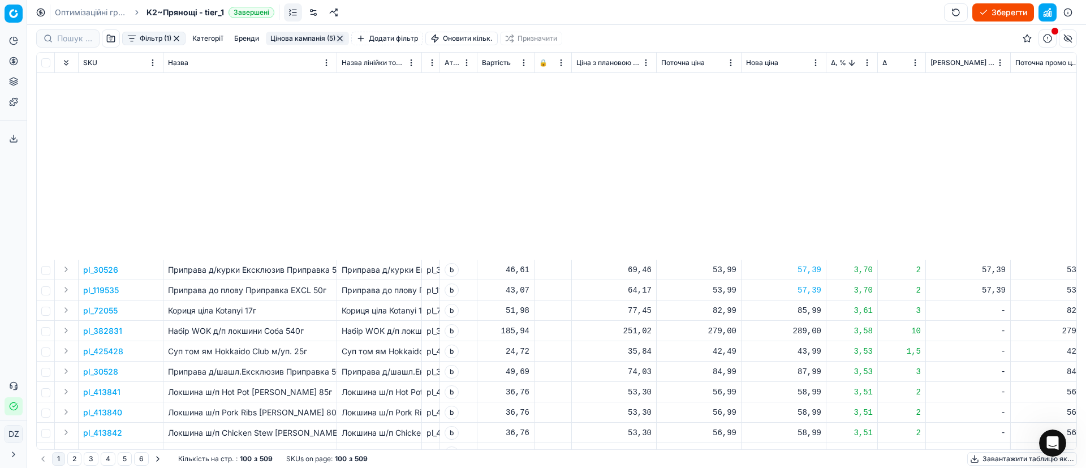
scroll to position [848, 0]
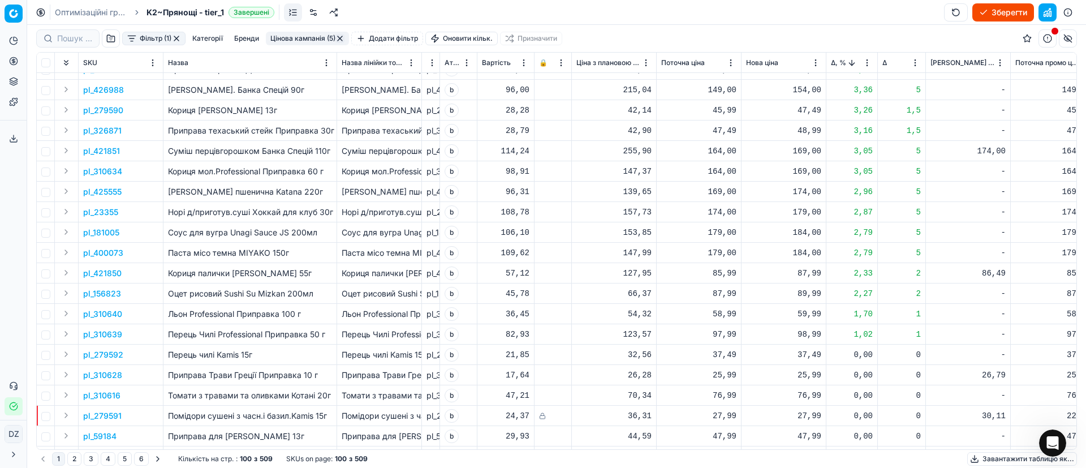
click at [59, 152] on td at bounding box center [67, 151] width 24 height 20
click at [42, 152] on input "checkbox" at bounding box center [45, 151] width 9 height 9
checkbox input "true"
click at [111, 151] on p "pl_421851" at bounding box center [101, 150] width 37 height 11
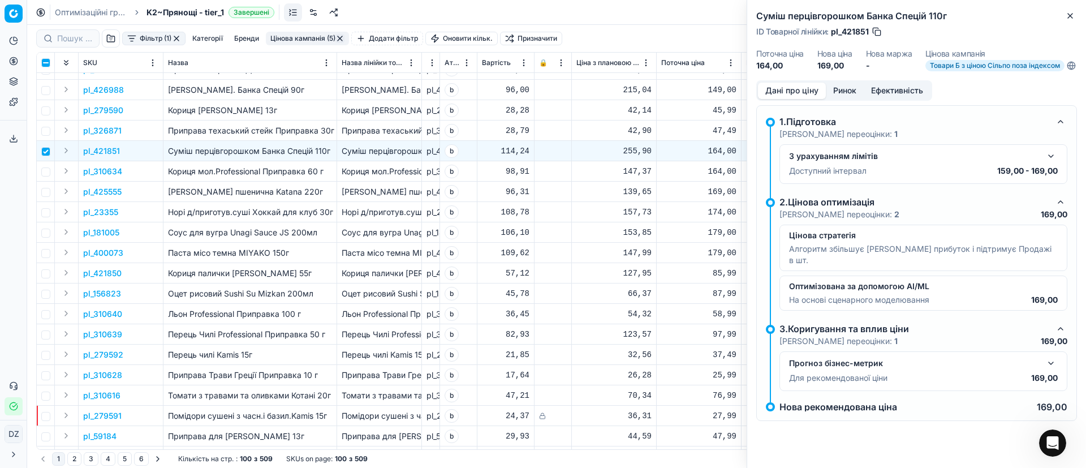
click at [838, 99] on button "Ринок" at bounding box center [845, 91] width 38 height 16
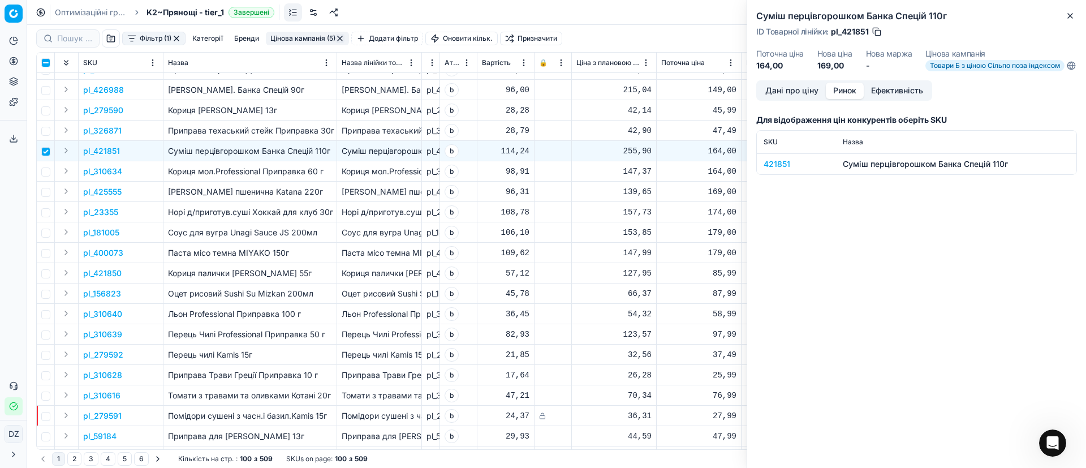
click at [777, 170] on div "421851" at bounding box center [796, 163] width 66 height 11
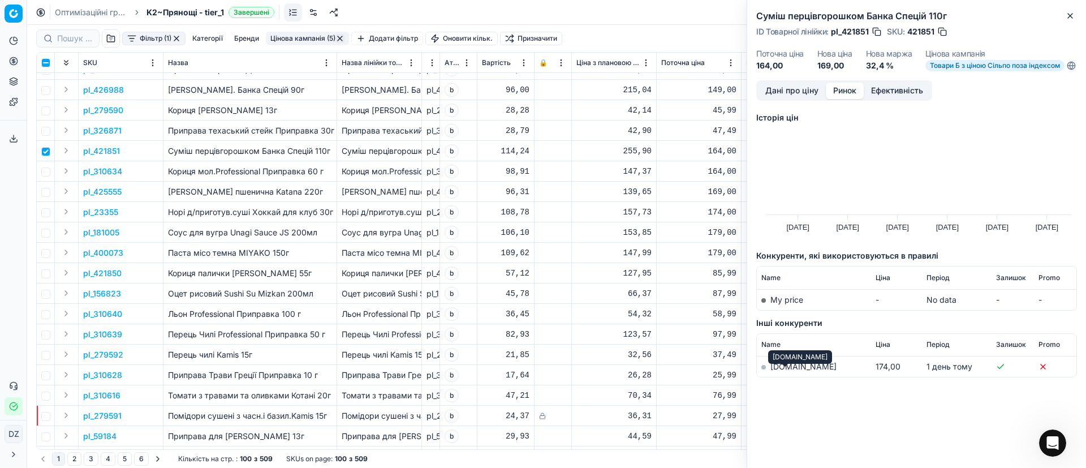
click at [779, 371] on link "[DOMAIN_NAME]" at bounding box center [803, 366] width 66 height 10
click at [1065, 12] on button "Close" at bounding box center [1070, 16] width 14 height 14
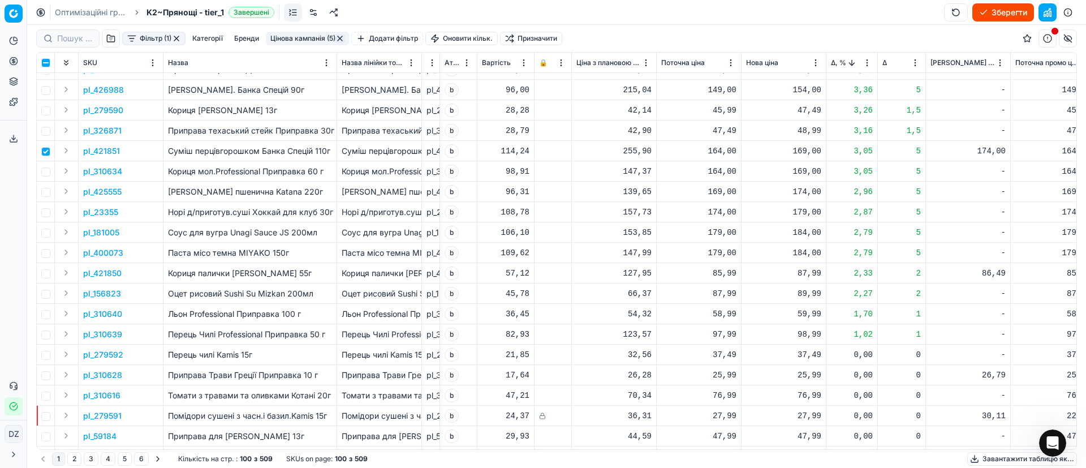
click at [804, 148] on div "169,00" at bounding box center [783, 150] width 75 height 11
drag, startPoint x: 742, startPoint y: 250, endPoint x: 715, endPoint y: 252, distance: 26.7
click at [715, 252] on dl "Поточна: 164,00 Оптимум: 169,00 Вручну: 169.00" at bounding box center [783, 228] width 163 height 74
type input "174.00"
click at [44, 150] on input "checkbox" at bounding box center [45, 151] width 9 height 9
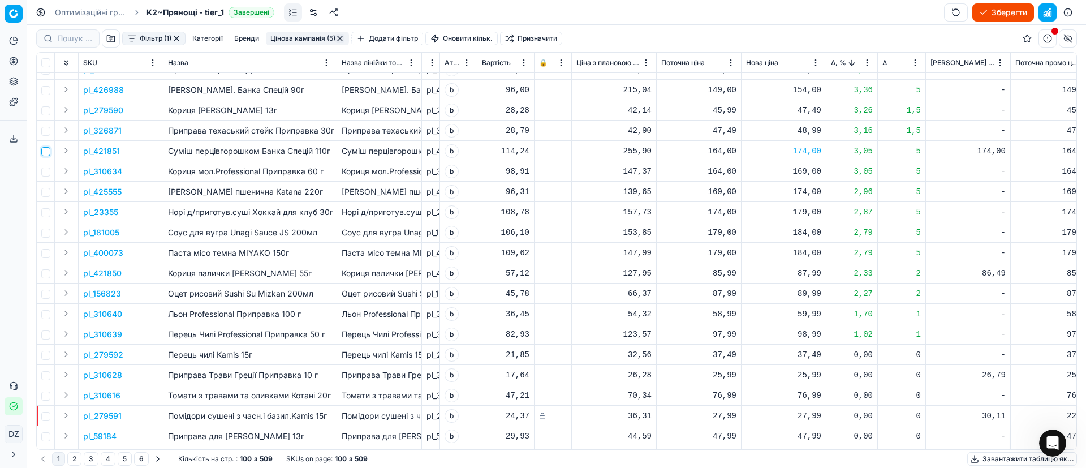
checkbox input "false"
click at [97, 270] on p "pl_421850" at bounding box center [102, 272] width 38 height 11
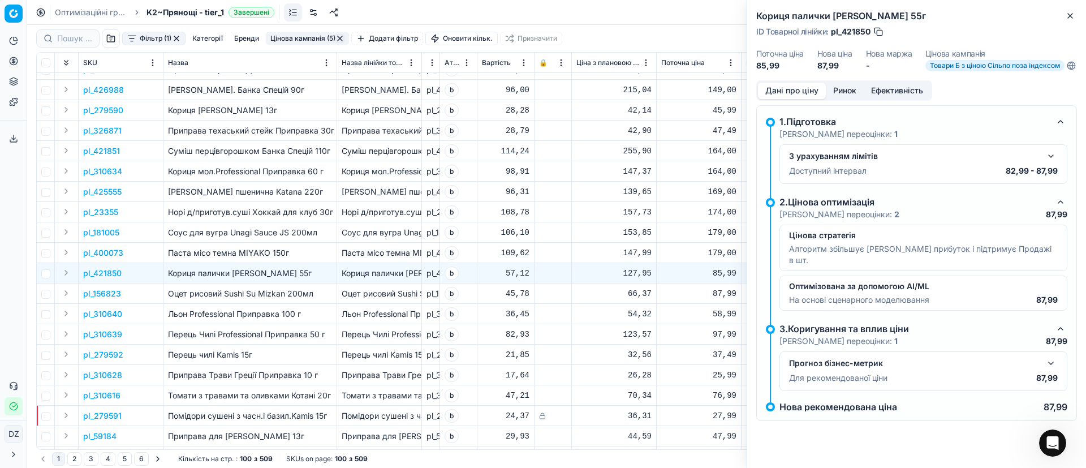
click at [851, 94] on button "Ринок" at bounding box center [845, 91] width 38 height 16
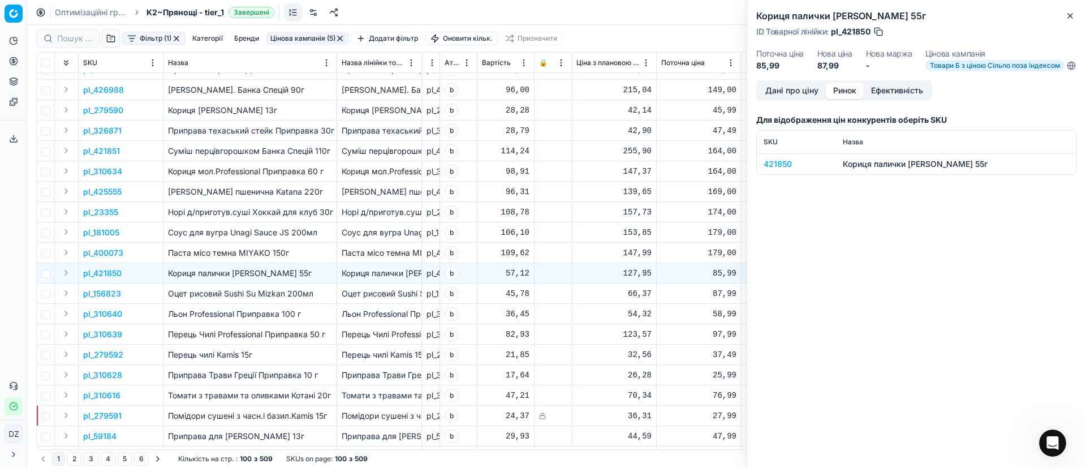
click at [784, 169] on div "421850" at bounding box center [796, 163] width 66 height 11
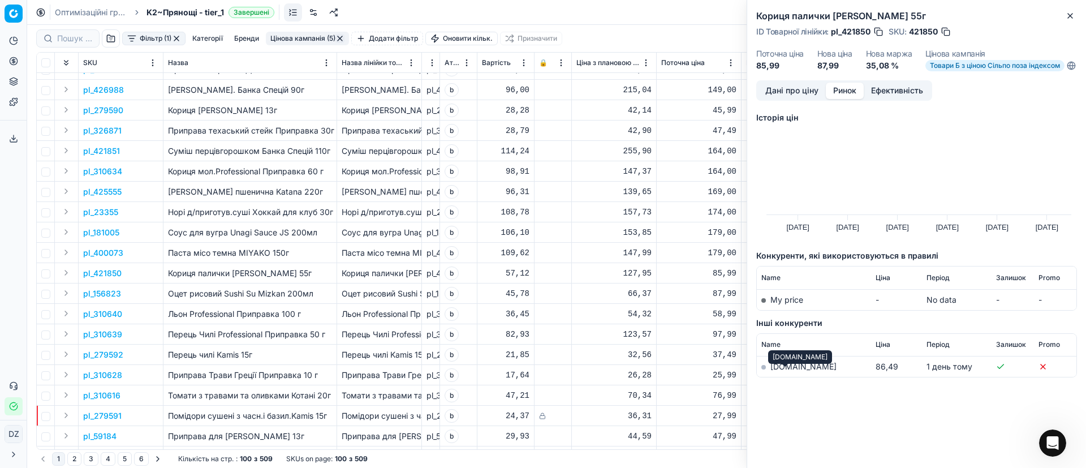
click at [780, 371] on link "[DOMAIN_NAME]" at bounding box center [803, 366] width 66 height 10
click at [1070, 16] on icon "button" at bounding box center [1070, 16] width 5 height 5
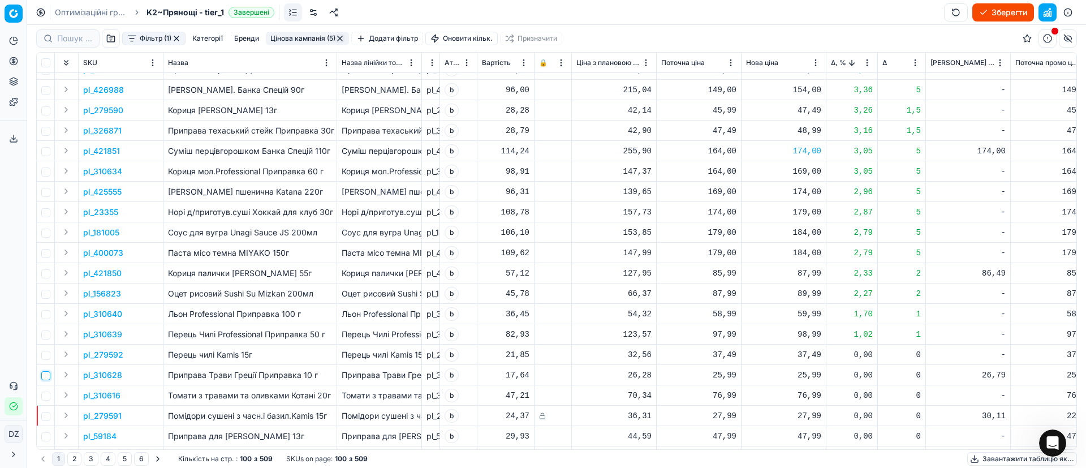
click at [45, 376] on input "checkbox" at bounding box center [45, 375] width 9 height 9
click at [95, 373] on p "pl_310628" at bounding box center [102, 374] width 39 height 11
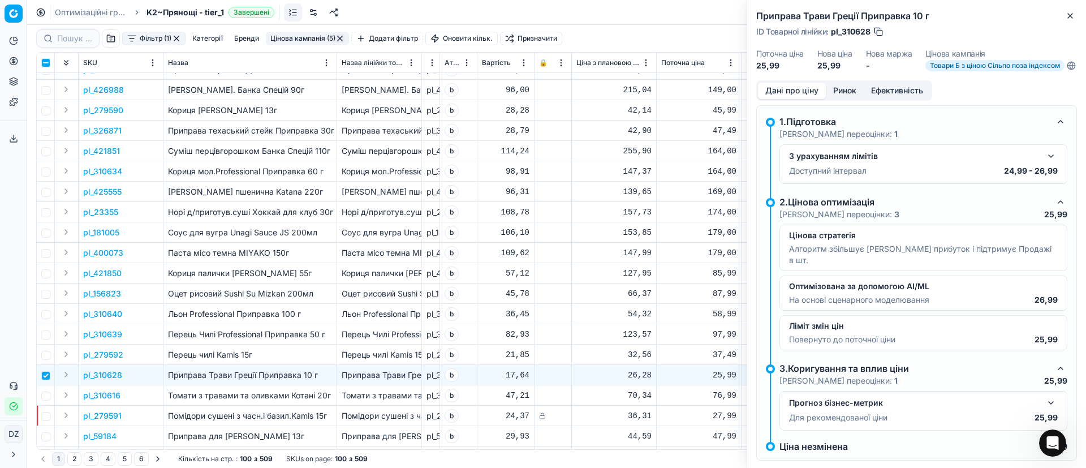
click at [848, 99] on button "Ринок" at bounding box center [845, 91] width 38 height 16
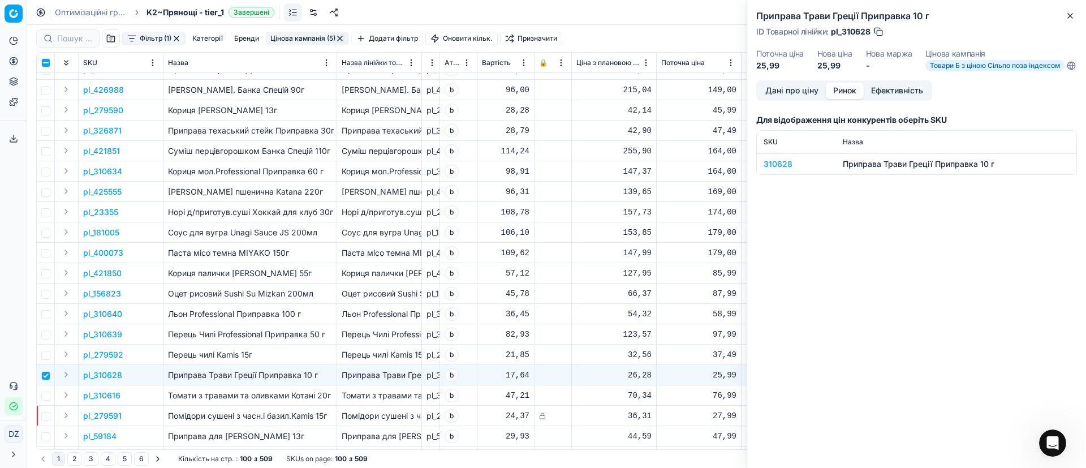
click at [777, 170] on div "310628" at bounding box center [796, 163] width 66 height 11
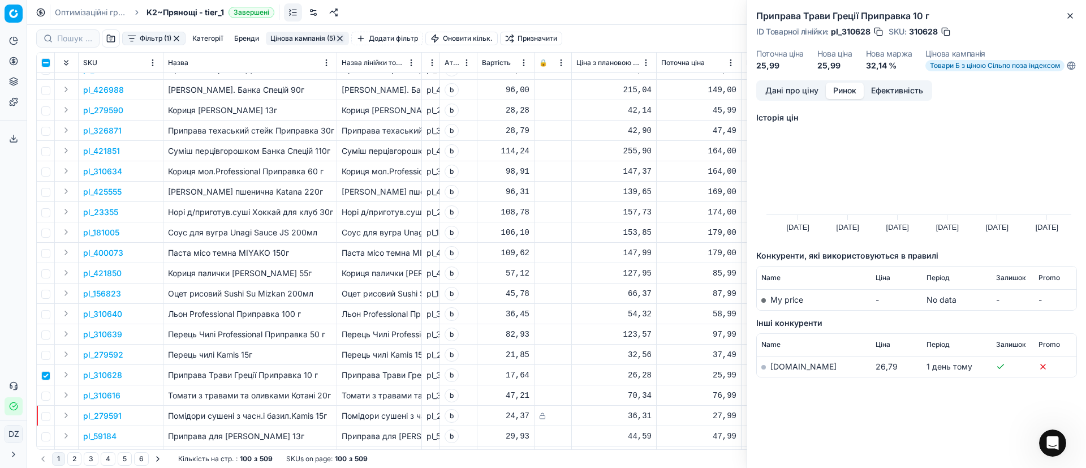
click at [779, 371] on link "[DOMAIN_NAME]" at bounding box center [803, 366] width 66 height 10
click at [1069, 10] on button "Close" at bounding box center [1070, 16] width 14 height 14
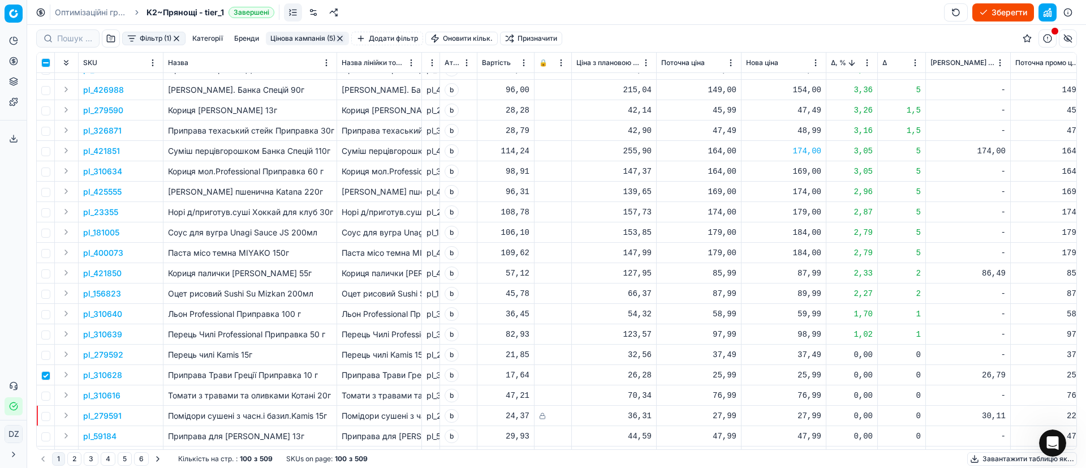
click at [806, 374] on div "25,99" at bounding box center [783, 374] width 75 height 11
drag, startPoint x: 839, startPoint y: 344, endPoint x: 755, endPoint y: 341, distance: 83.7
click at [755, 341] on dl "Поточна: 25,99 Оптимум: 25,99 Вручну: 25.99" at bounding box center [783, 316] width 163 height 74
click at [955, 288] on div "-" at bounding box center [967, 293] width 75 height 11
click at [47, 375] on input "checkbox" at bounding box center [45, 375] width 9 height 9
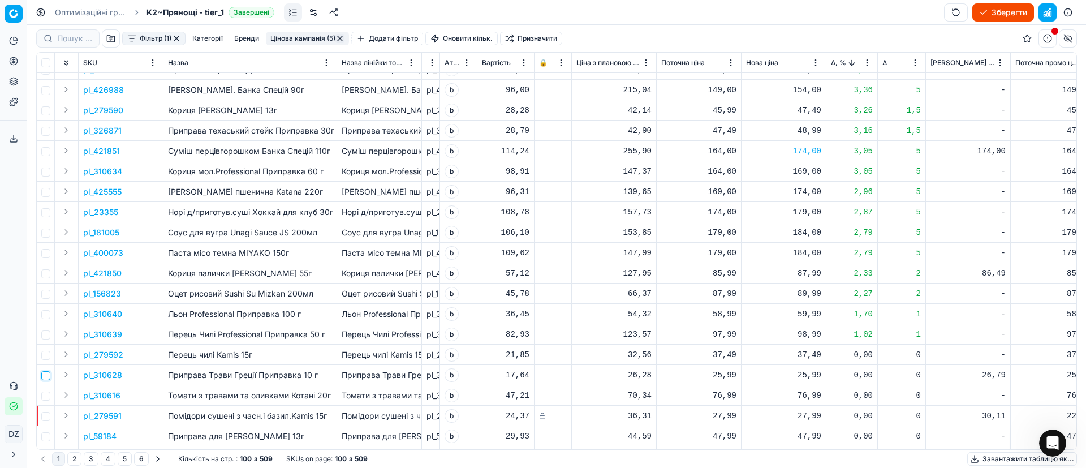
checkbox input "false"
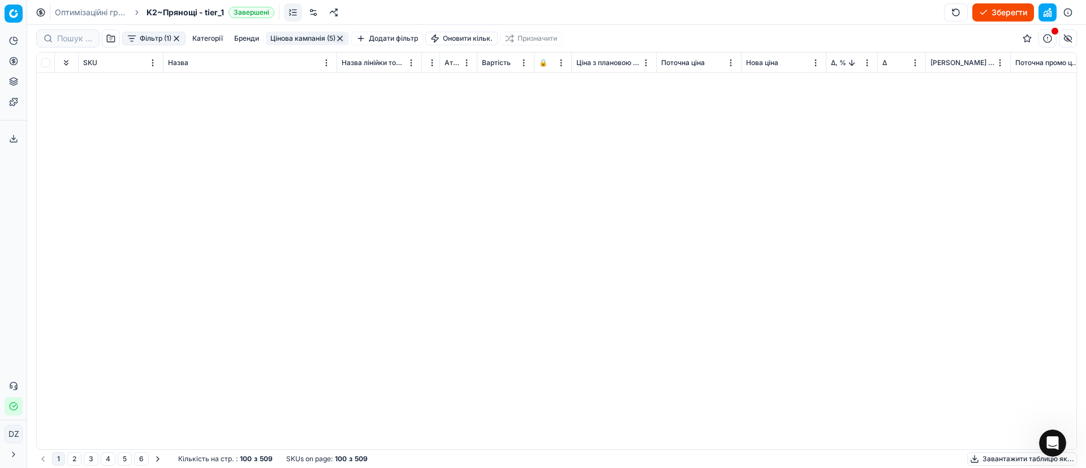
scroll to position [0, 0]
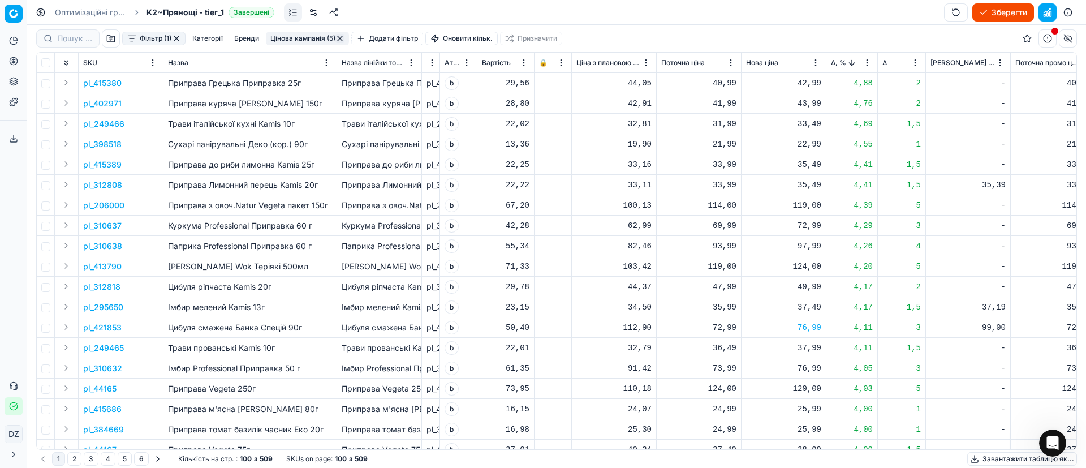
click at [846, 61] on button "Sorted by Δ, % descending" at bounding box center [851, 62] width 11 height 11
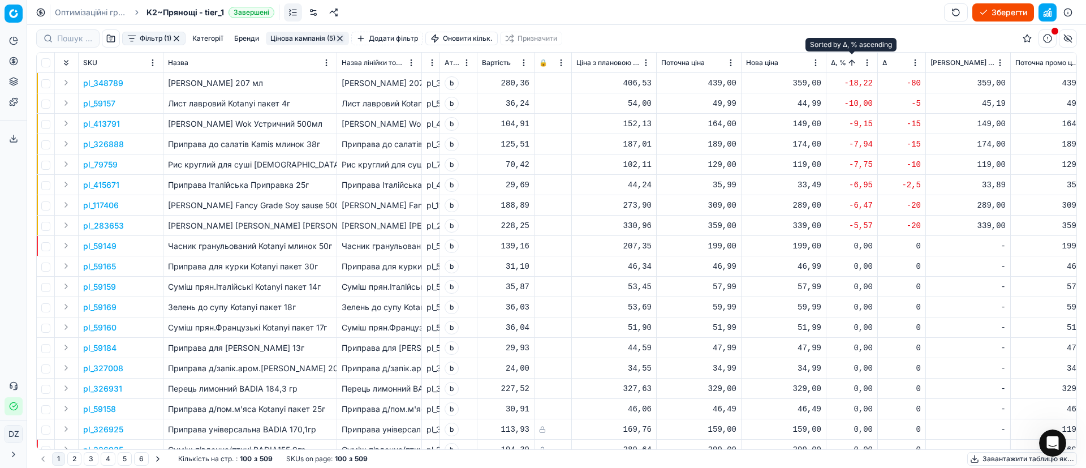
click at [115, 80] on p "pl_348789" at bounding box center [103, 82] width 40 height 11
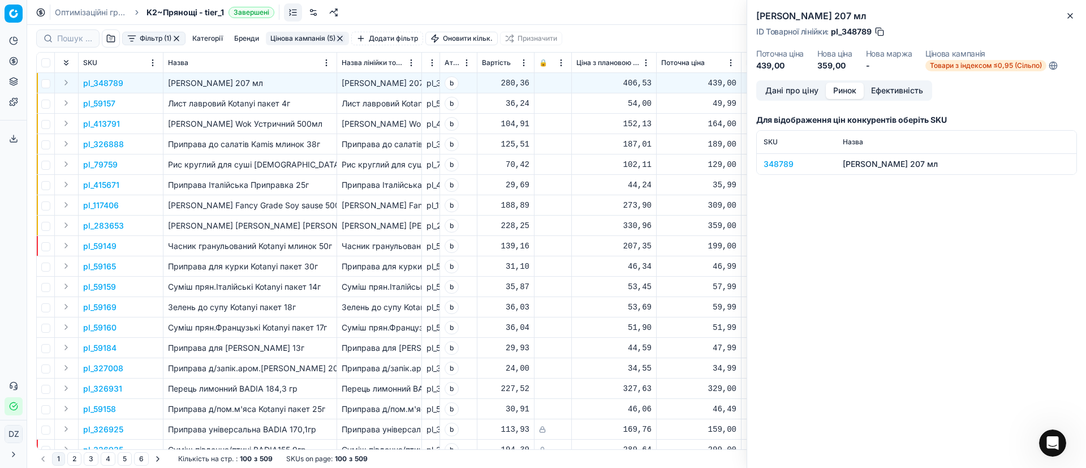
click at [847, 88] on button "Ринок" at bounding box center [845, 91] width 38 height 16
click at [780, 159] on div "348789" at bounding box center [796, 163] width 66 height 11
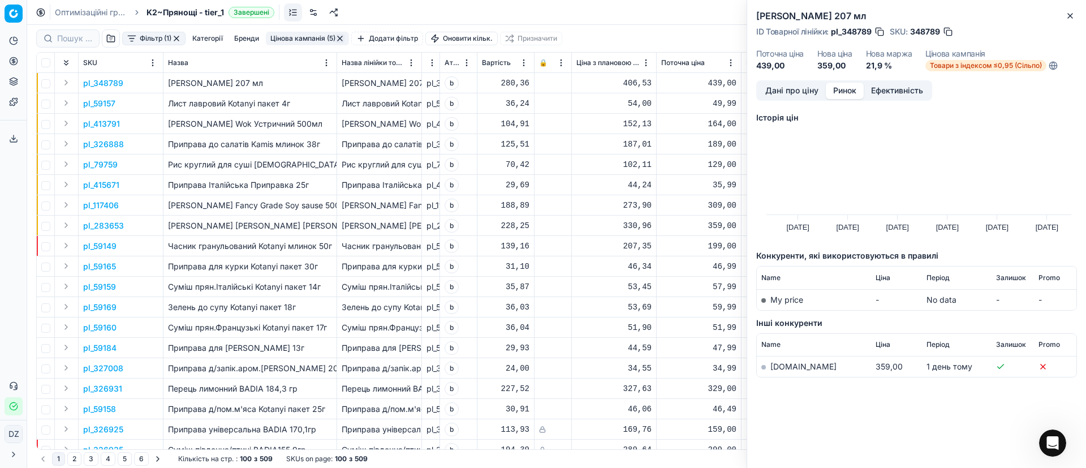
click at [778, 364] on link "[DOMAIN_NAME]" at bounding box center [803, 366] width 66 height 10
click at [1072, 10] on button "Close" at bounding box center [1070, 16] width 14 height 14
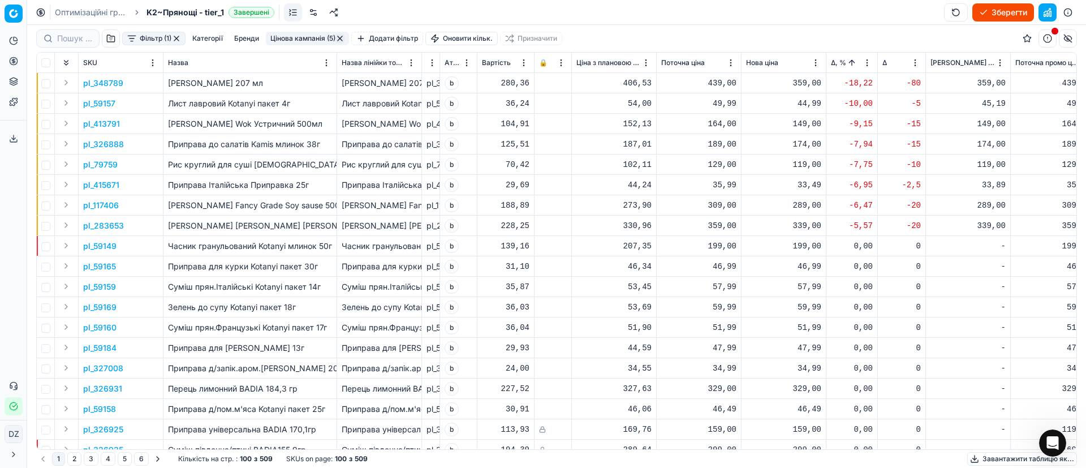
click at [93, 105] on p "pl_59157" at bounding box center [99, 103] width 32 height 11
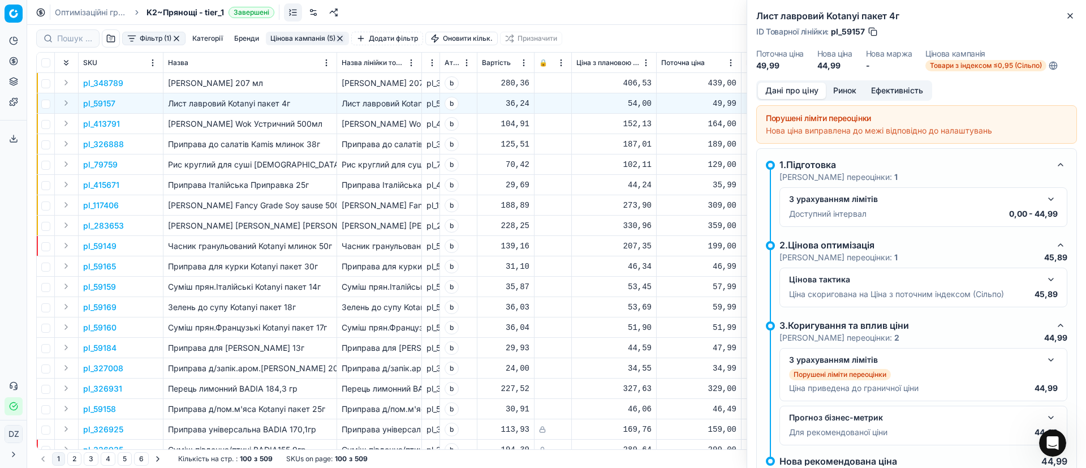
click at [852, 91] on button "Ринок" at bounding box center [845, 91] width 38 height 16
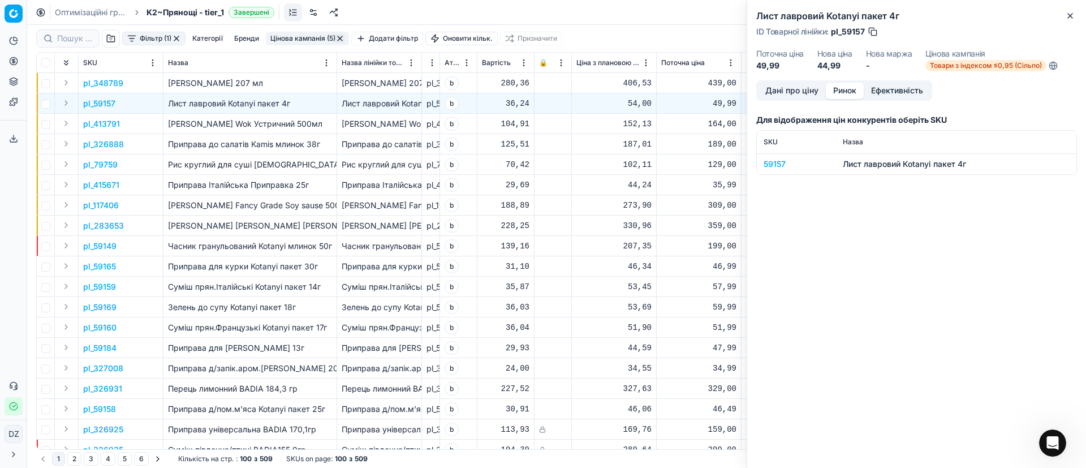
click at [780, 162] on div "59157" at bounding box center [796, 163] width 66 height 11
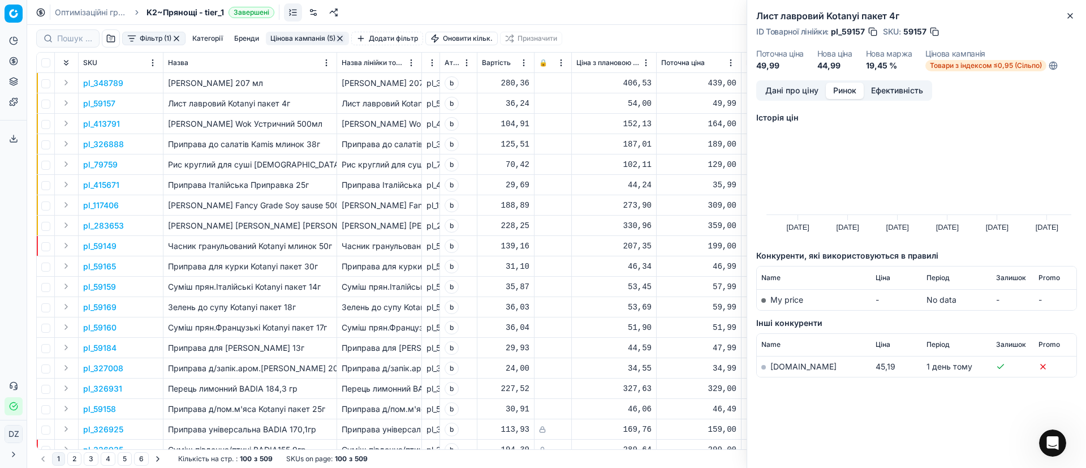
click at [794, 366] on link "[DOMAIN_NAME]" at bounding box center [803, 366] width 66 height 10
click at [1068, 15] on icon "button" at bounding box center [1069, 15] width 9 height 9
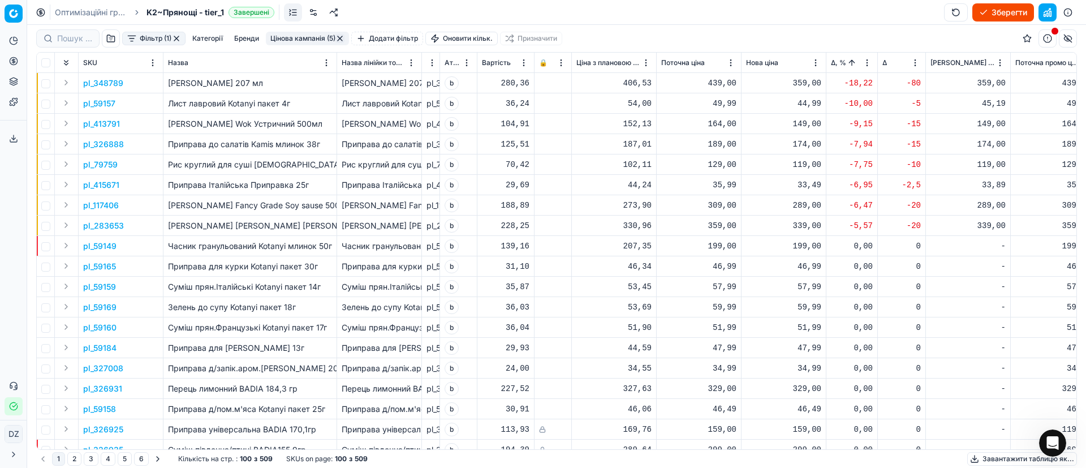
click at [109, 120] on p "pl_413791" at bounding box center [101, 123] width 37 height 11
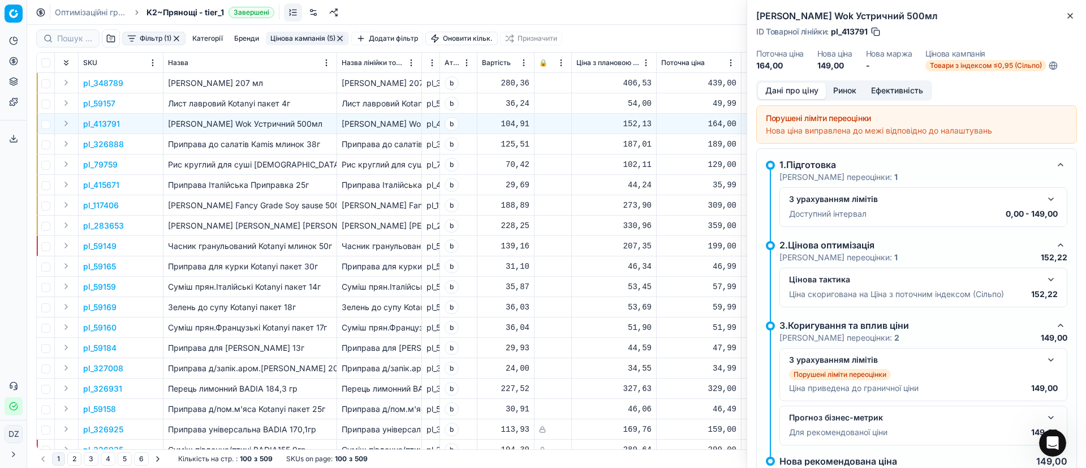
click at [844, 90] on button "Ринок" at bounding box center [845, 91] width 38 height 16
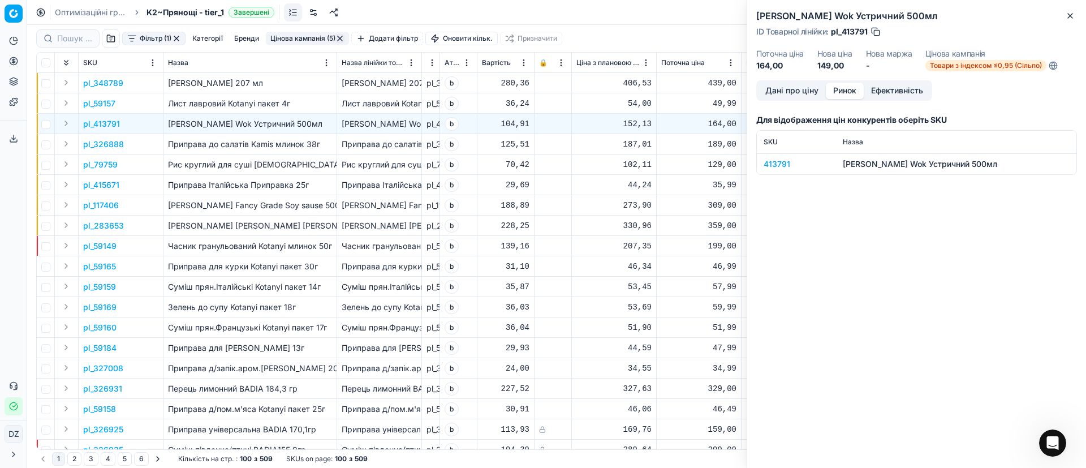
click at [772, 160] on div "413791" at bounding box center [796, 163] width 66 height 11
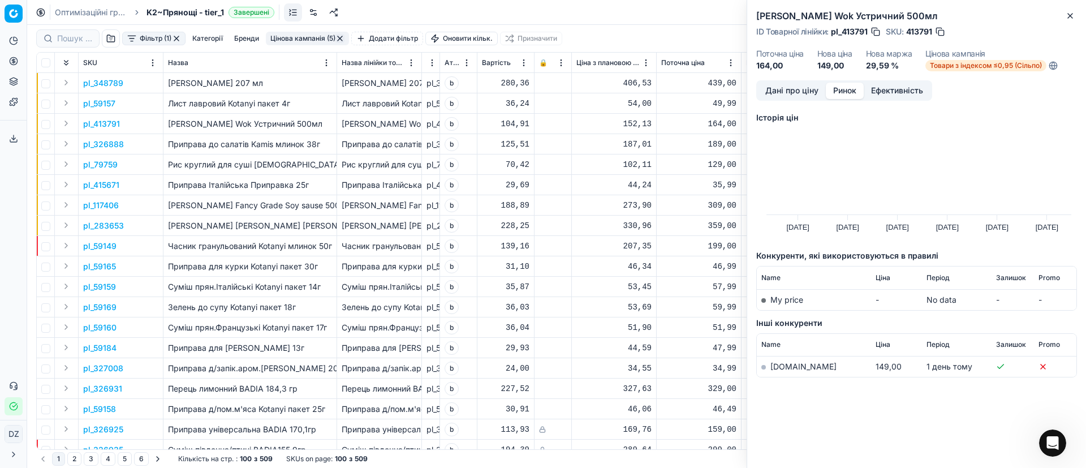
click at [781, 365] on link "[DOMAIN_NAME]" at bounding box center [803, 366] width 66 height 10
click at [1069, 11] on icon "button" at bounding box center [1069, 15] width 9 height 9
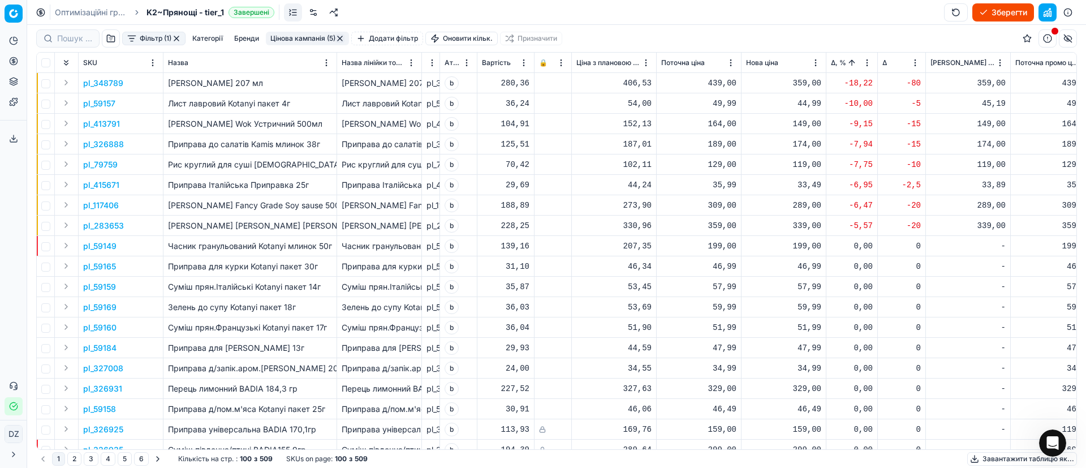
click at [102, 140] on p "pl_326888" at bounding box center [103, 144] width 41 height 11
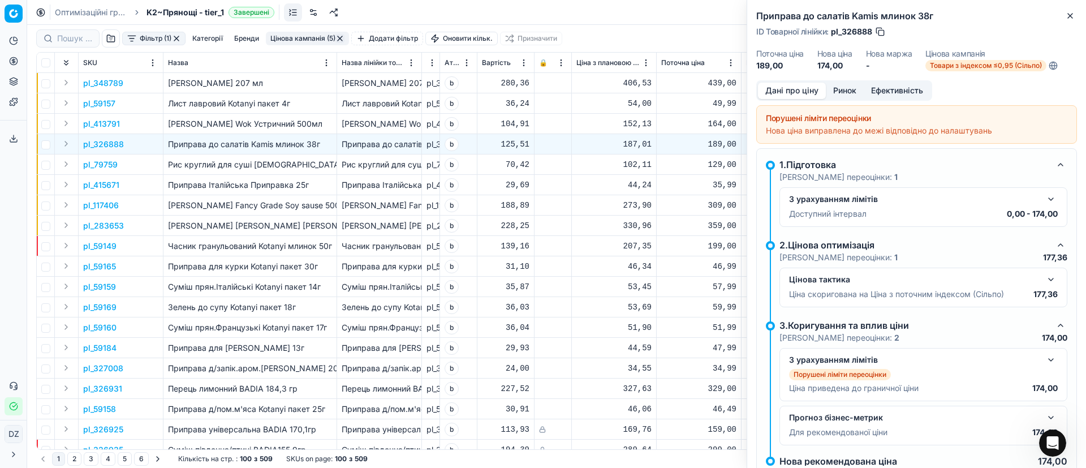
click at [847, 90] on button "Ринок" at bounding box center [845, 91] width 38 height 16
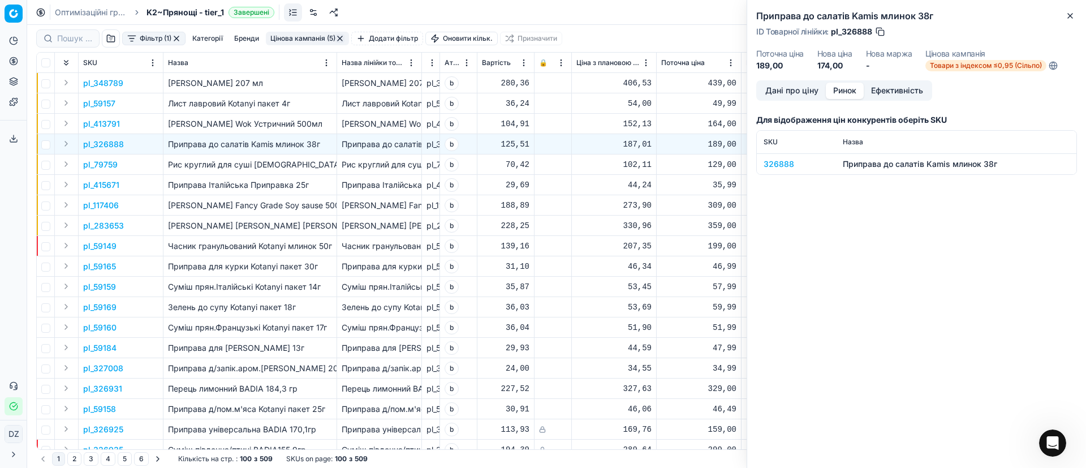
click at [785, 166] on div "326888" at bounding box center [796, 163] width 66 height 11
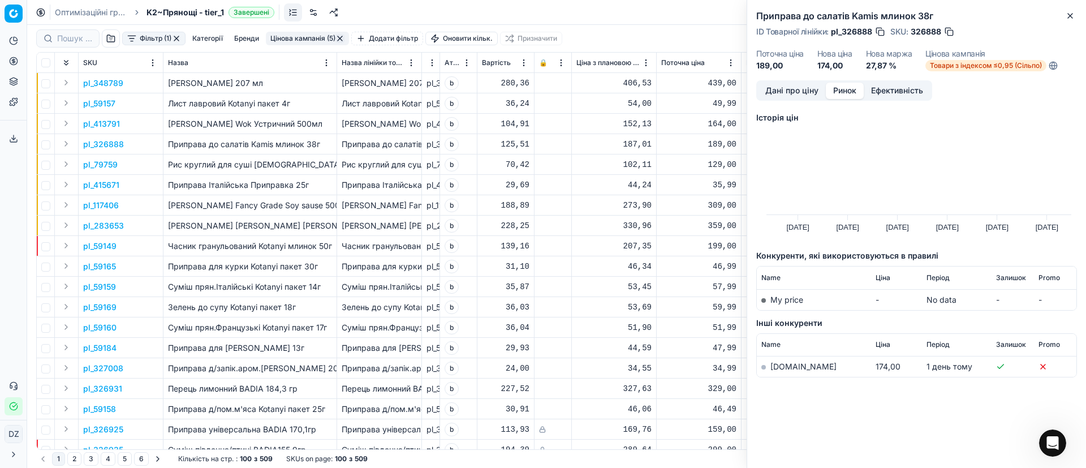
click at [787, 362] on link "[DOMAIN_NAME]" at bounding box center [803, 366] width 66 height 10
click at [1065, 18] on button "Close" at bounding box center [1070, 16] width 14 height 14
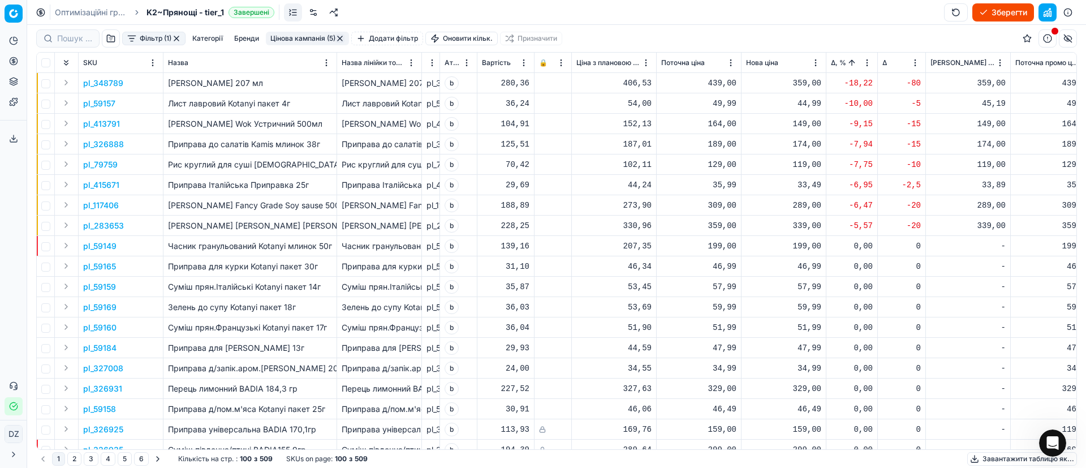
click at [90, 161] on p "pl_79759" at bounding box center [100, 164] width 34 height 11
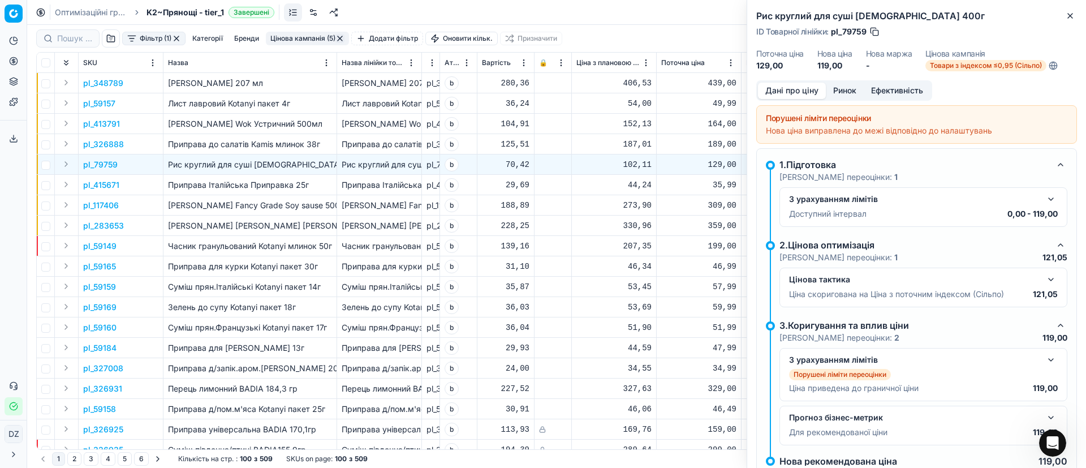
click at [851, 92] on button "Ринок" at bounding box center [845, 91] width 38 height 16
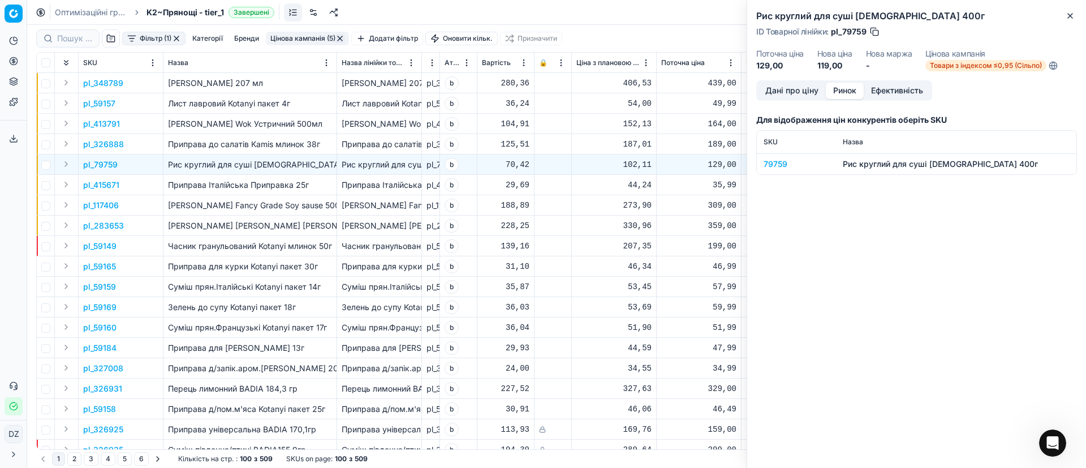
click at [774, 160] on div "79759" at bounding box center [796, 163] width 66 height 11
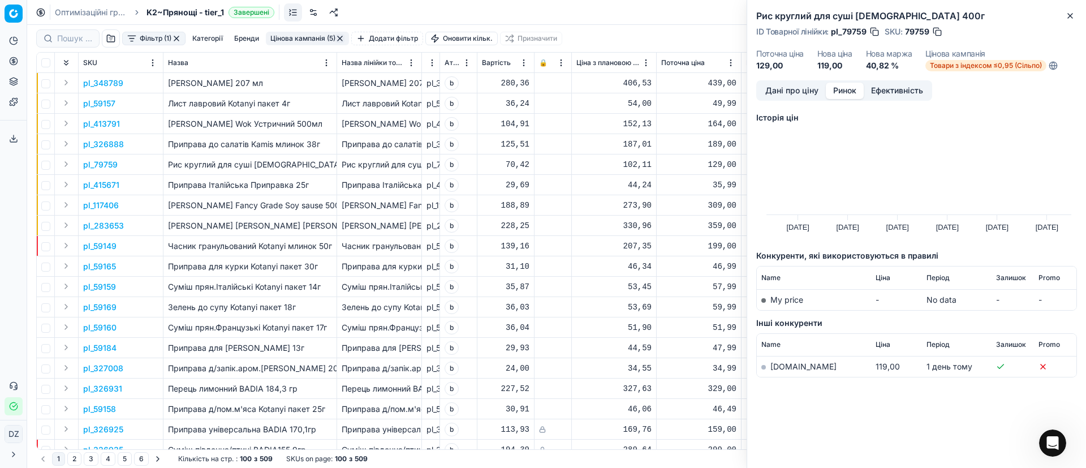
click at [792, 368] on link "[DOMAIN_NAME]" at bounding box center [803, 366] width 66 height 10
click at [1072, 19] on icon "button" at bounding box center [1069, 15] width 9 height 9
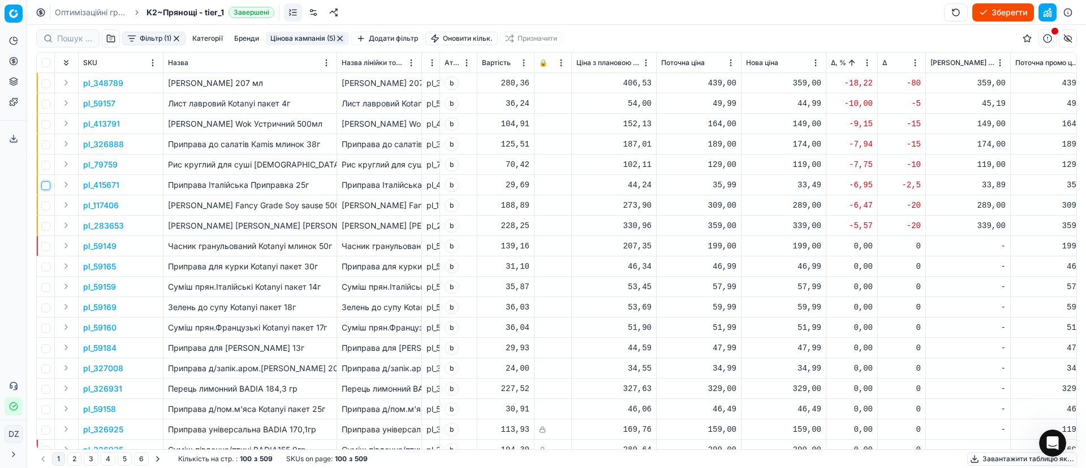
click at [49, 183] on input "checkbox" at bounding box center [45, 185] width 9 height 9
click at [102, 185] on p "pl_415671" at bounding box center [101, 184] width 36 height 11
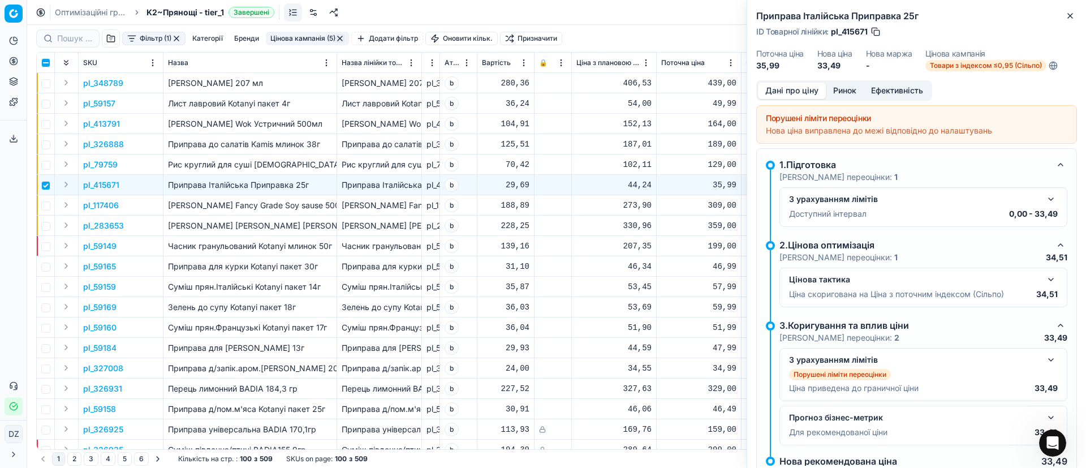
click at [843, 89] on button "Ринок" at bounding box center [845, 91] width 38 height 16
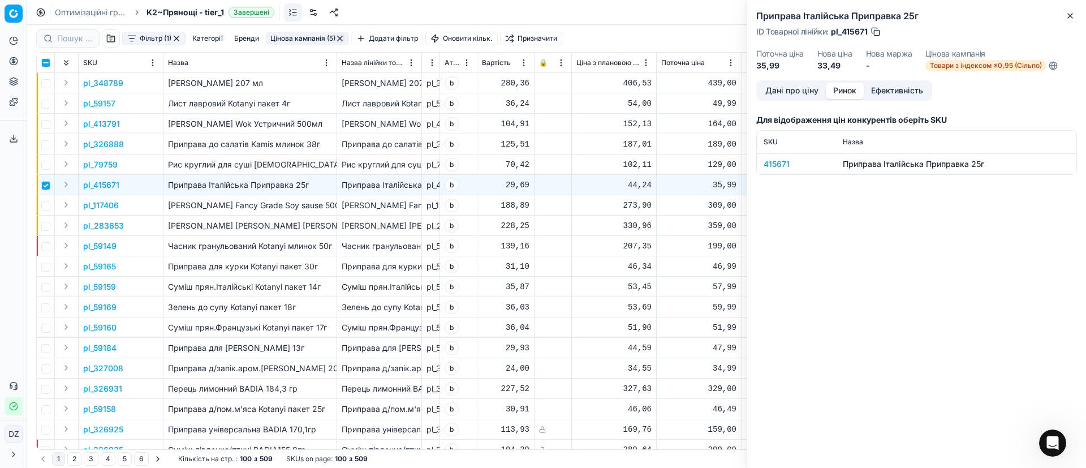
click at [772, 166] on div "415671" at bounding box center [796, 163] width 66 height 11
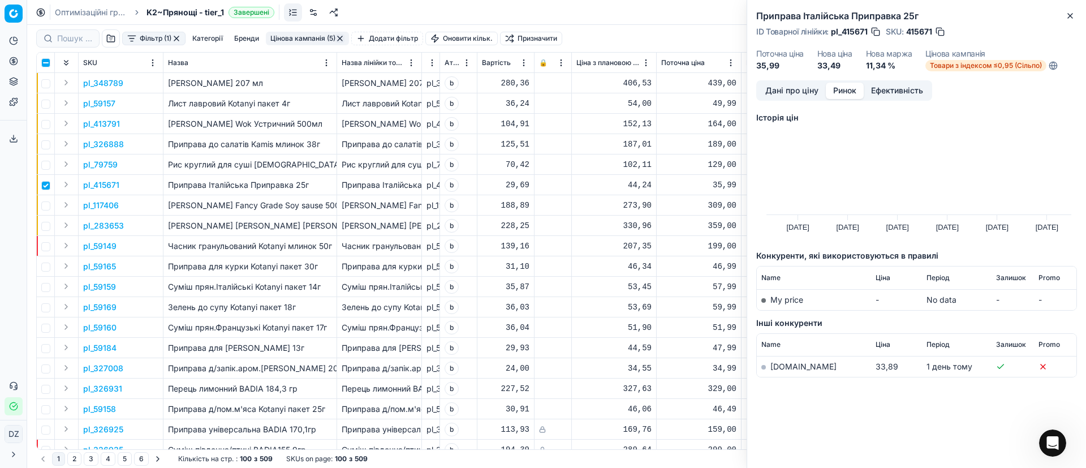
click at [787, 363] on link "[DOMAIN_NAME]" at bounding box center [803, 366] width 66 height 10
click at [1069, 17] on icon "button" at bounding box center [1070, 16] width 5 height 5
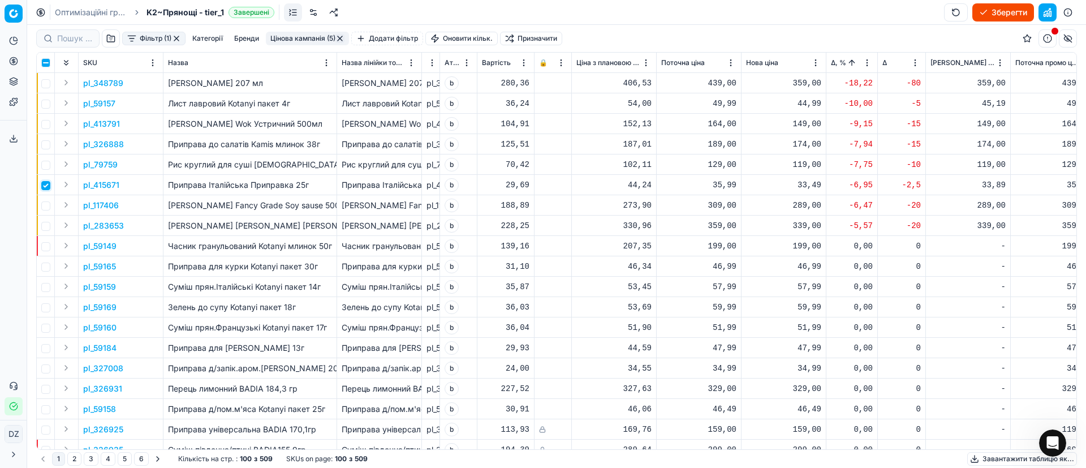
click at [45, 186] on input "checkbox" at bounding box center [45, 185] width 9 height 9
checkbox input "false"
click at [46, 210] on input "checkbox" at bounding box center [45, 205] width 9 height 9
checkbox input "true"
click at [109, 210] on td "pl_117406" at bounding box center [121, 205] width 85 height 20
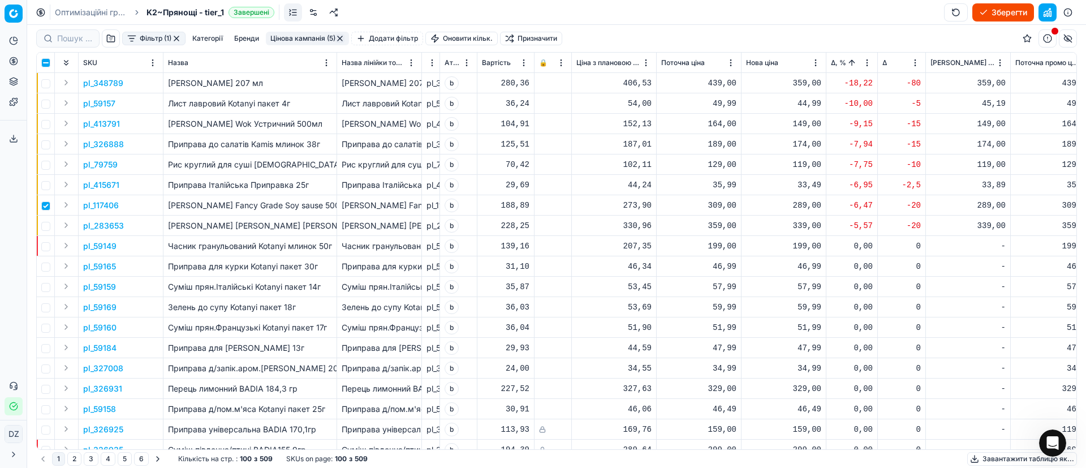
click at [110, 205] on p "pl_117406" at bounding box center [101, 205] width 36 height 11
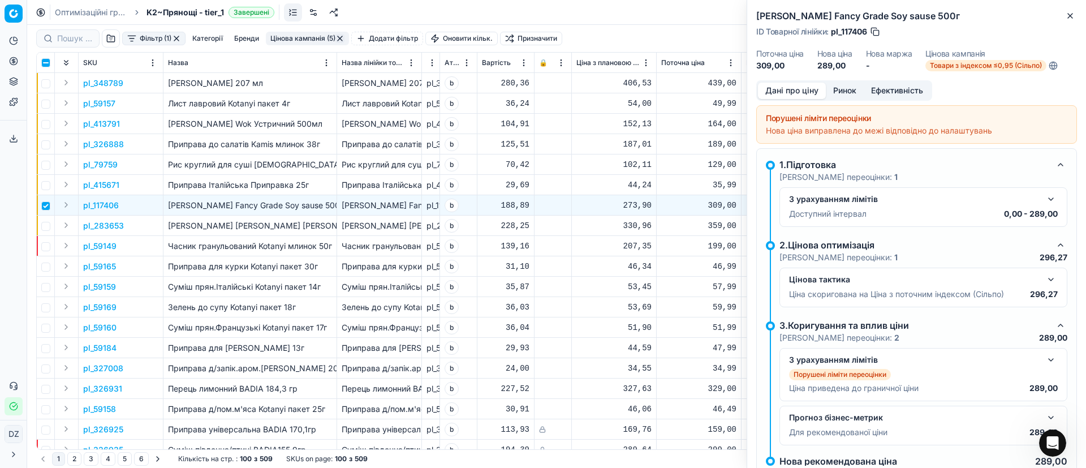
click at [845, 85] on button "Ринок" at bounding box center [845, 91] width 38 height 16
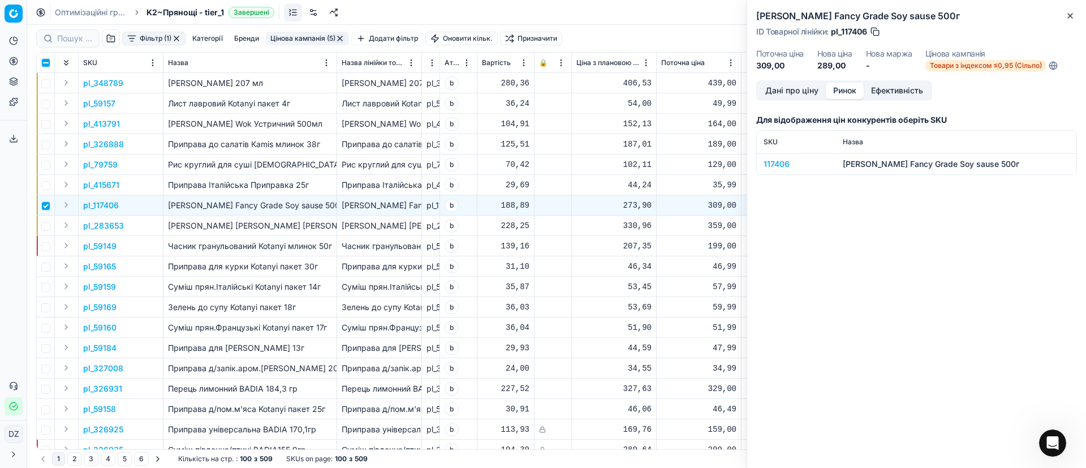
click at [780, 160] on div "117406" at bounding box center [796, 163] width 66 height 11
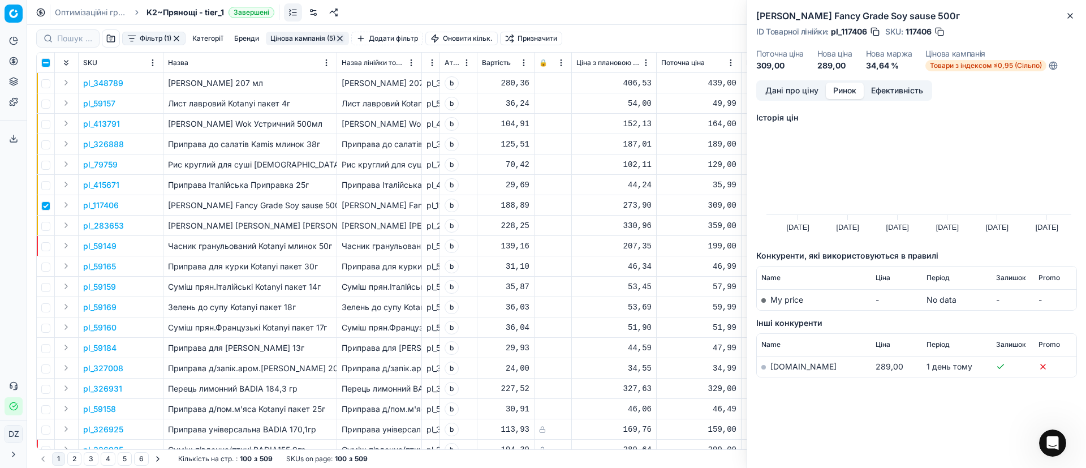
click at [785, 367] on link "[DOMAIN_NAME]" at bounding box center [803, 366] width 66 height 10
click at [1071, 13] on icon "button" at bounding box center [1069, 15] width 9 height 9
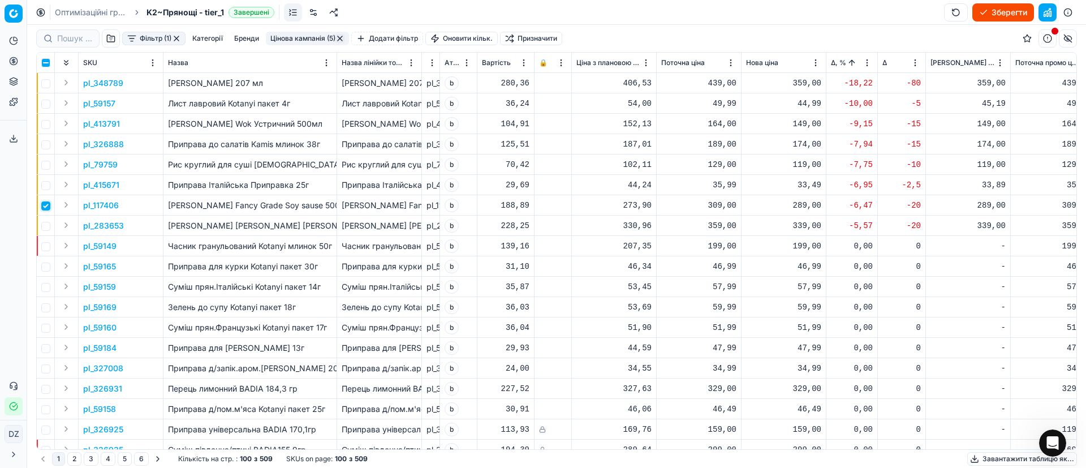
drag, startPoint x: 44, startPoint y: 209, endPoint x: 44, endPoint y: 226, distance: 16.4
click at [44, 210] on td at bounding box center [46, 205] width 18 height 20
click at [44, 226] on input "checkbox" at bounding box center [45, 226] width 9 height 9
checkbox input "true"
click at [45, 207] on input "checkbox" at bounding box center [45, 205] width 9 height 9
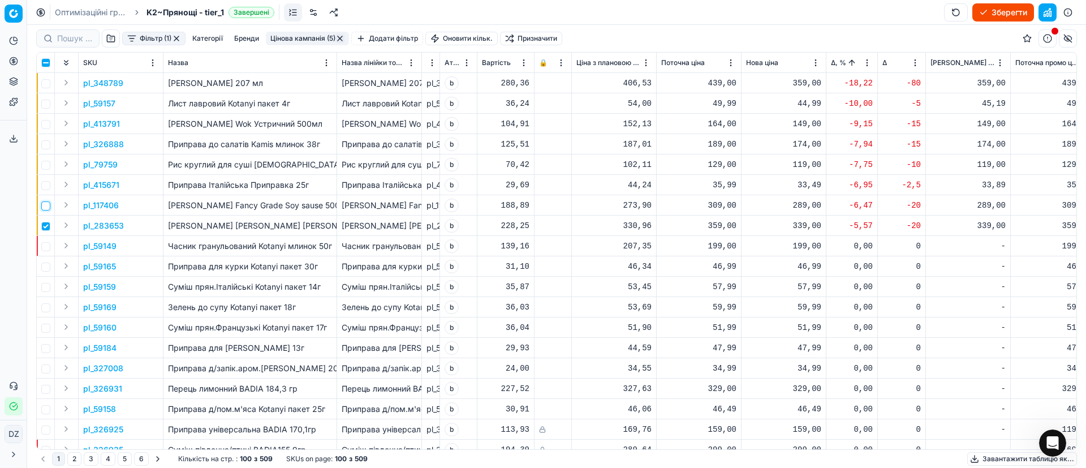
checkbox input "false"
click at [106, 224] on p "pl_283653" at bounding box center [103, 225] width 41 height 11
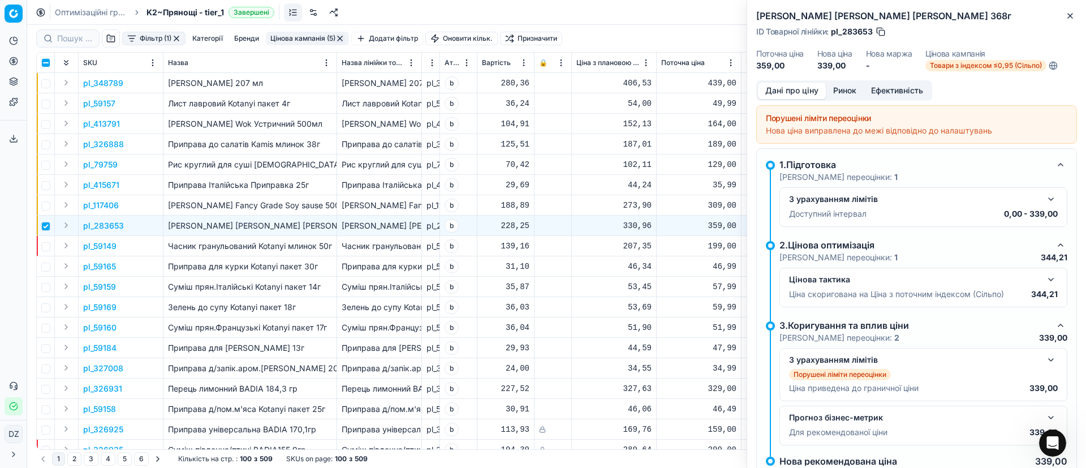
drag, startPoint x: 857, startPoint y: 92, endPoint x: 849, endPoint y: 100, distance: 10.8
click at [855, 92] on button "Ринок" at bounding box center [845, 91] width 38 height 16
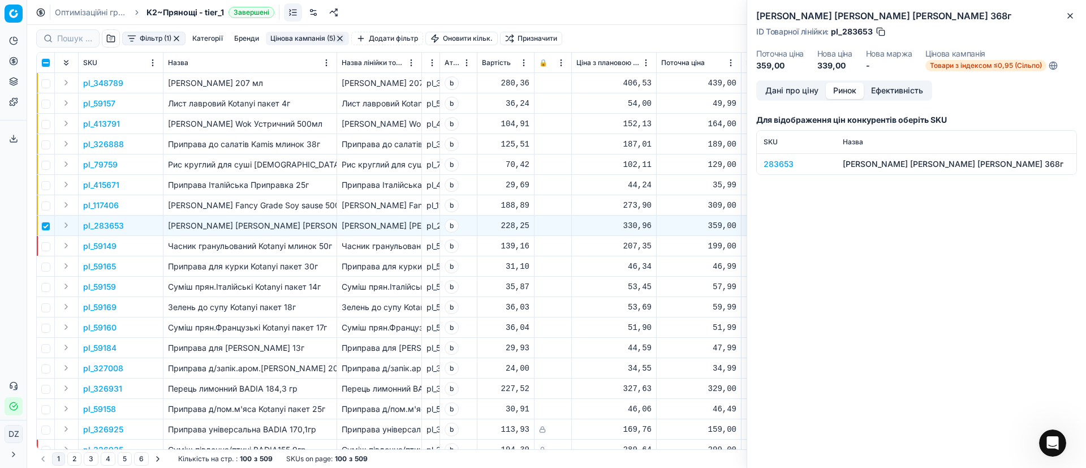
click at [782, 160] on div "283653" at bounding box center [796, 163] width 66 height 11
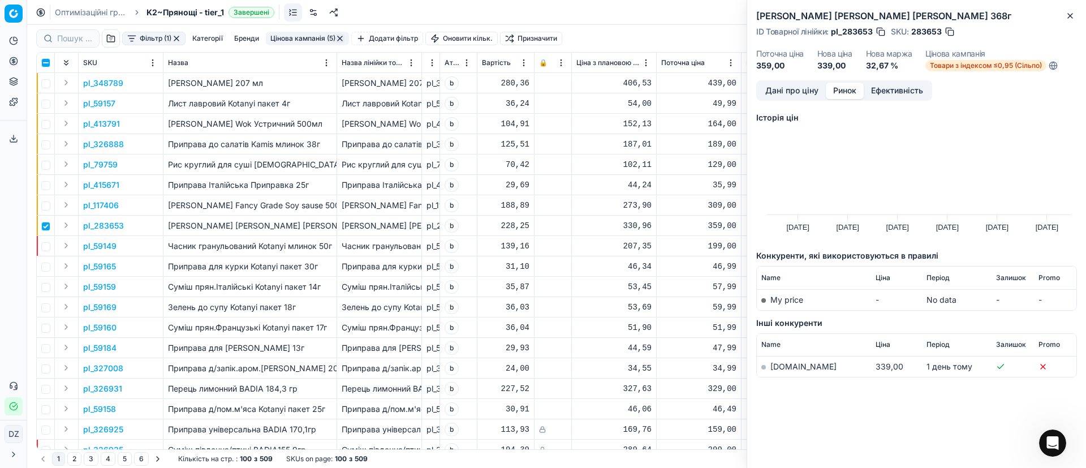
click at [780, 364] on link "[DOMAIN_NAME]" at bounding box center [803, 366] width 66 height 10
click at [1072, 14] on icon "button" at bounding box center [1070, 16] width 5 height 5
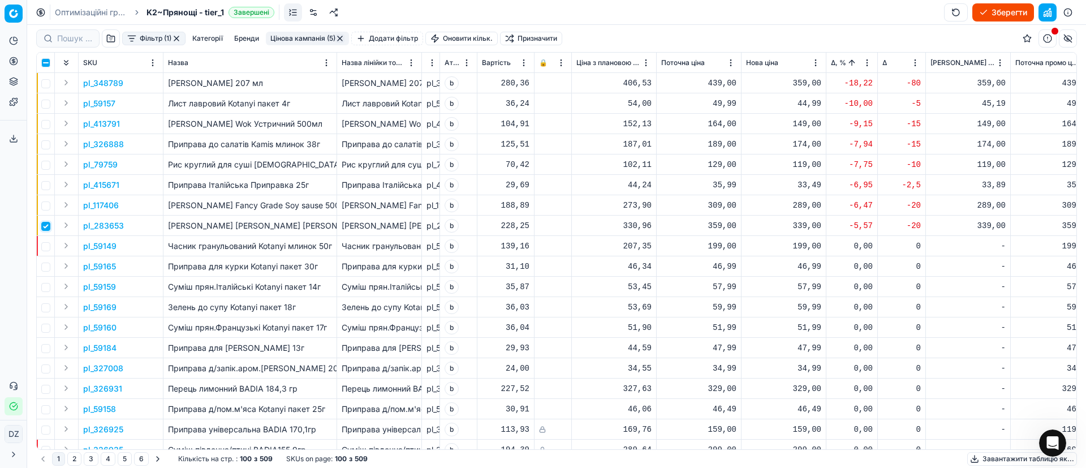
click at [45, 226] on input "checkbox" at bounding box center [45, 226] width 9 height 9
checkbox input "false"
click at [996, 17] on button "Зберегти" at bounding box center [1003, 12] width 62 height 18
click at [973, 11] on button "Застосувати ціни" at bounding box center [987, 12] width 94 height 18
click at [973, 13] on button "Завантажити звіт" at bounding box center [986, 12] width 96 height 18
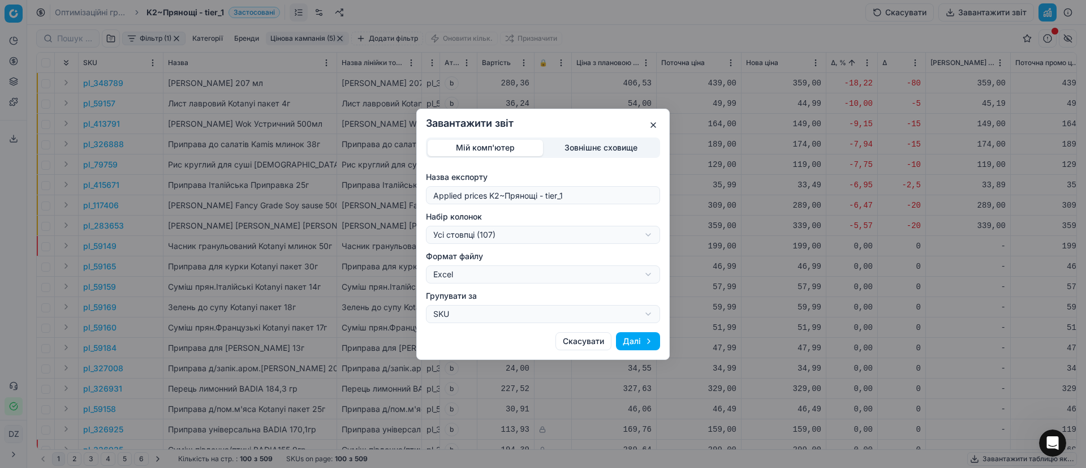
click at [531, 237] on div "Завантажити звіт Мій комп'ютер Зовнішнє сховище Назва експорту Applied prices […" at bounding box center [543, 234] width 1086 height 468
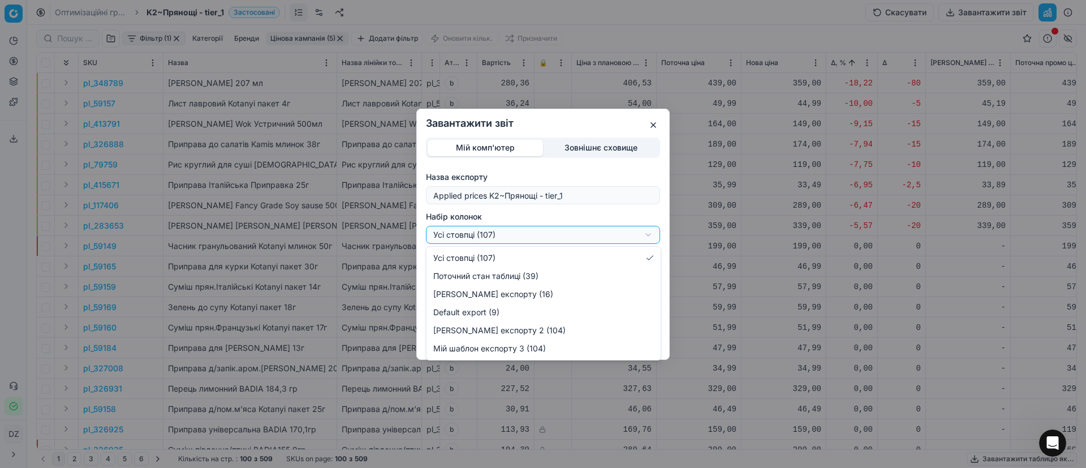
select select "custom"
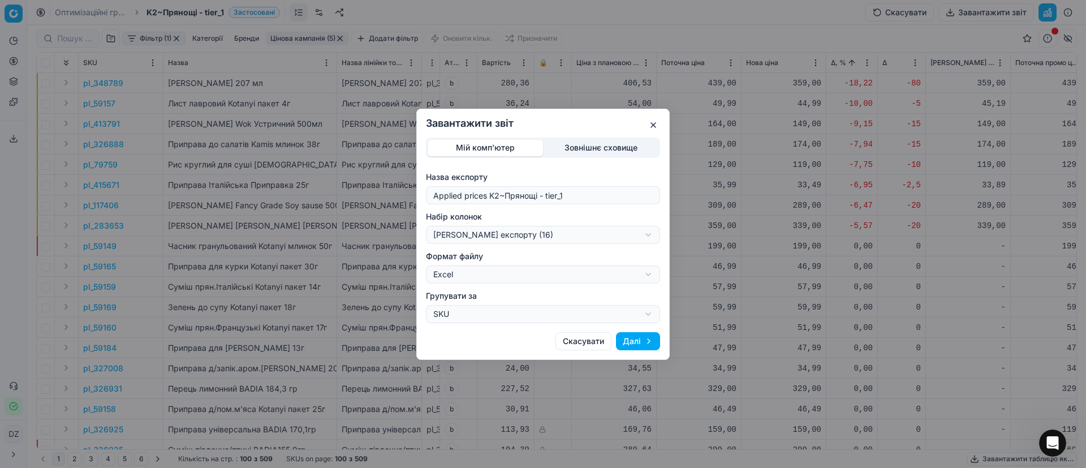
click at [641, 335] on button "Далі" at bounding box center [638, 341] width 44 height 18
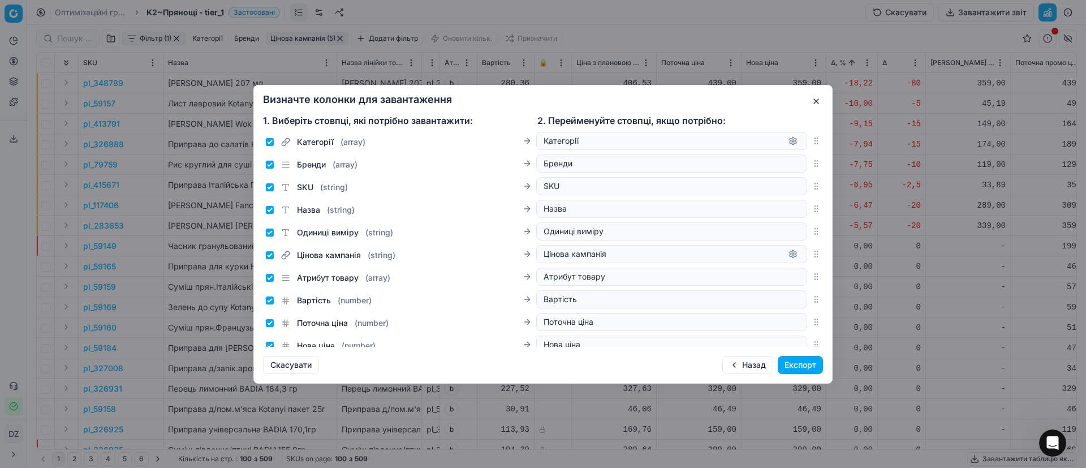
click at [797, 360] on button "Експорт" at bounding box center [799, 365] width 45 height 18
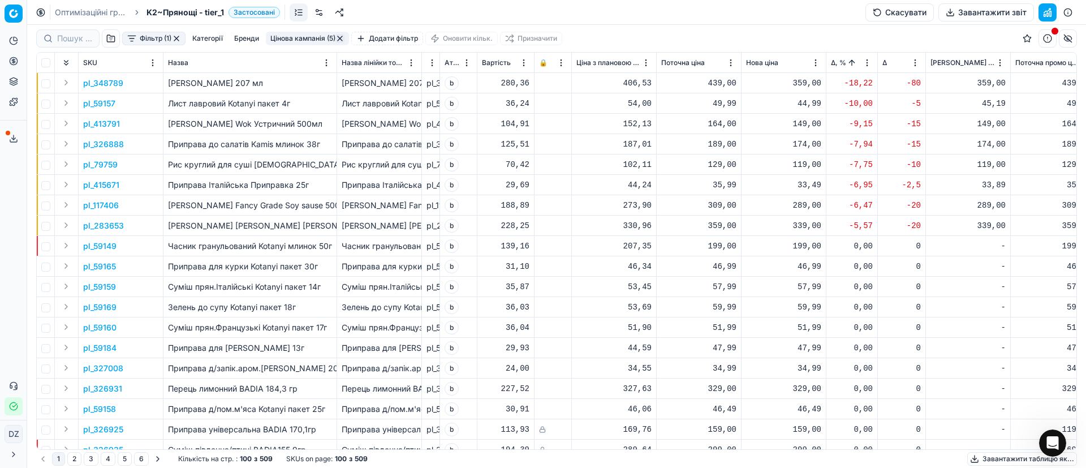
click at [13, 139] on icon at bounding box center [14, 139] width 4 height 2
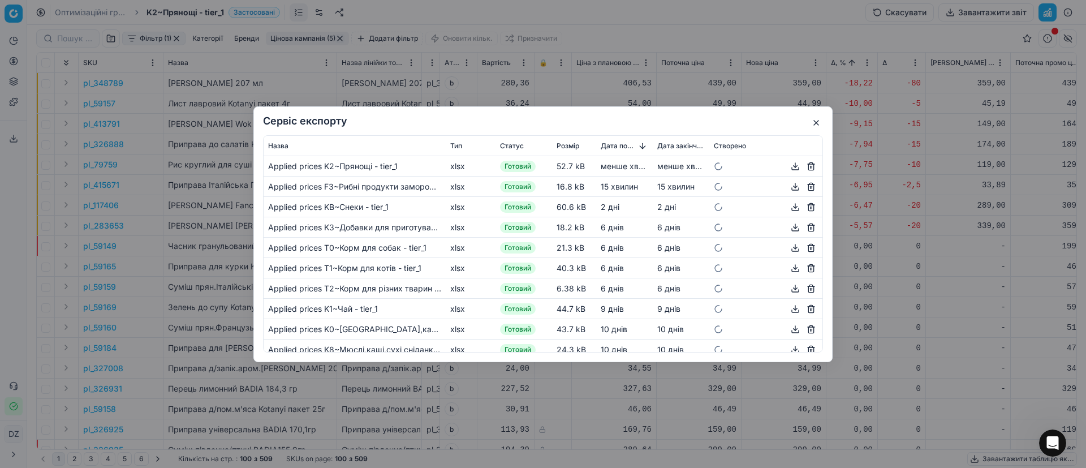
click at [788, 167] on button "button" at bounding box center [795, 166] width 14 height 14
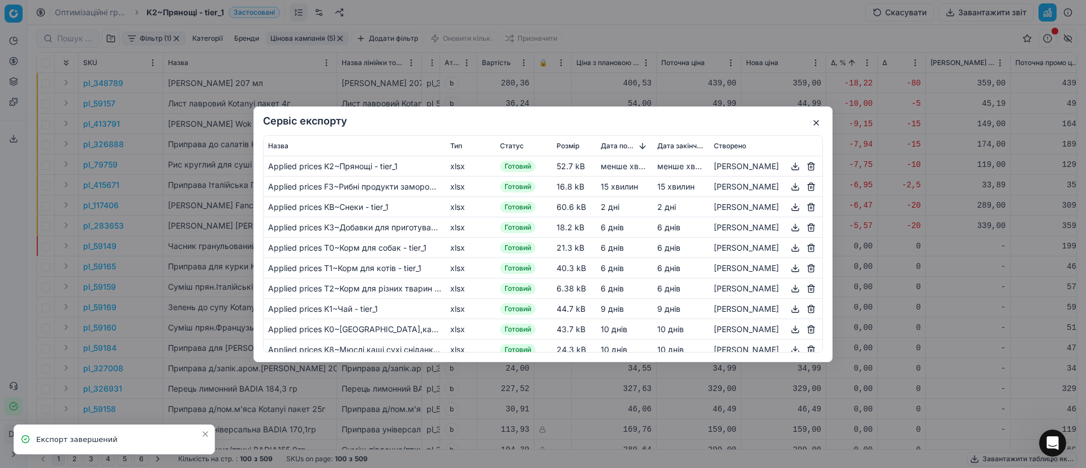
click at [812, 120] on button "button" at bounding box center [816, 123] width 14 height 14
